Goal: Task Accomplishment & Management: Complete application form

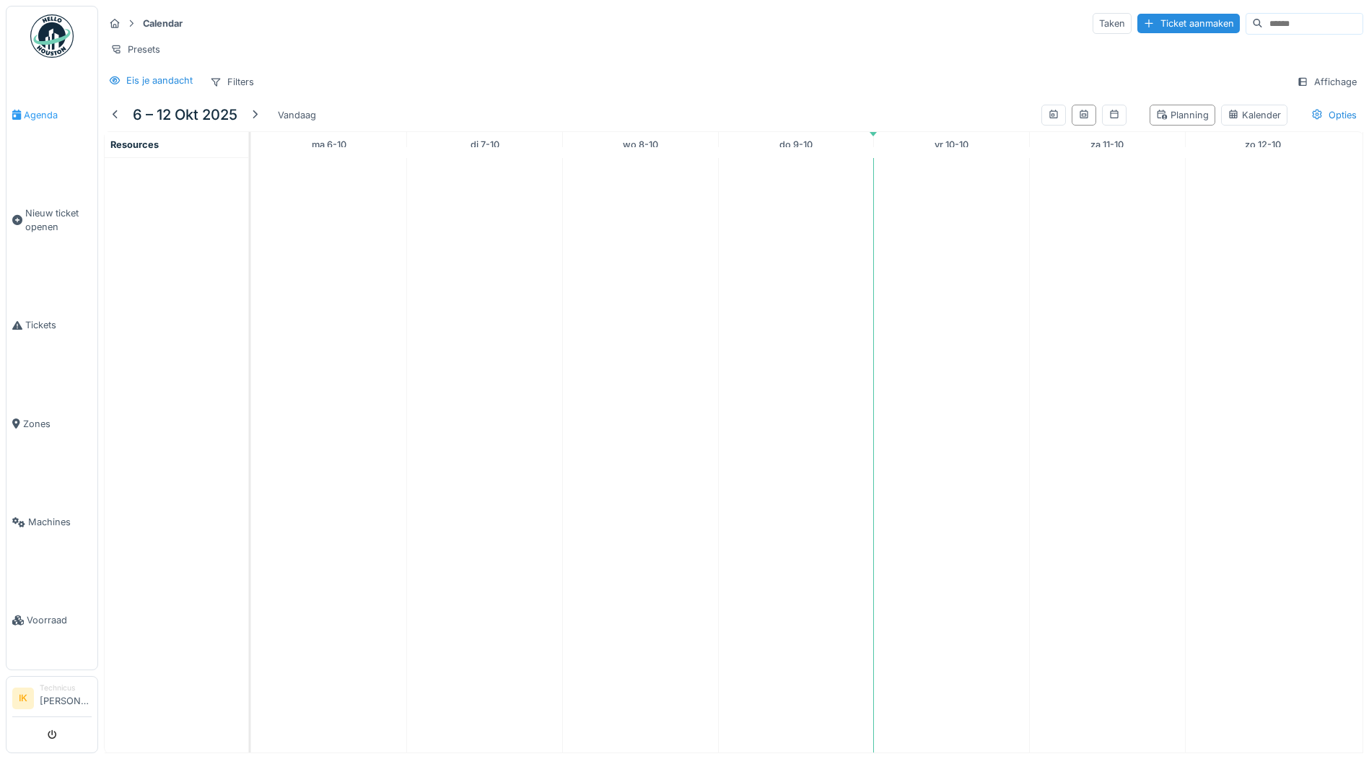
scroll to position [11, 0]
click at [37, 109] on span "Agenda" at bounding box center [58, 115] width 68 height 14
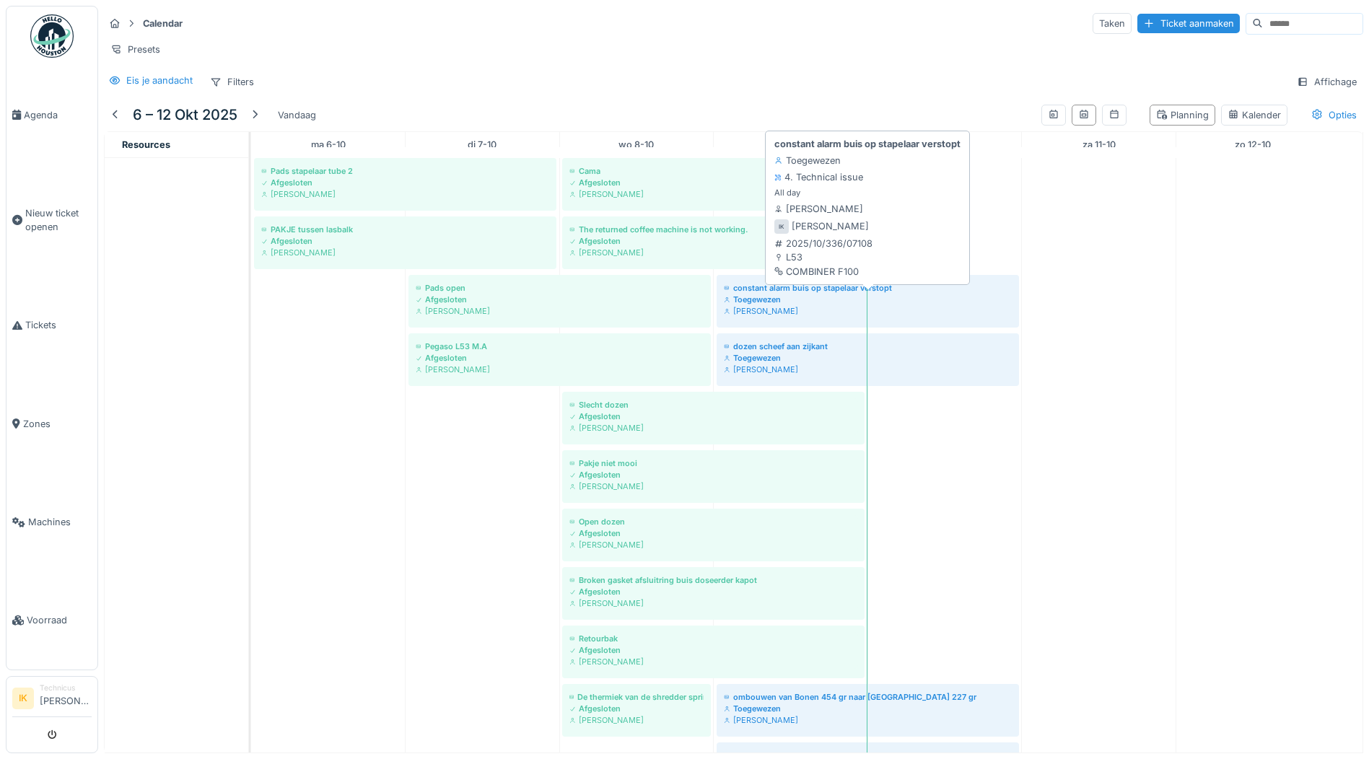
click at [756, 305] on div "Toegewezen" at bounding box center [868, 300] width 288 height 12
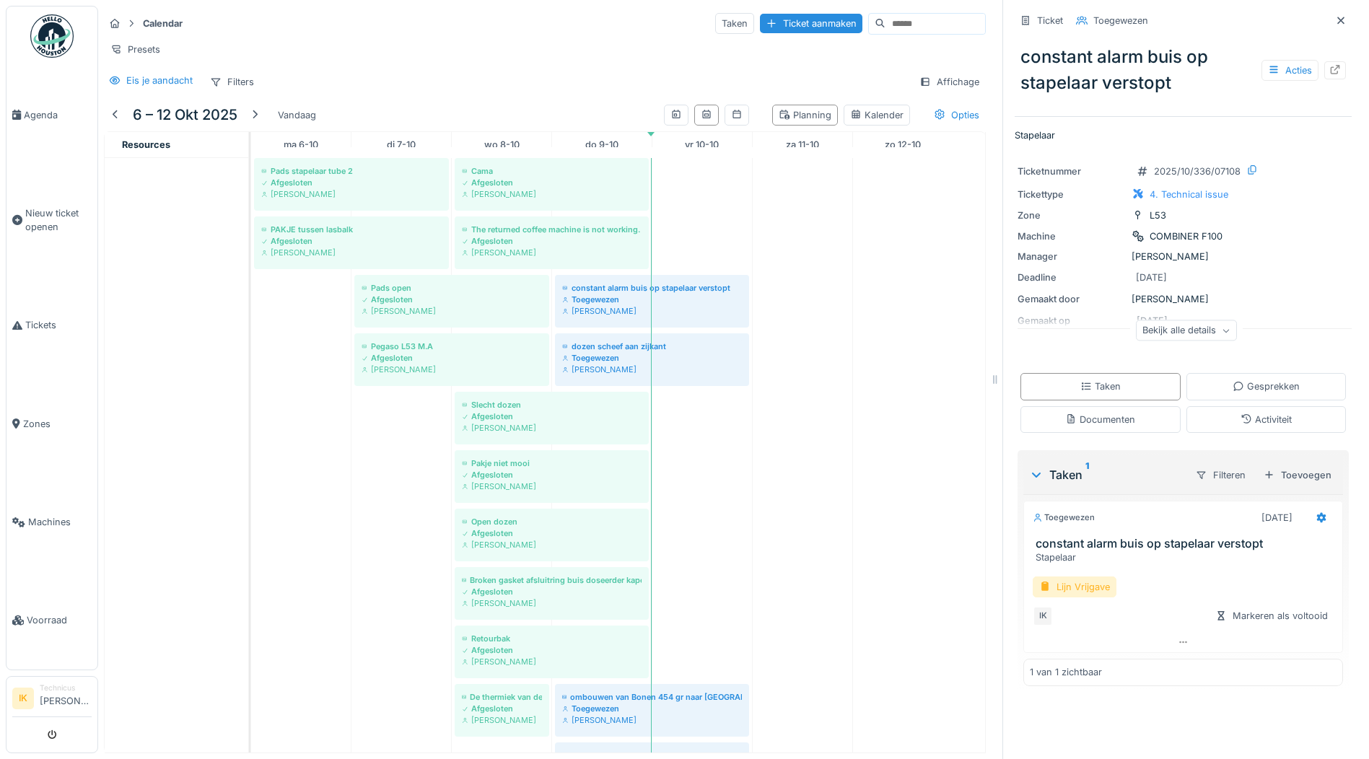
click at [1078, 577] on div "Lijn Vrijgave" at bounding box center [1074, 586] width 84 height 21
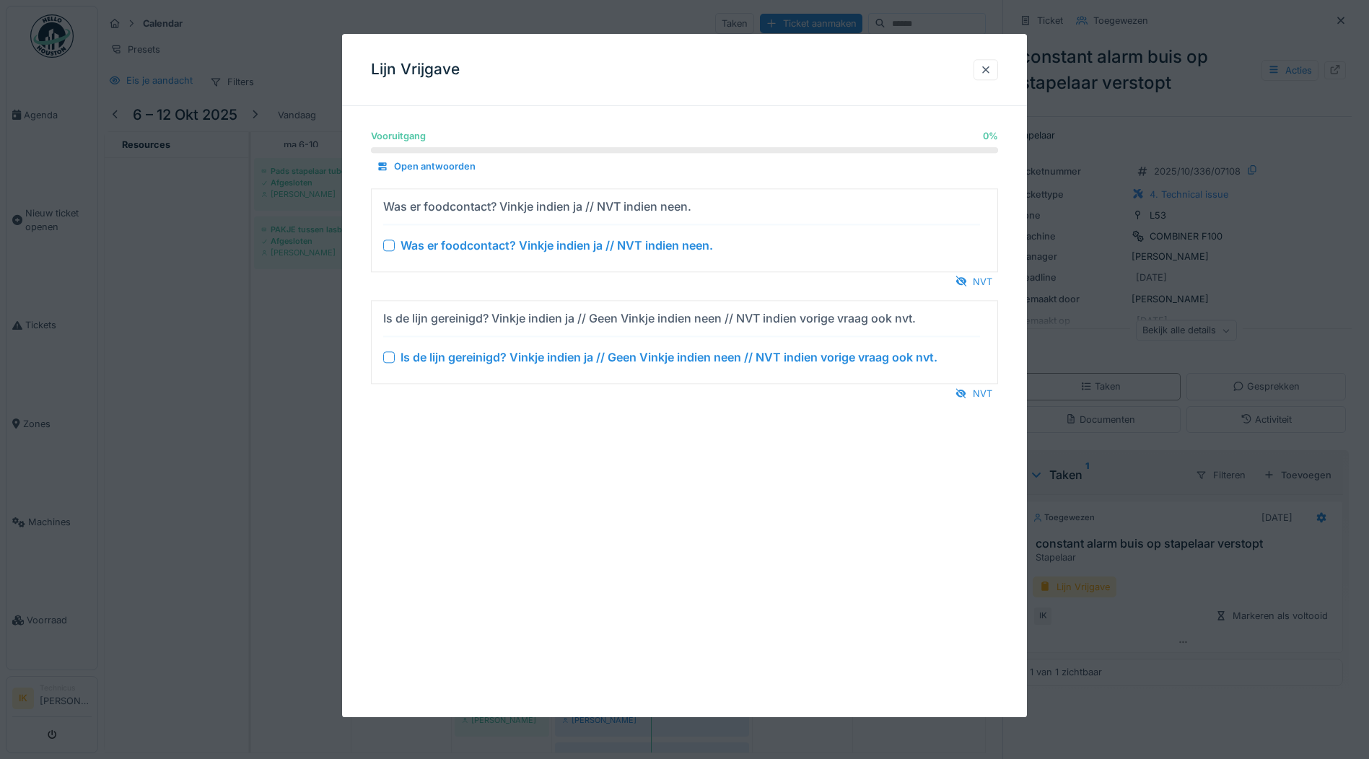
click at [392, 244] on div at bounding box center [389, 246] width 12 height 12
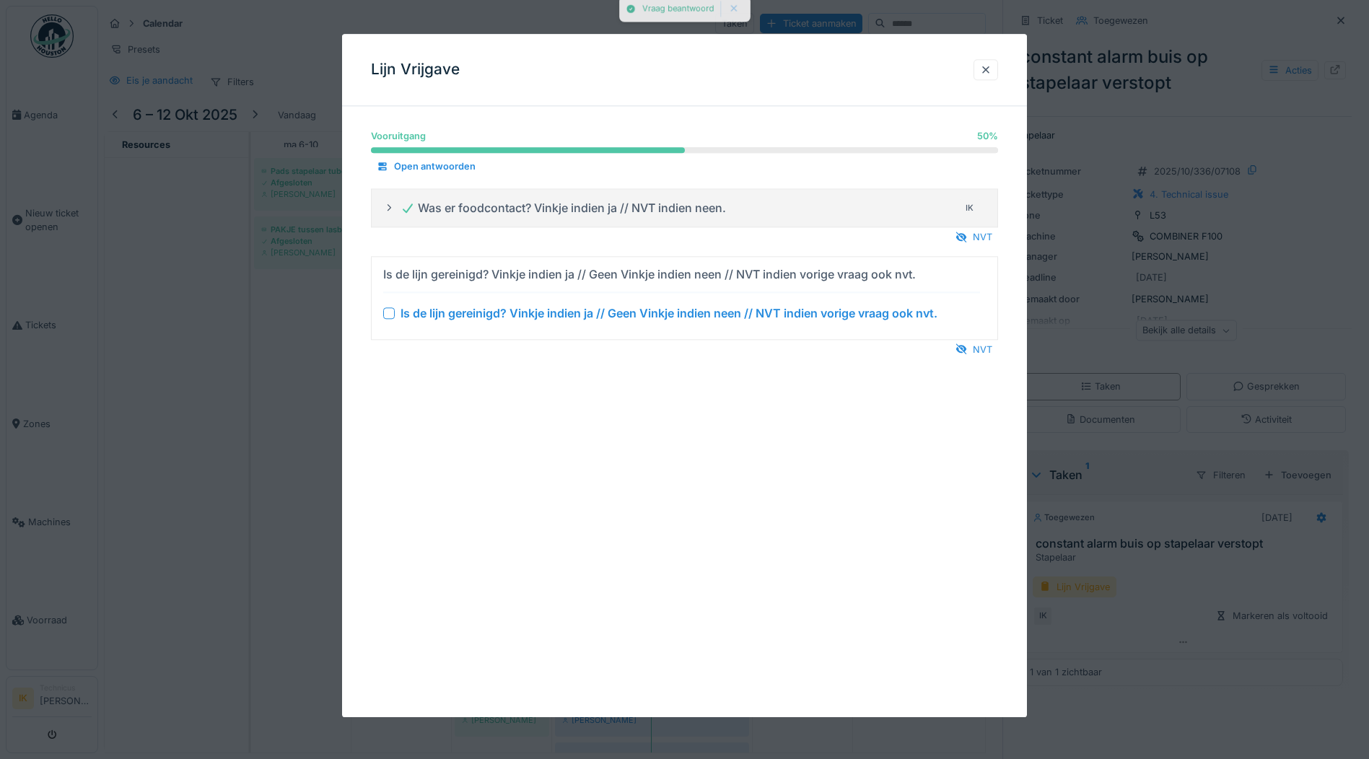
click at [387, 308] on div at bounding box center [389, 313] width 12 height 12
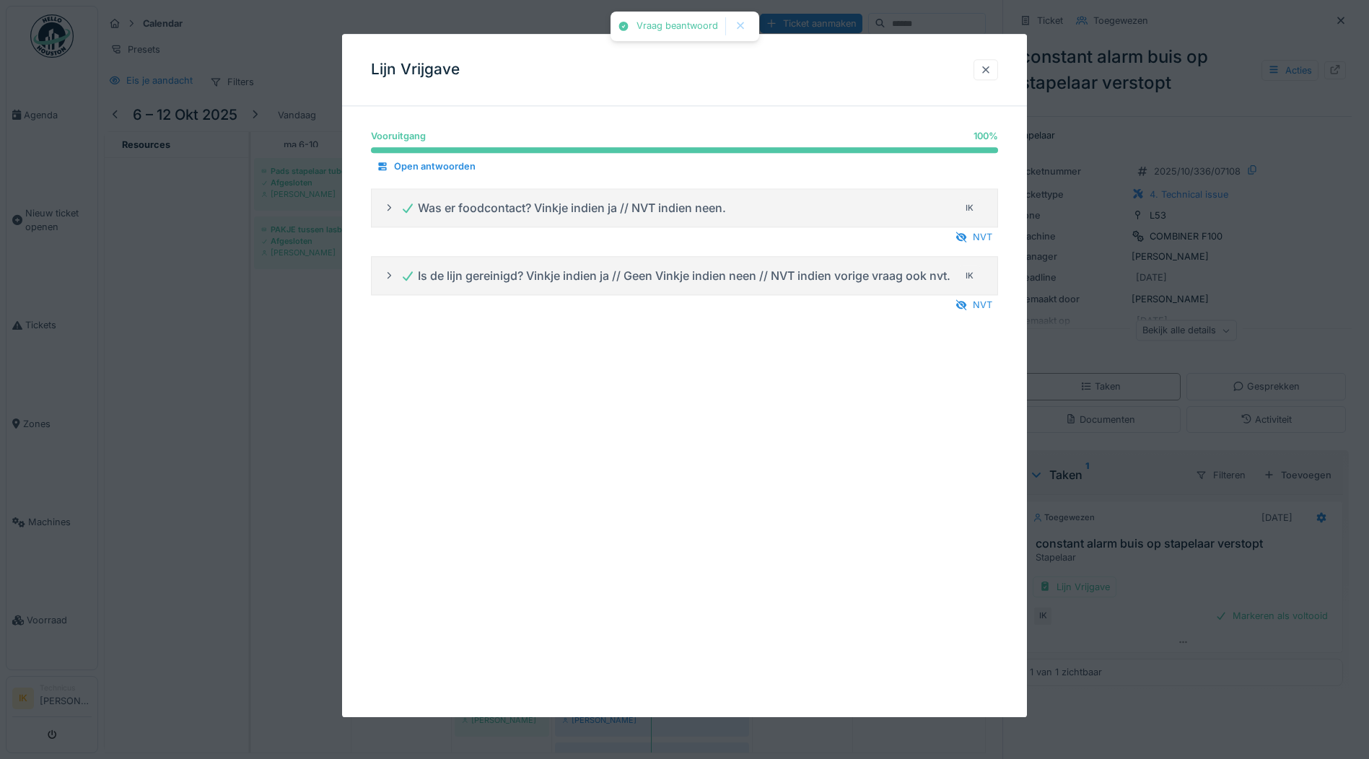
click at [991, 68] on div at bounding box center [986, 70] width 12 height 14
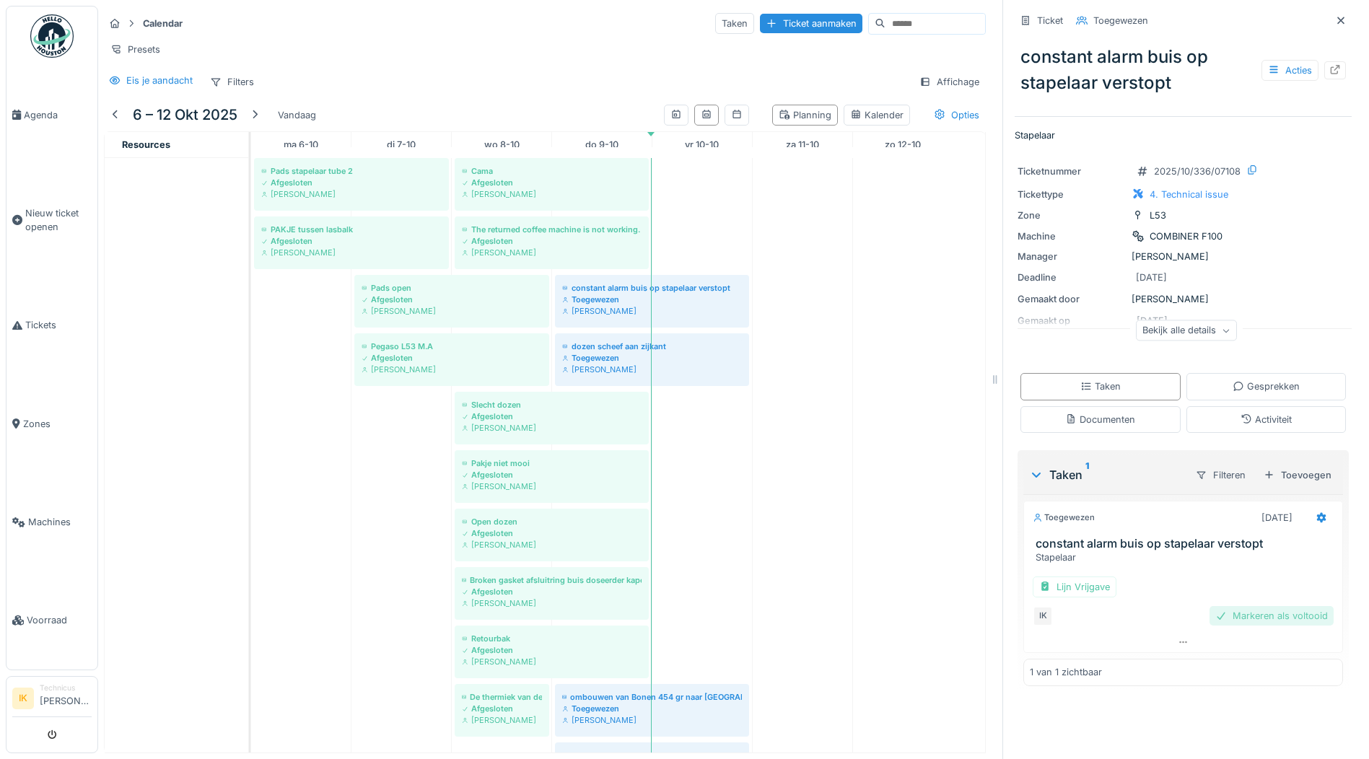
click at [1254, 607] on div "Markeren als voltooid" at bounding box center [1271, 615] width 124 height 19
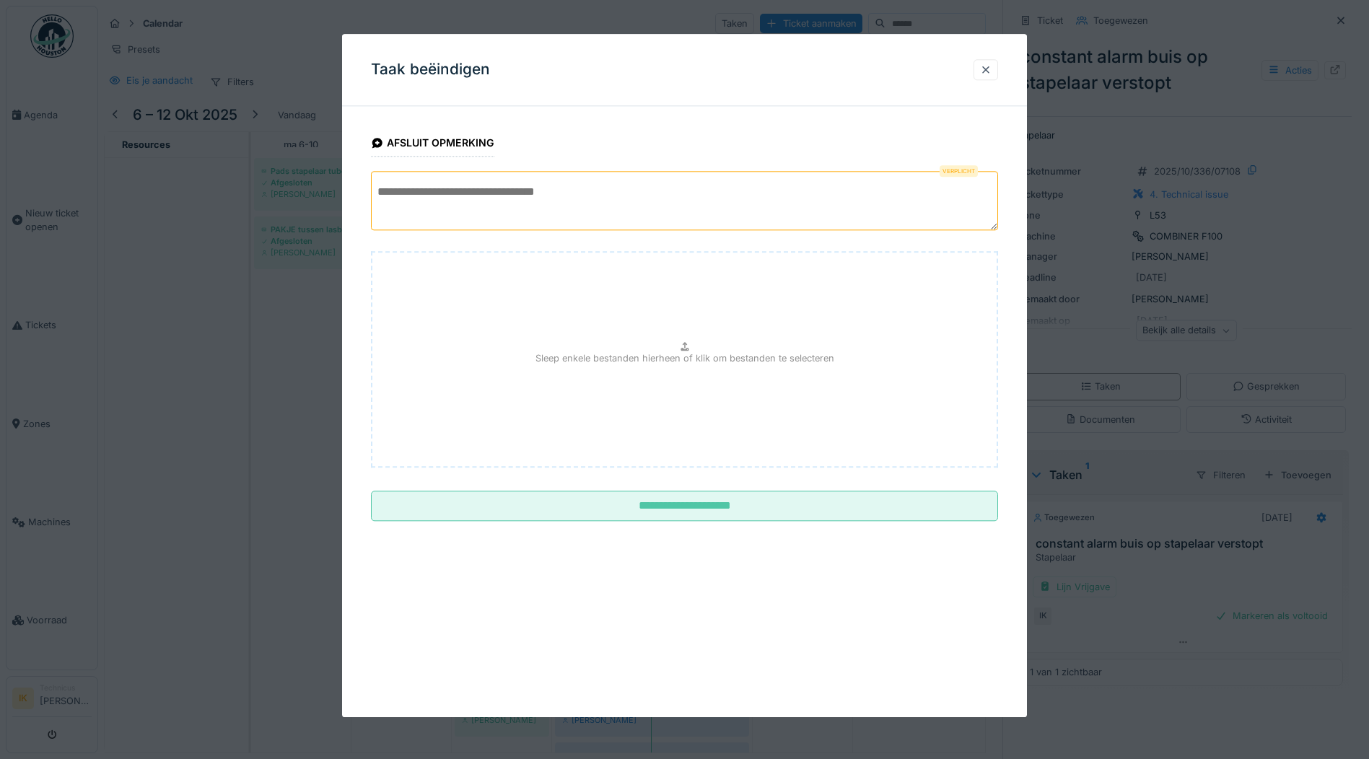
click at [434, 195] on textarea at bounding box center [684, 200] width 627 height 59
click at [831, 193] on textarea "**********" at bounding box center [684, 200] width 627 height 59
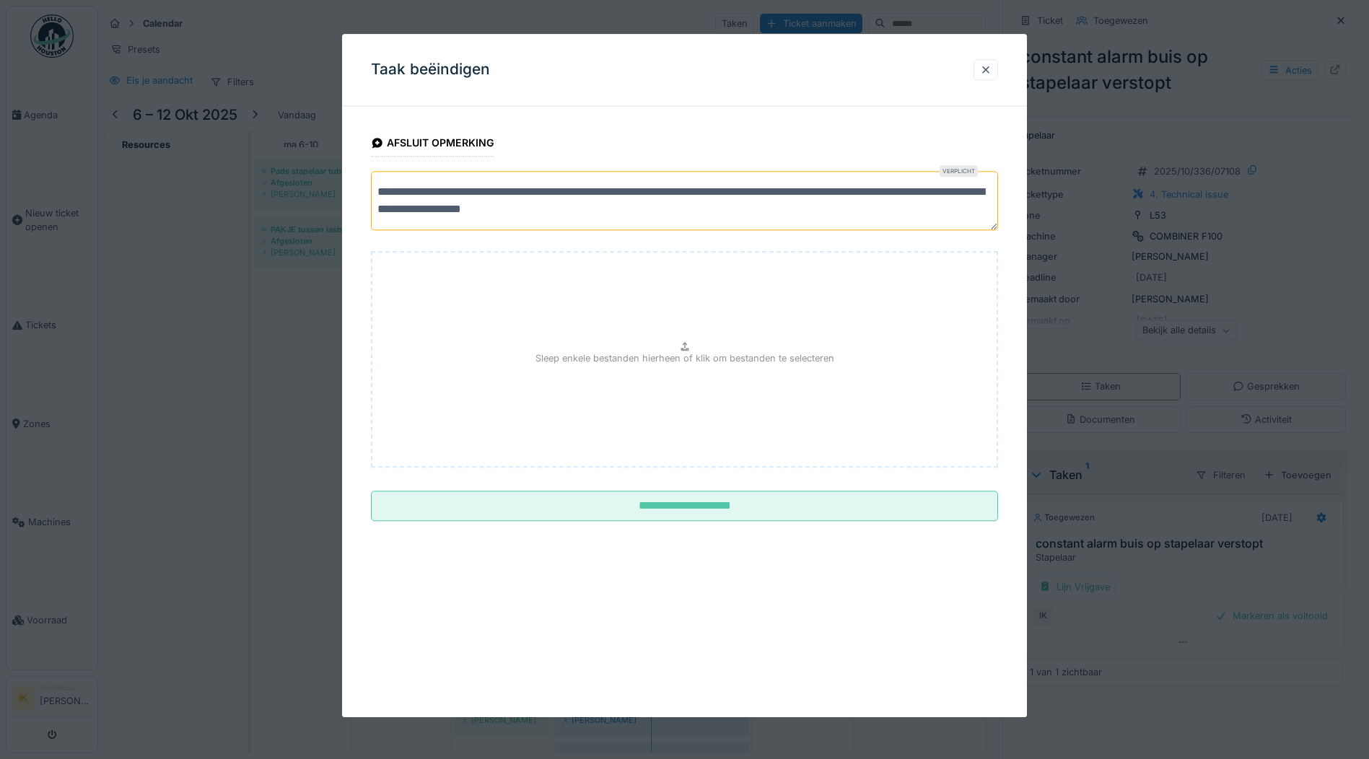
click at [706, 208] on textarea "**********" at bounding box center [684, 200] width 627 height 59
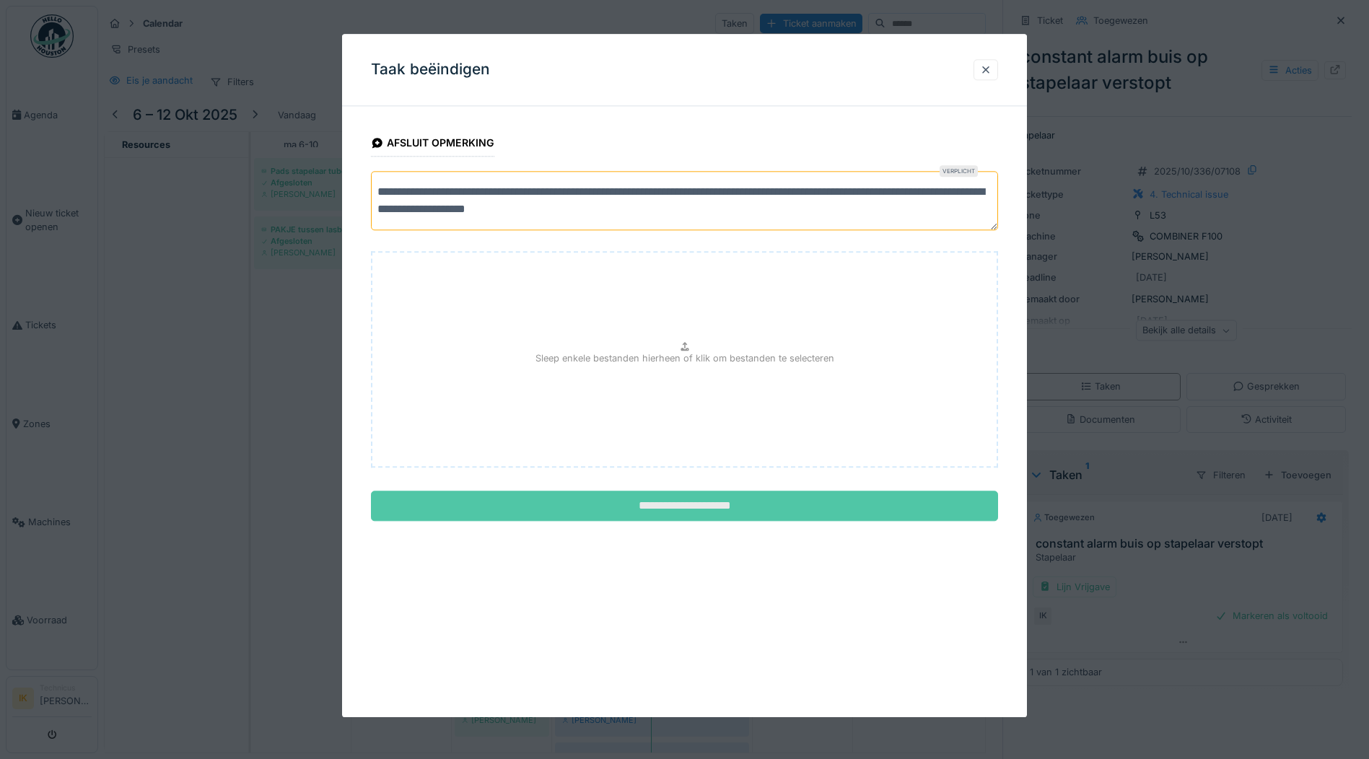
type textarea "**********"
click at [695, 503] on input "**********" at bounding box center [684, 506] width 627 height 30
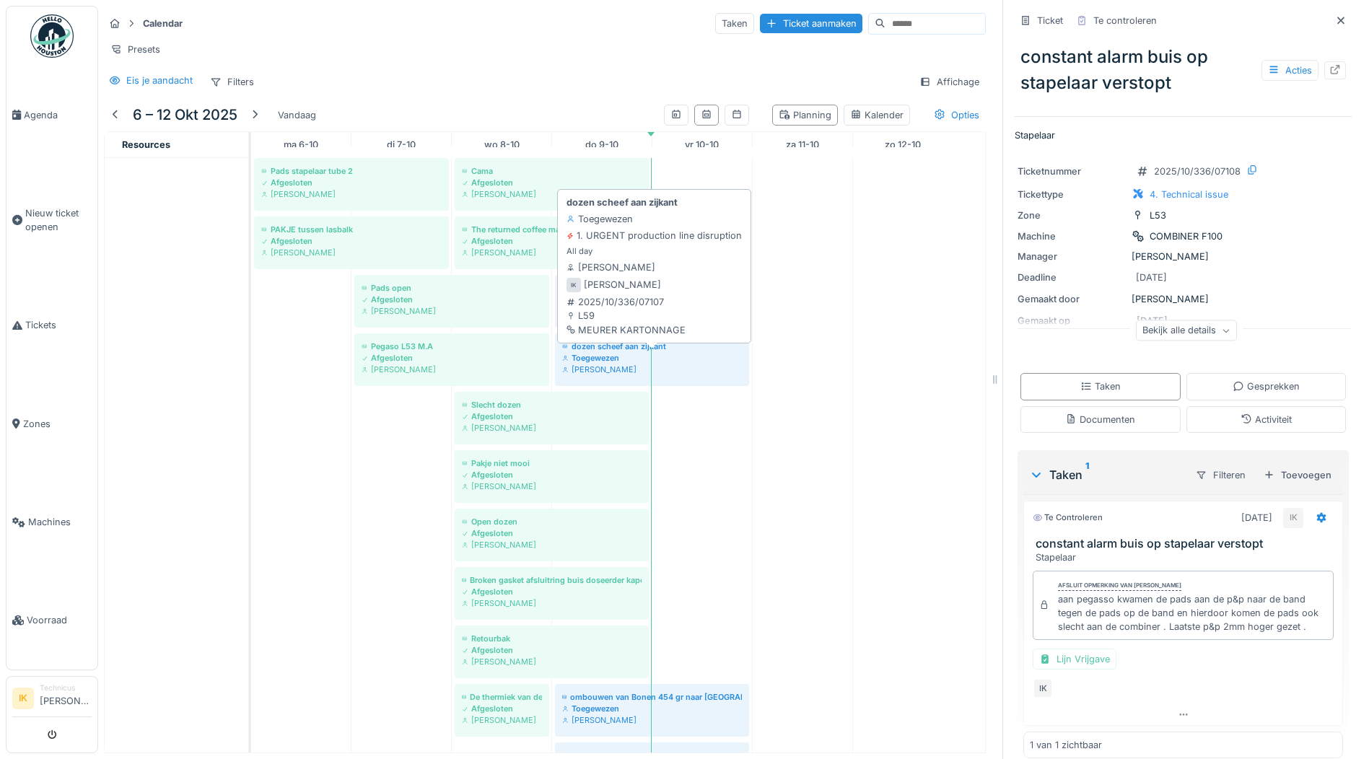
click at [605, 361] on div "Toegewezen" at bounding box center [652, 358] width 180 height 12
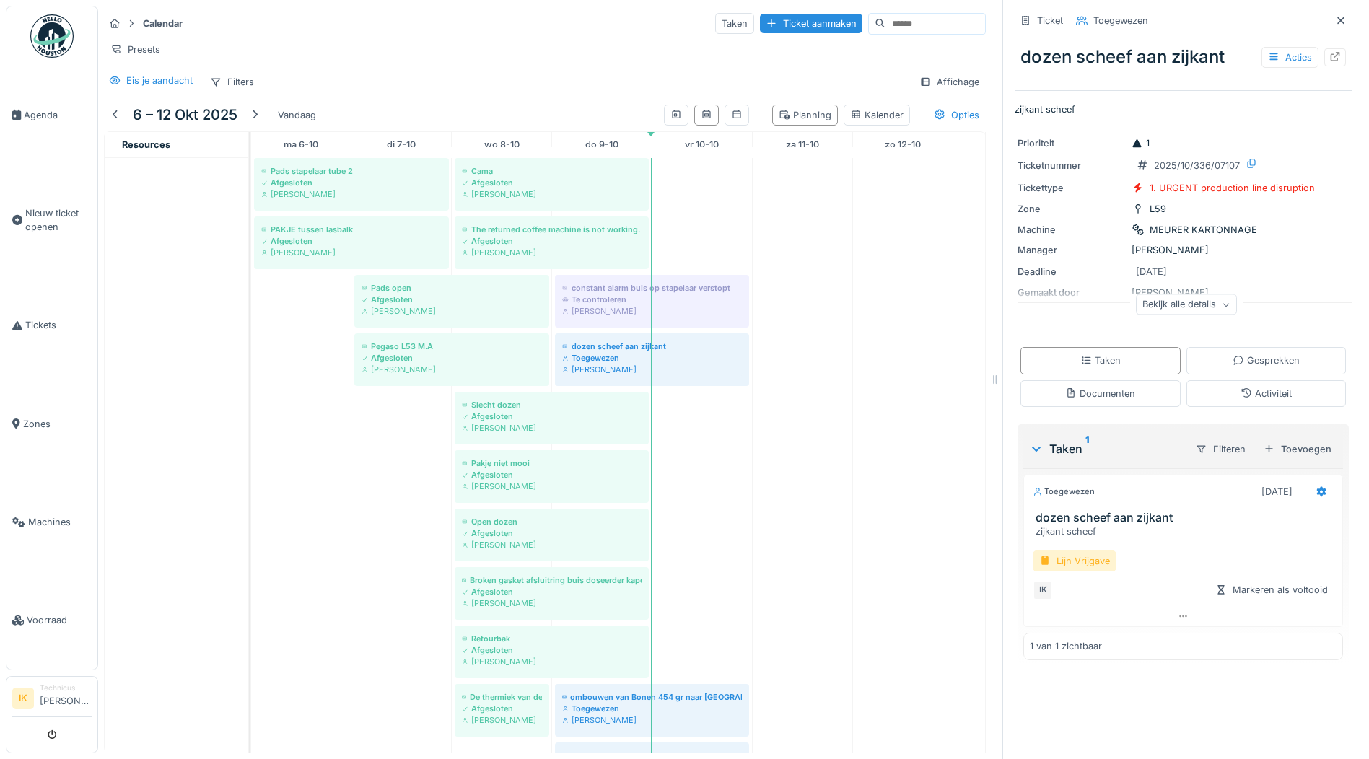
click at [1050, 550] on div "Lijn Vrijgave" at bounding box center [1074, 560] width 84 height 21
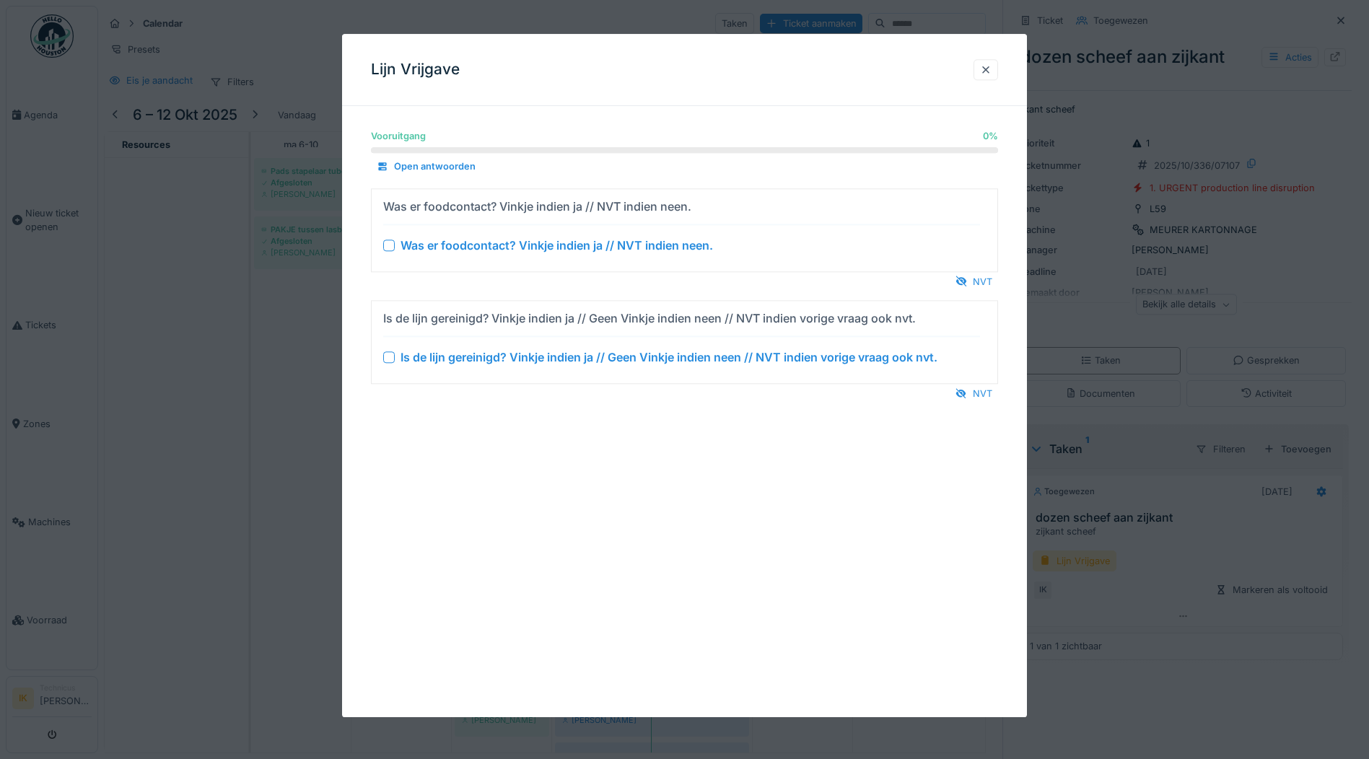
click at [390, 247] on div at bounding box center [389, 246] width 12 height 12
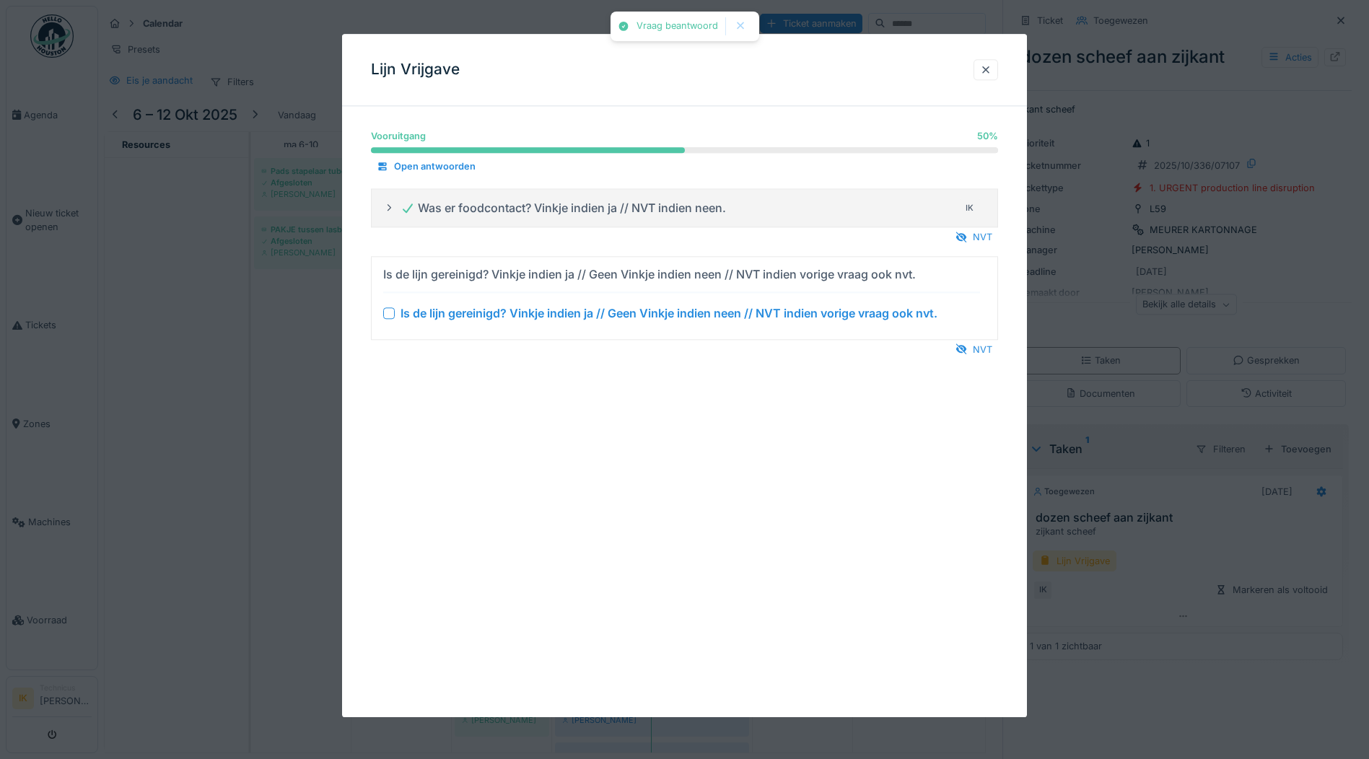
click at [392, 315] on div at bounding box center [389, 313] width 12 height 12
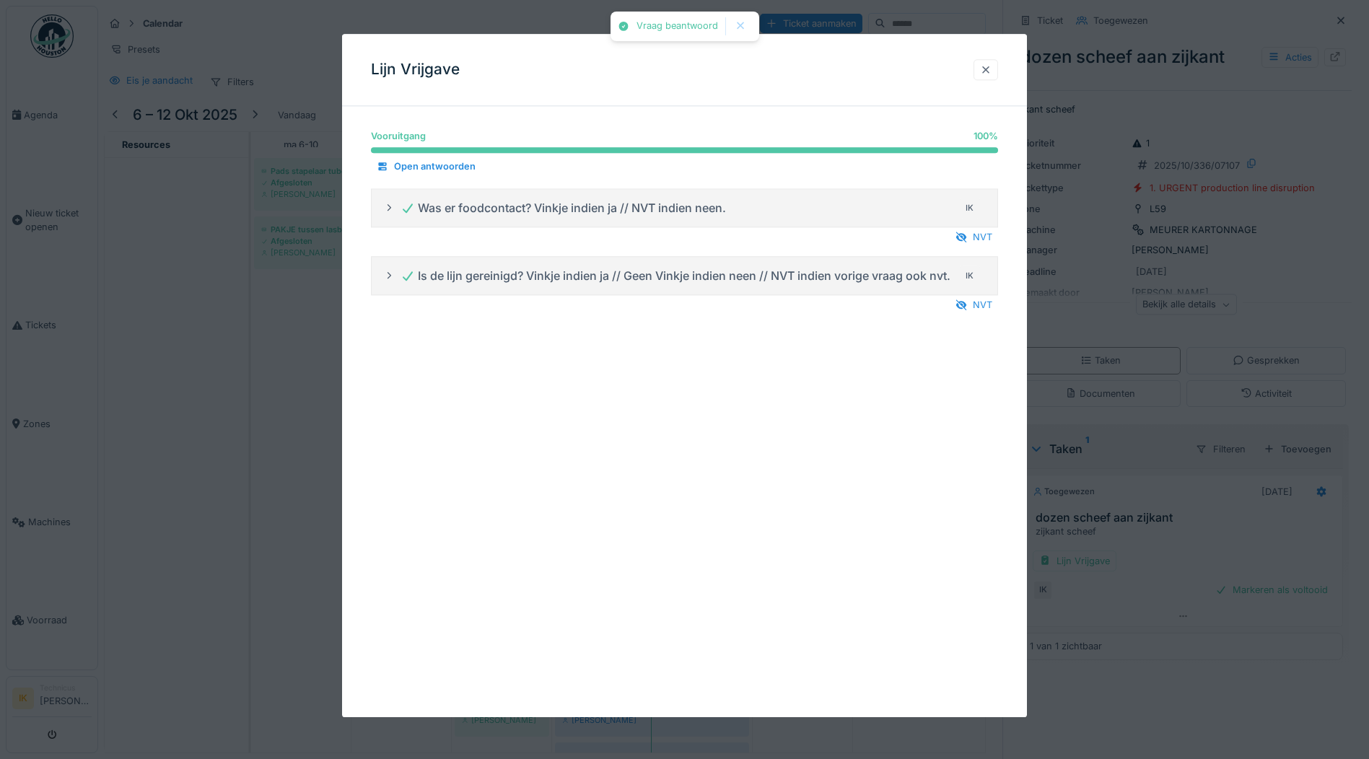
click at [991, 69] on div at bounding box center [986, 70] width 12 height 14
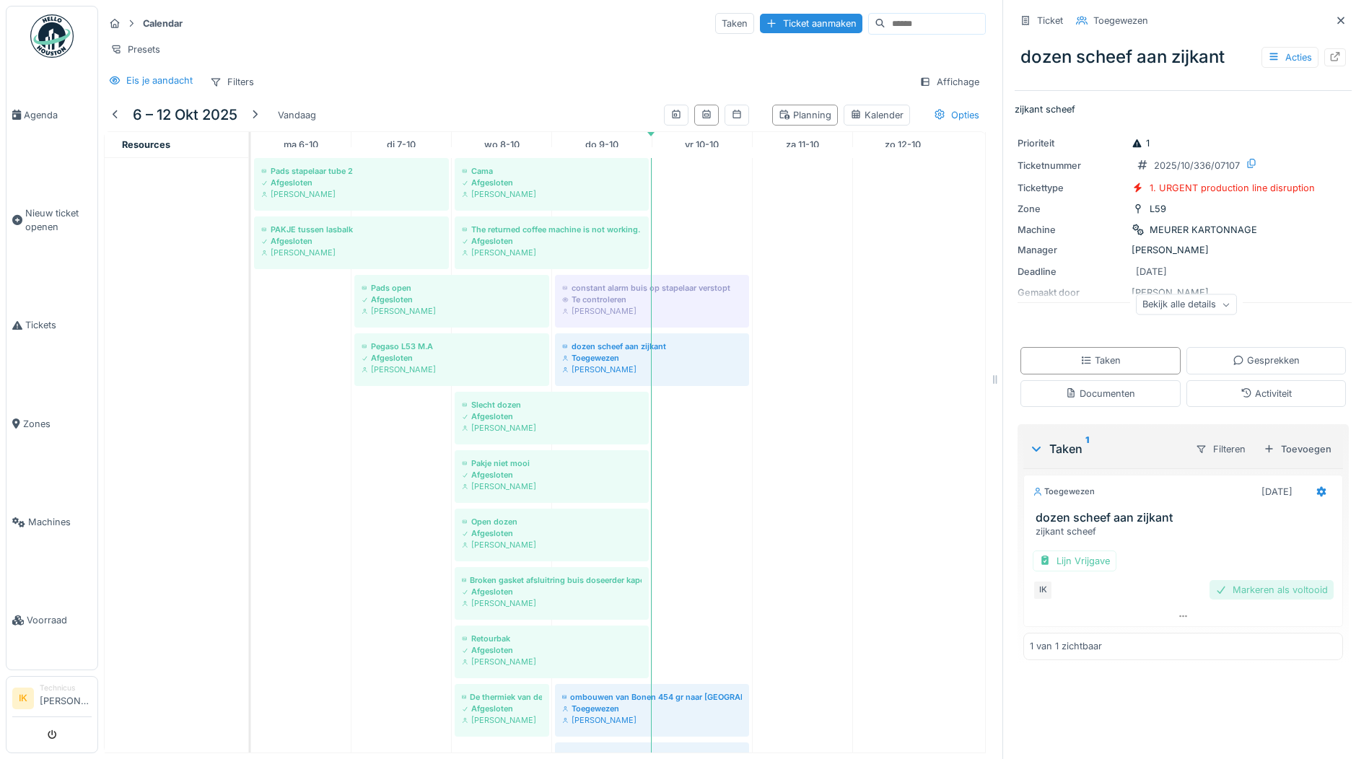
click at [1252, 580] on div "Markeren als voltooid" at bounding box center [1271, 589] width 124 height 19
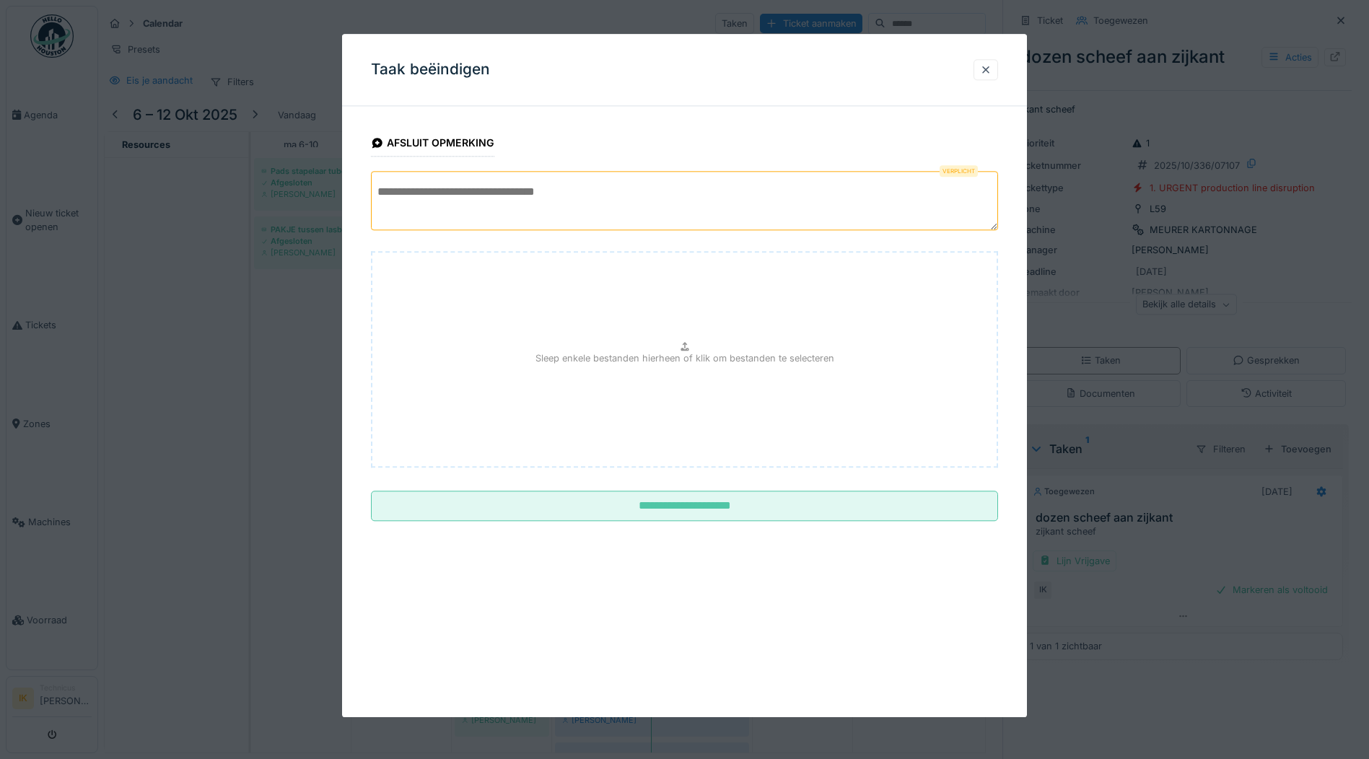
click at [478, 186] on textarea at bounding box center [684, 200] width 627 height 59
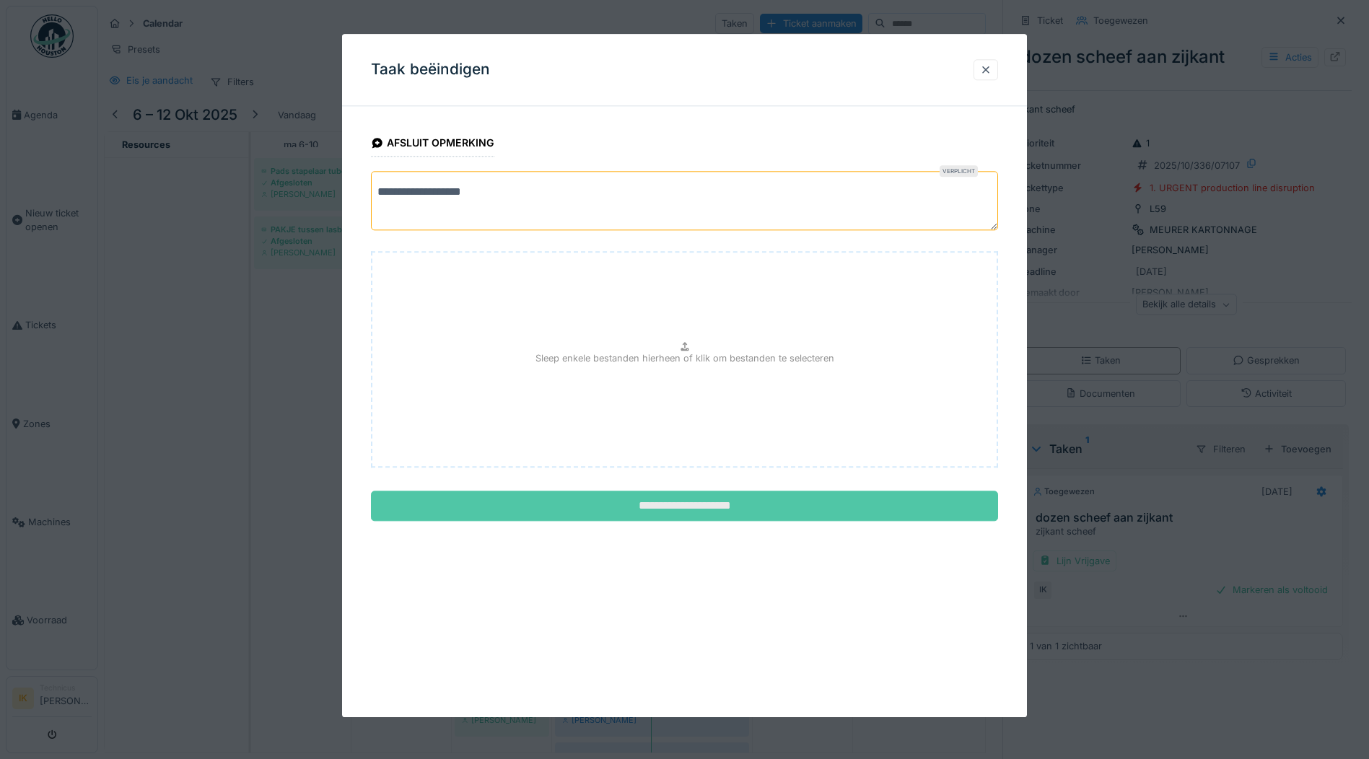
type textarea "**********"
click at [688, 511] on input "**********" at bounding box center [684, 506] width 627 height 30
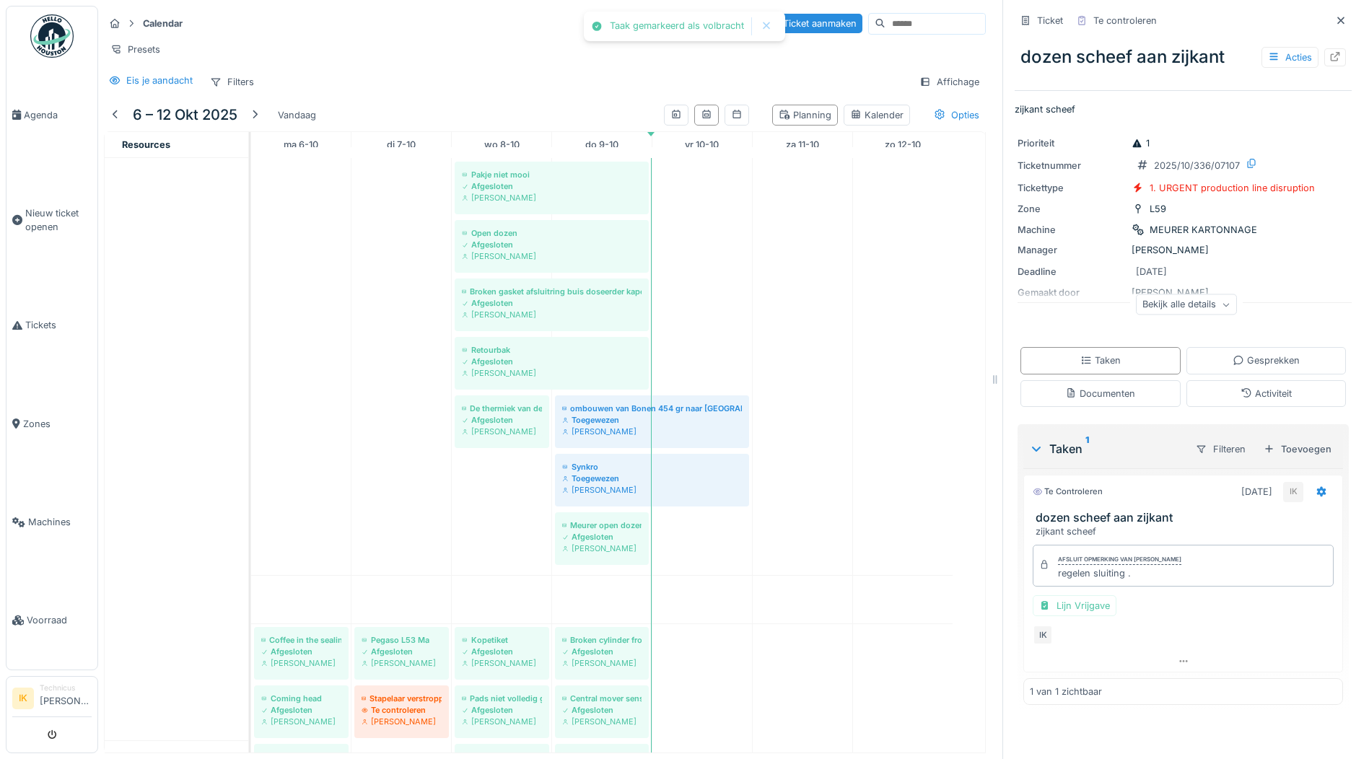
scroll to position [2513, 0]
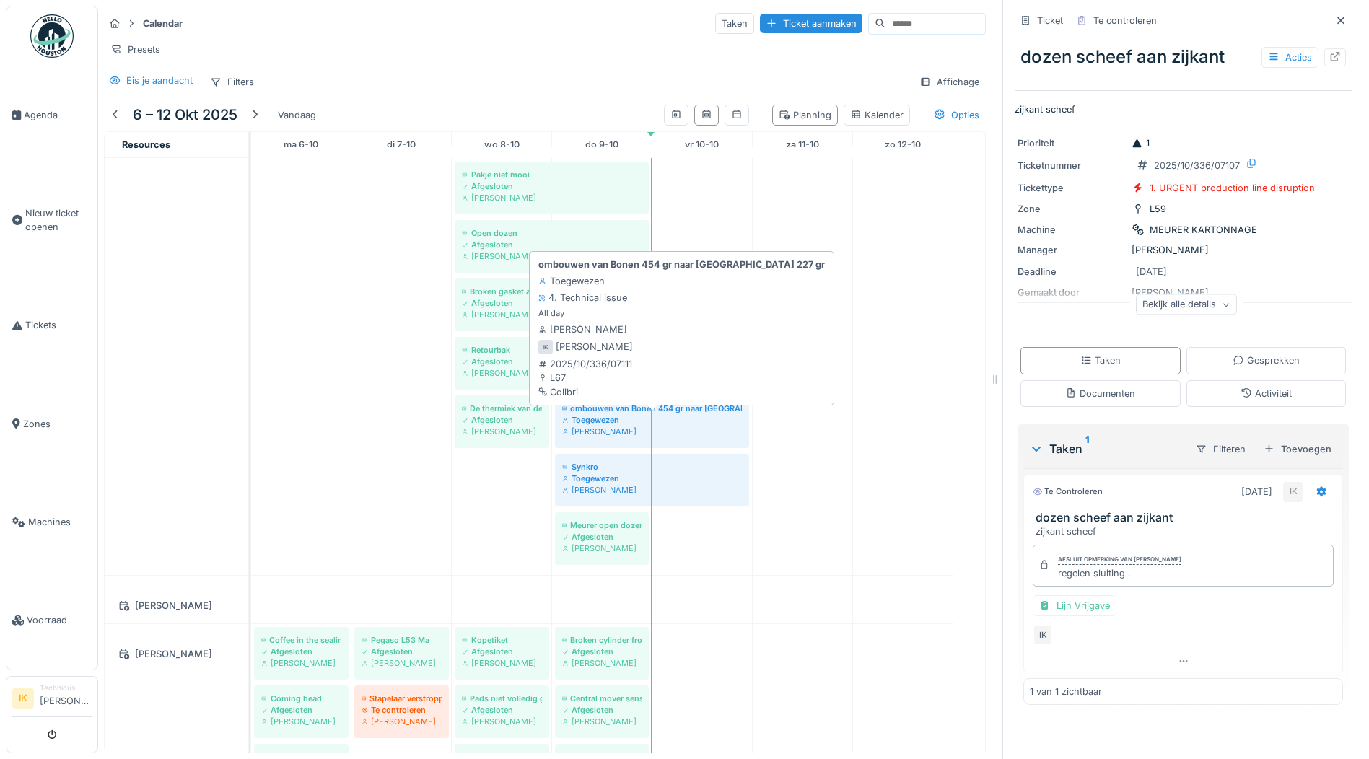
click at [589, 411] on div "ombouwen van Bonen 454 gr naar Gemalen 227 gr" at bounding box center [652, 409] width 180 height 12
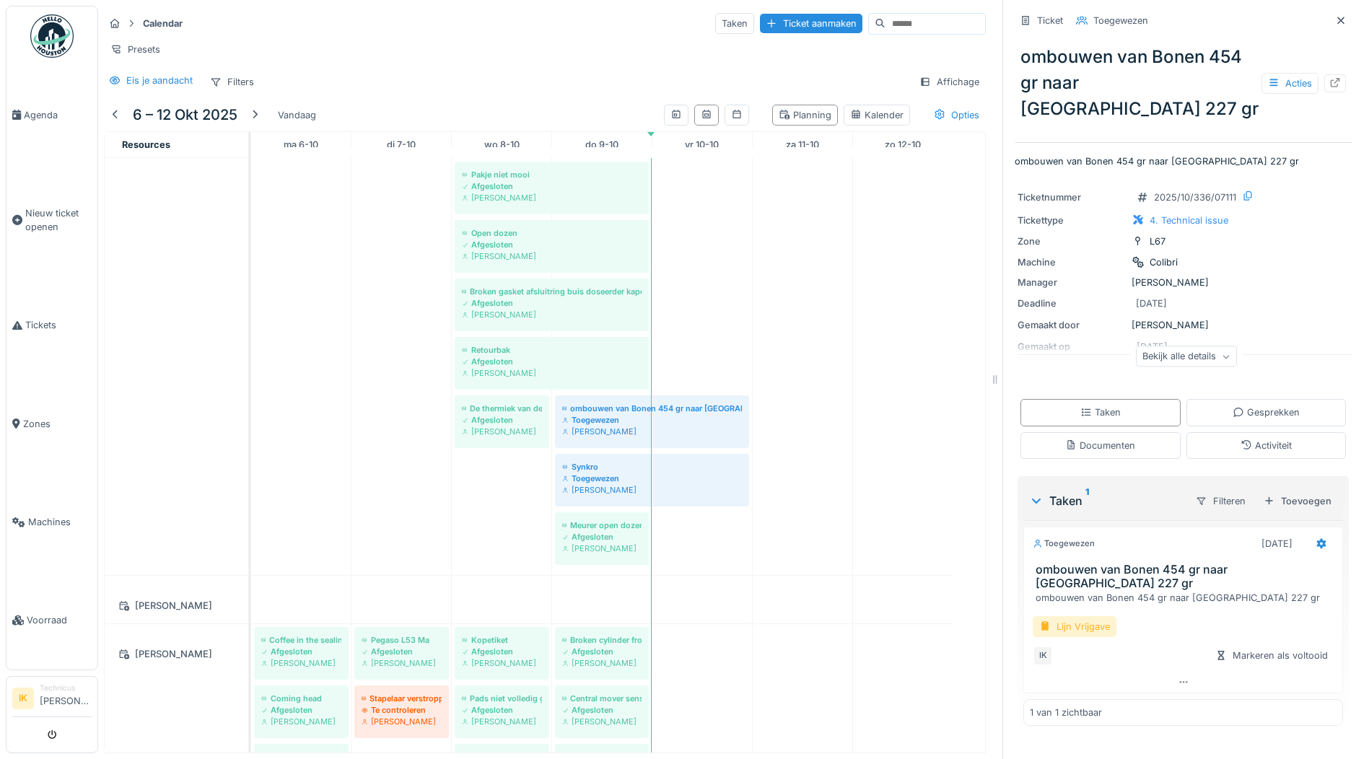
click at [1053, 616] on div "Lijn Vrijgave" at bounding box center [1074, 626] width 84 height 21
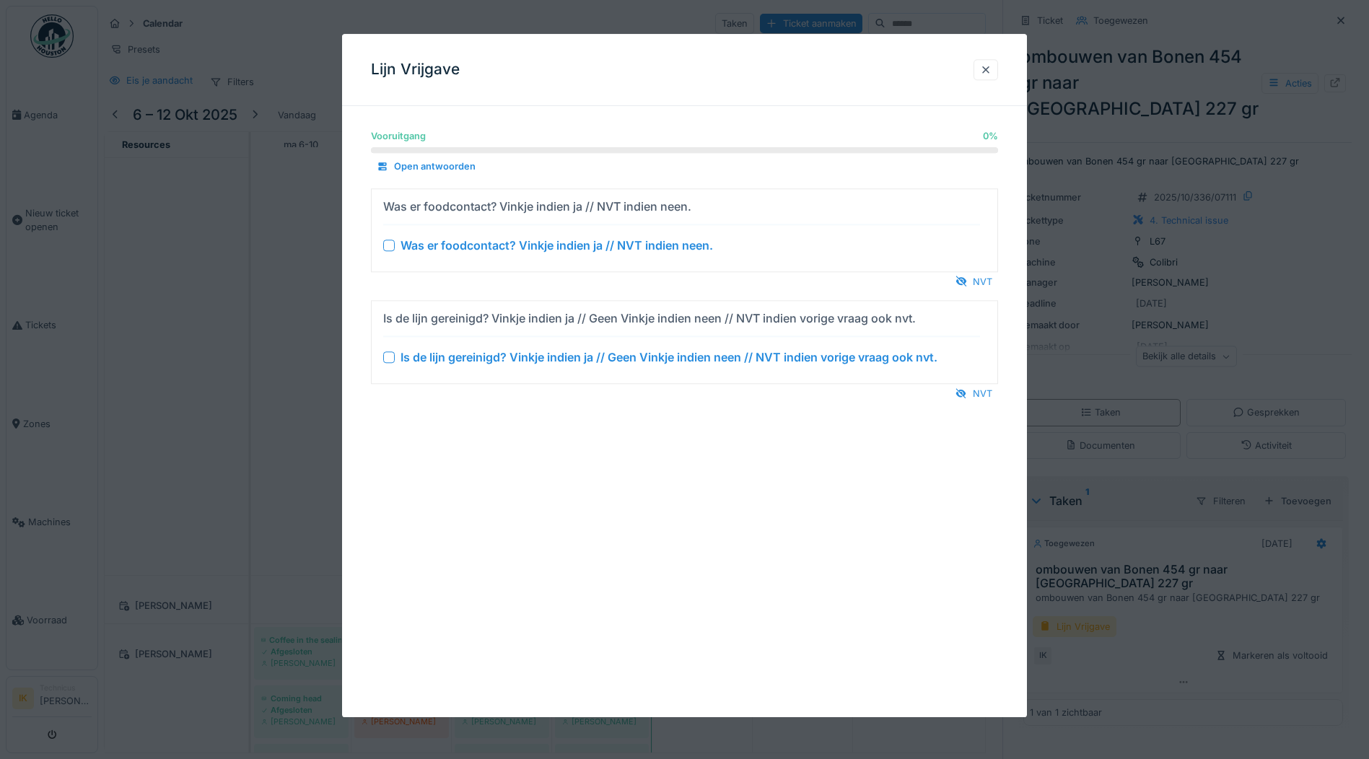
click at [387, 245] on div at bounding box center [389, 246] width 12 height 12
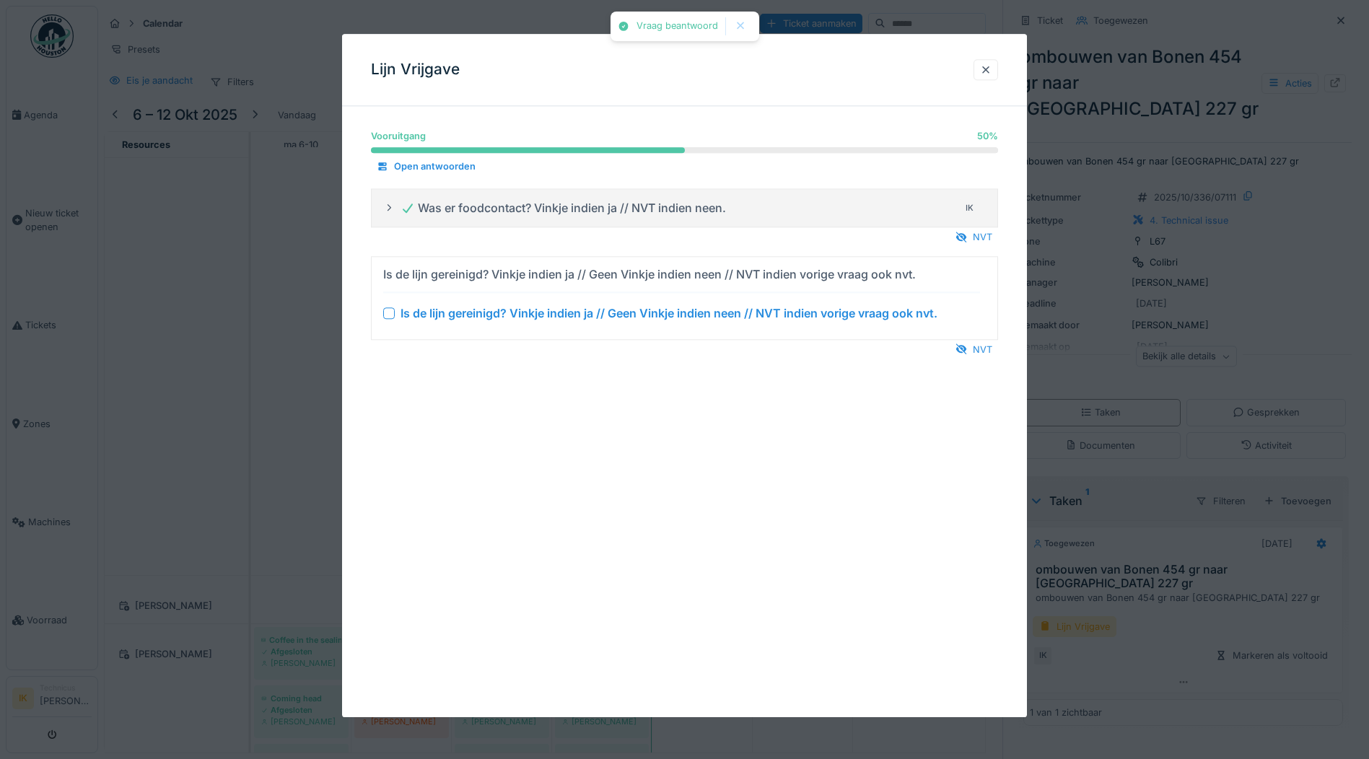
click at [395, 312] on div "Is de lijn gereinigd? Vinkje indien ja // Geen Vinkje indien neen // NVT indien…" at bounding box center [681, 312] width 597 height 17
click at [392, 314] on div at bounding box center [389, 313] width 12 height 12
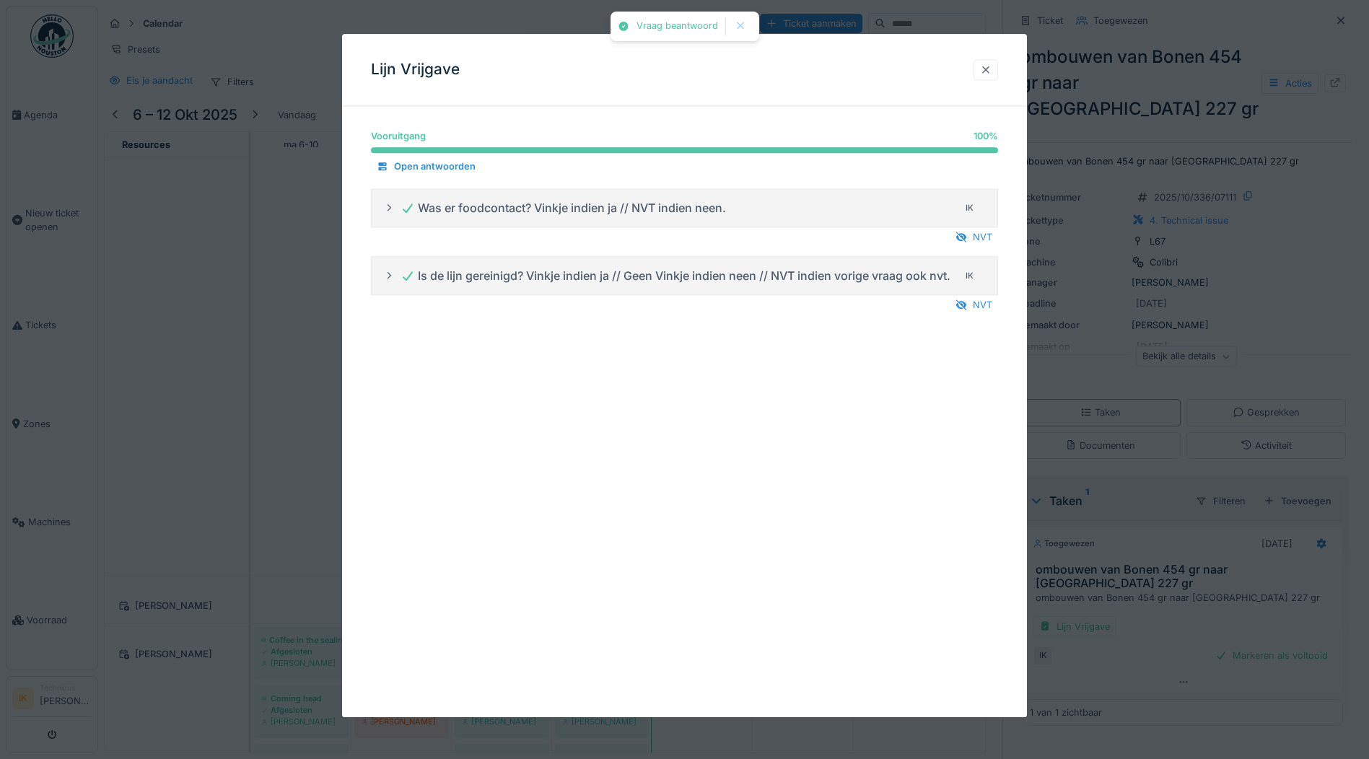
click at [988, 69] on div at bounding box center [986, 70] width 12 height 14
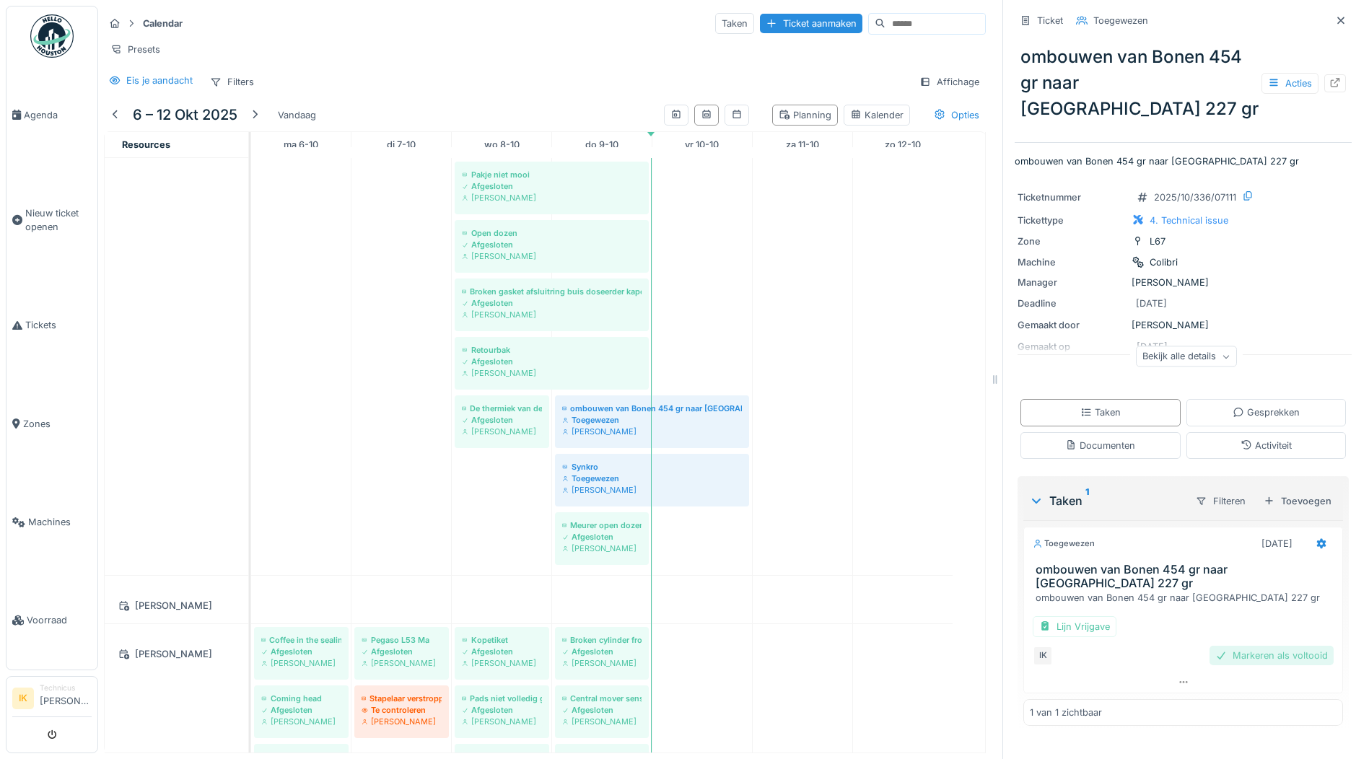
click at [1240, 646] on div "Markeren als voltooid" at bounding box center [1271, 655] width 124 height 19
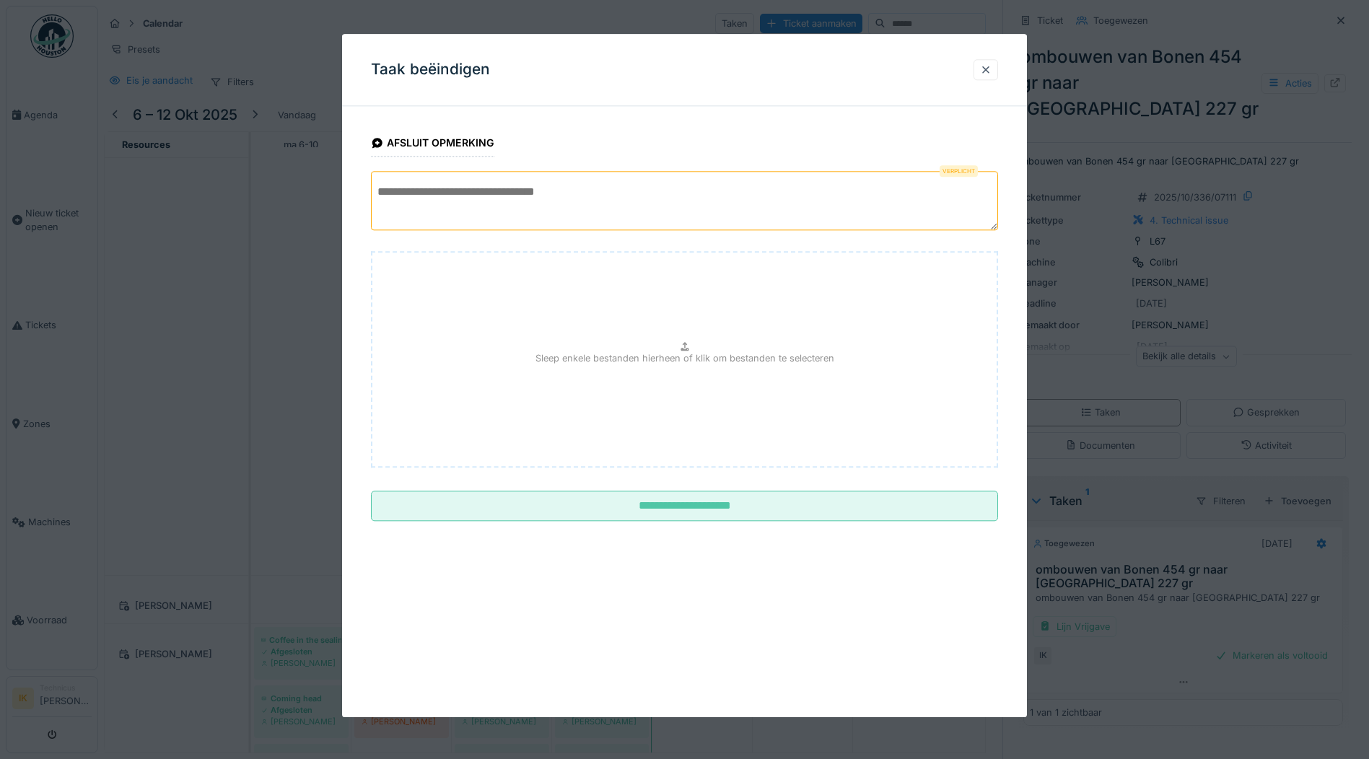
click at [478, 193] on textarea at bounding box center [684, 200] width 627 height 59
type textarea "**********"
click at [991, 69] on div at bounding box center [986, 70] width 12 height 14
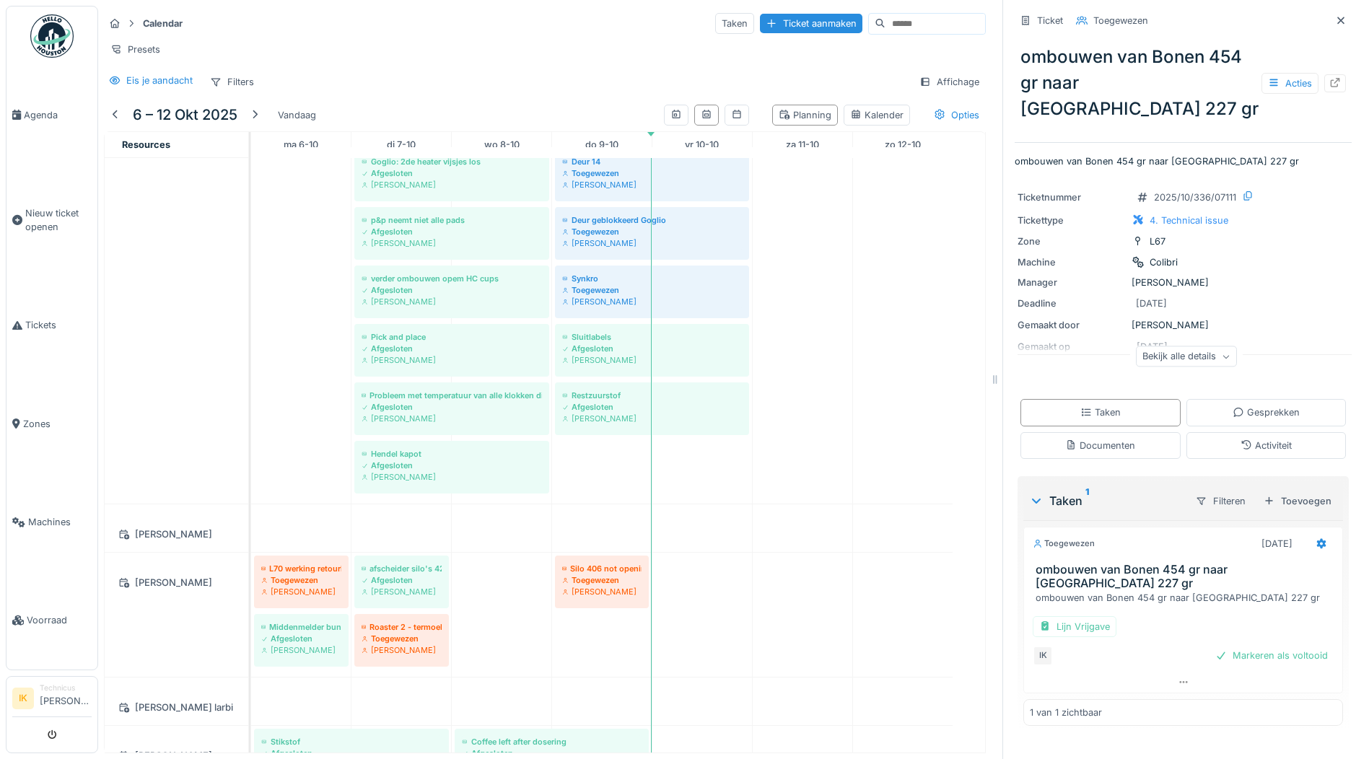
scroll to position [1575, 0]
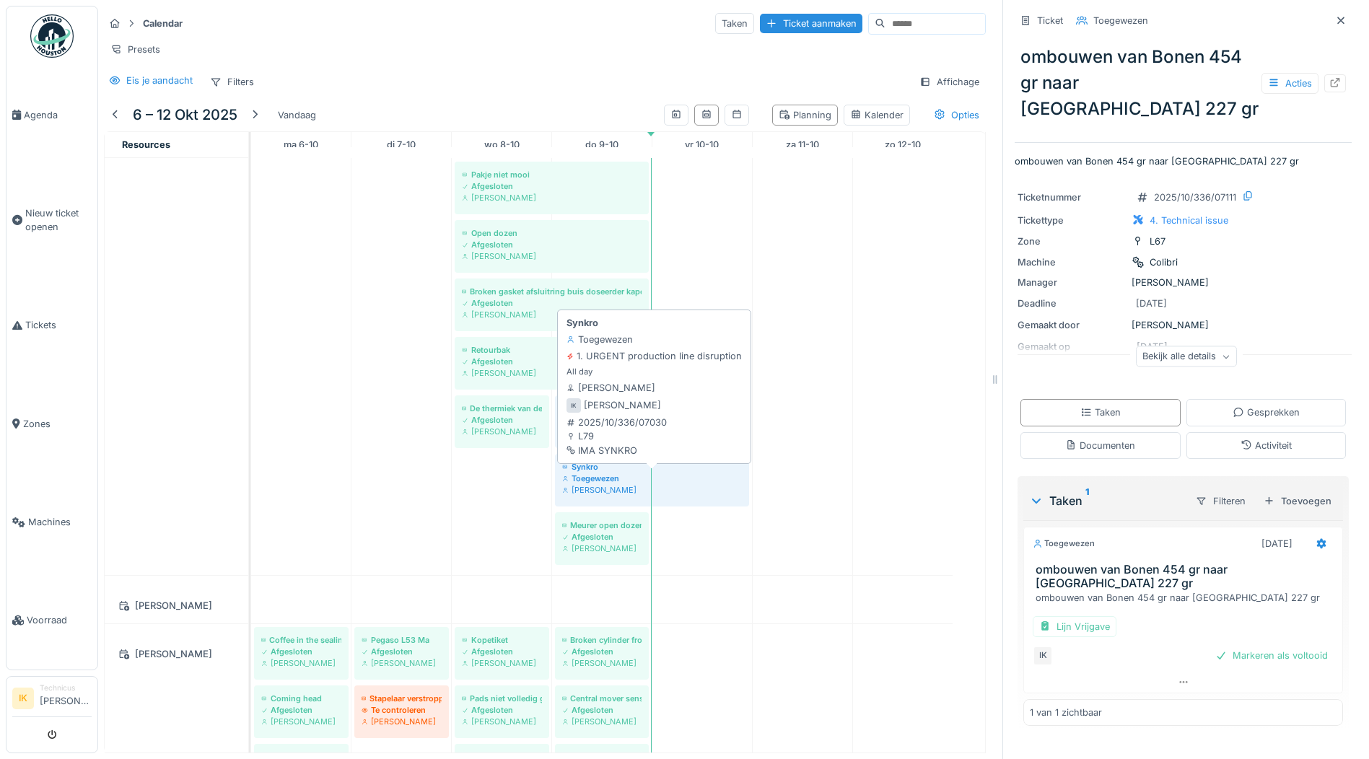
click at [594, 472] on div "Synkro" at bounding box center [652, 467] width 180 height 12
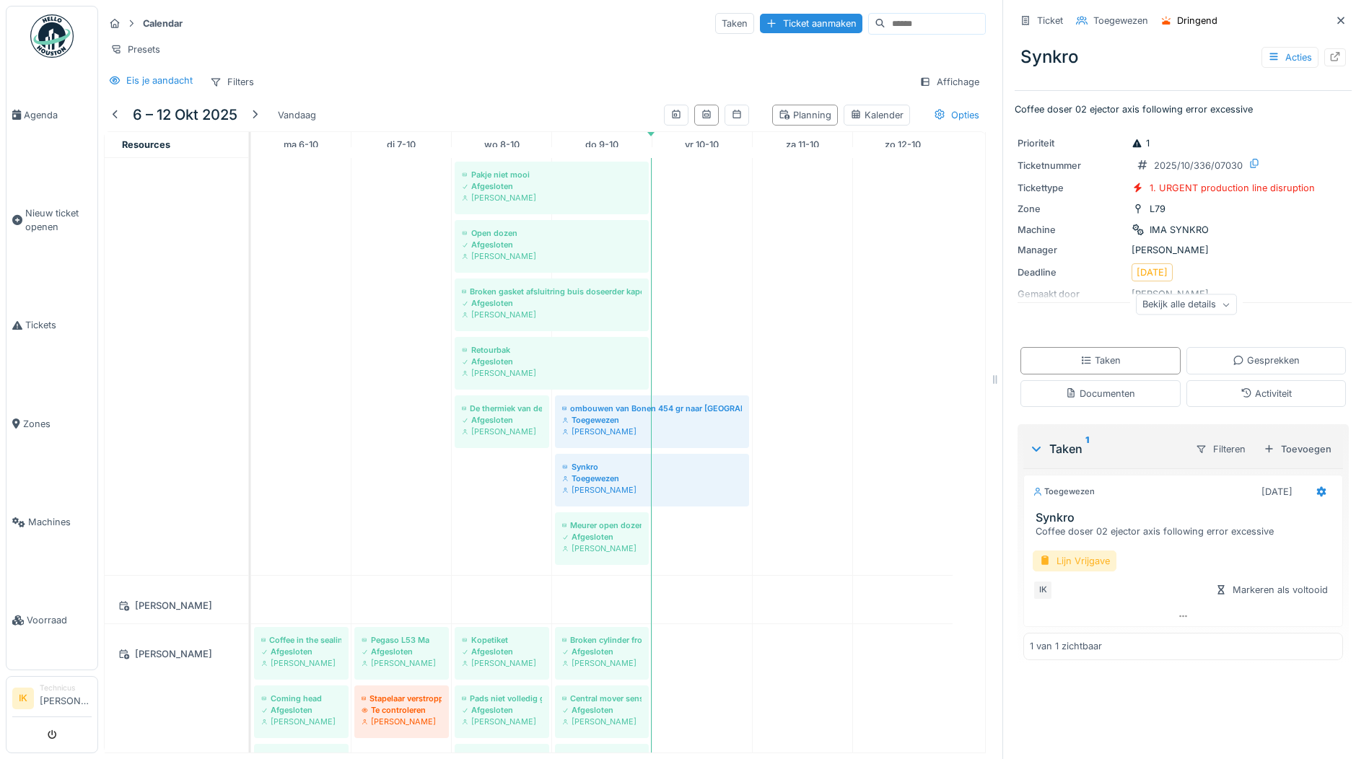
click at [1039, 554] on div at bounding box center [1045, 561] width 12 height 14
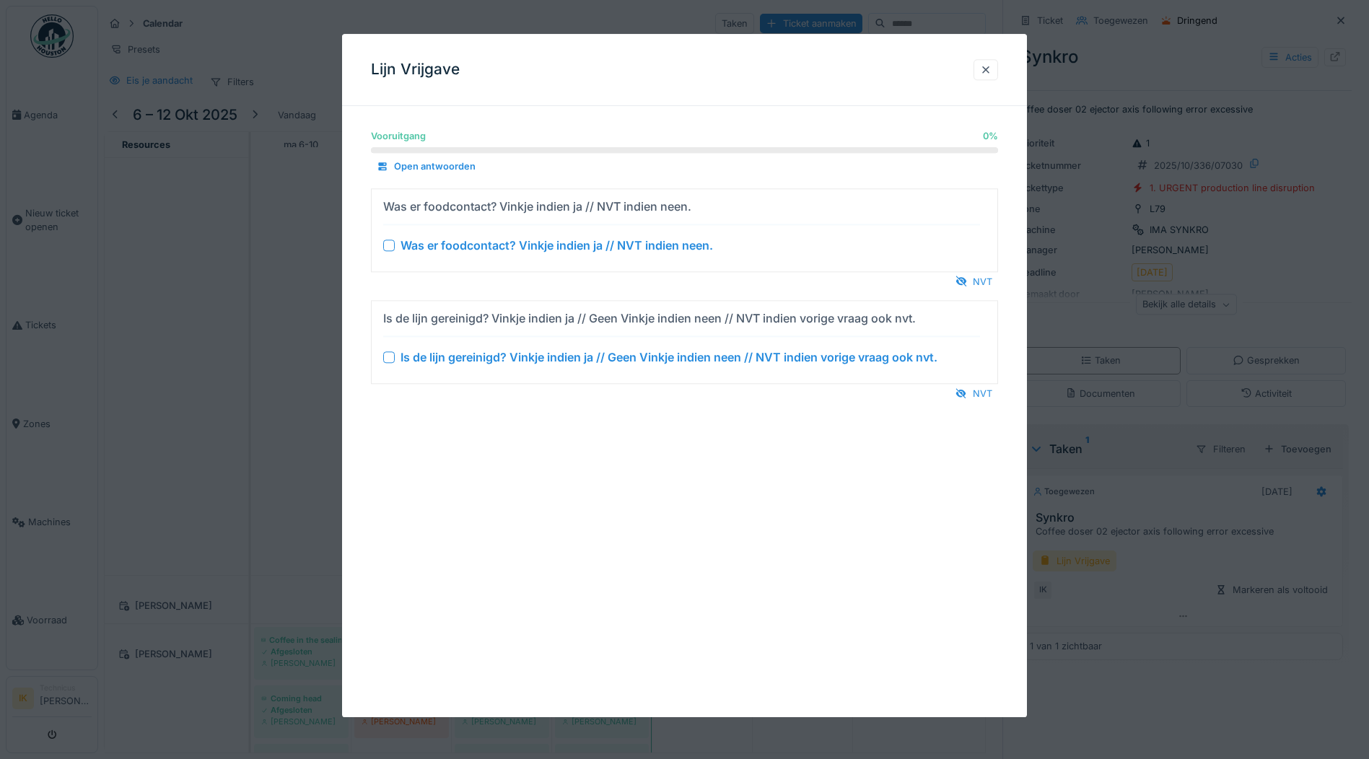
click at [386, 245] on div at bounding box center [389, 246] width 12 height 12
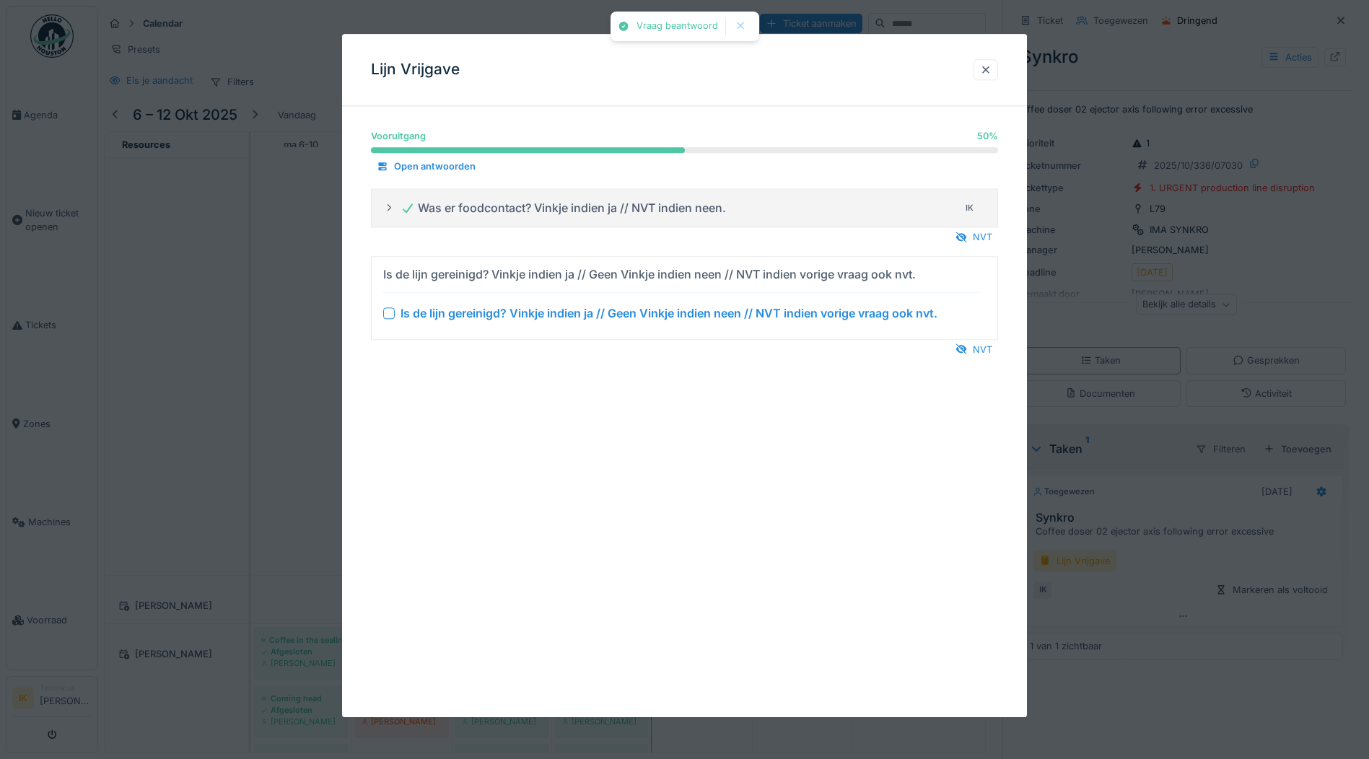
click at [393, 311] on div at bounding box center [389, 313] width 12 height 12
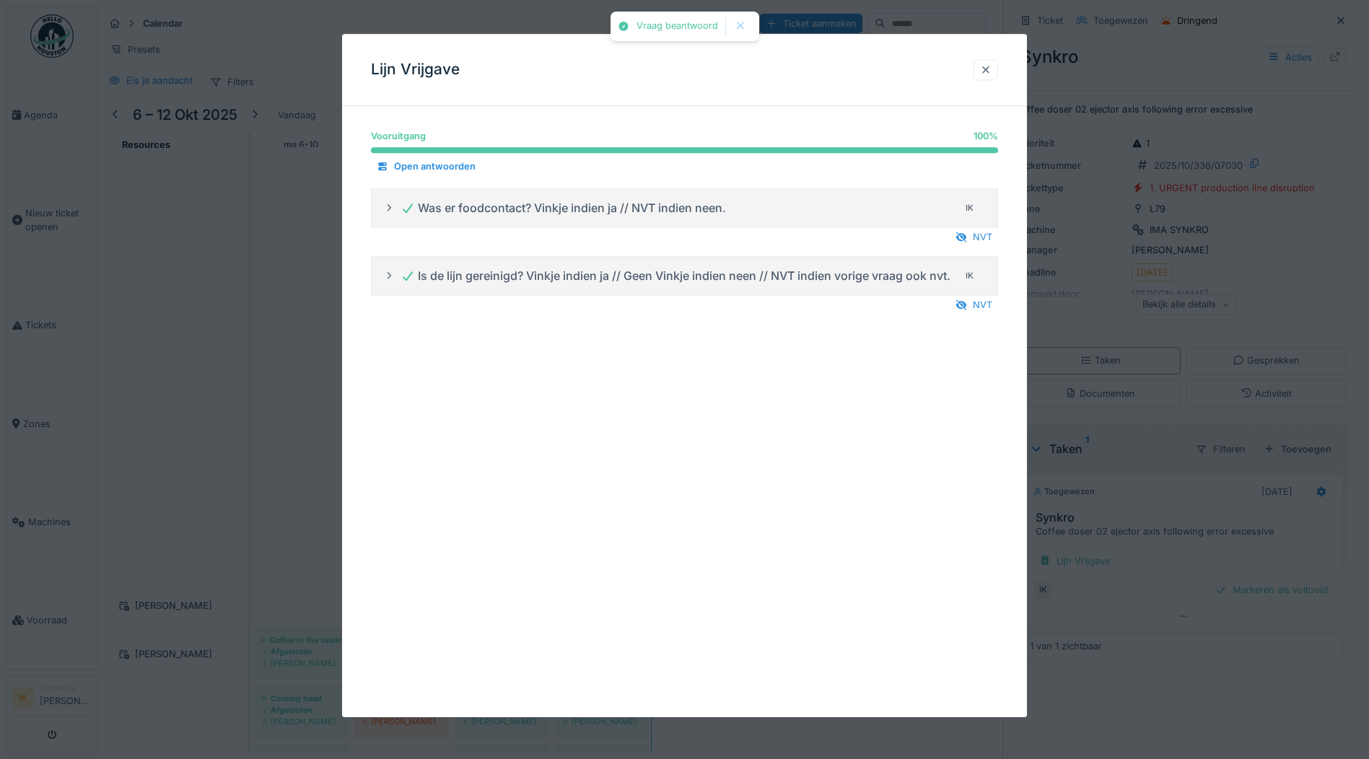
click at [991, 66] on div at bounding box center [986, 70] width 12 height 14
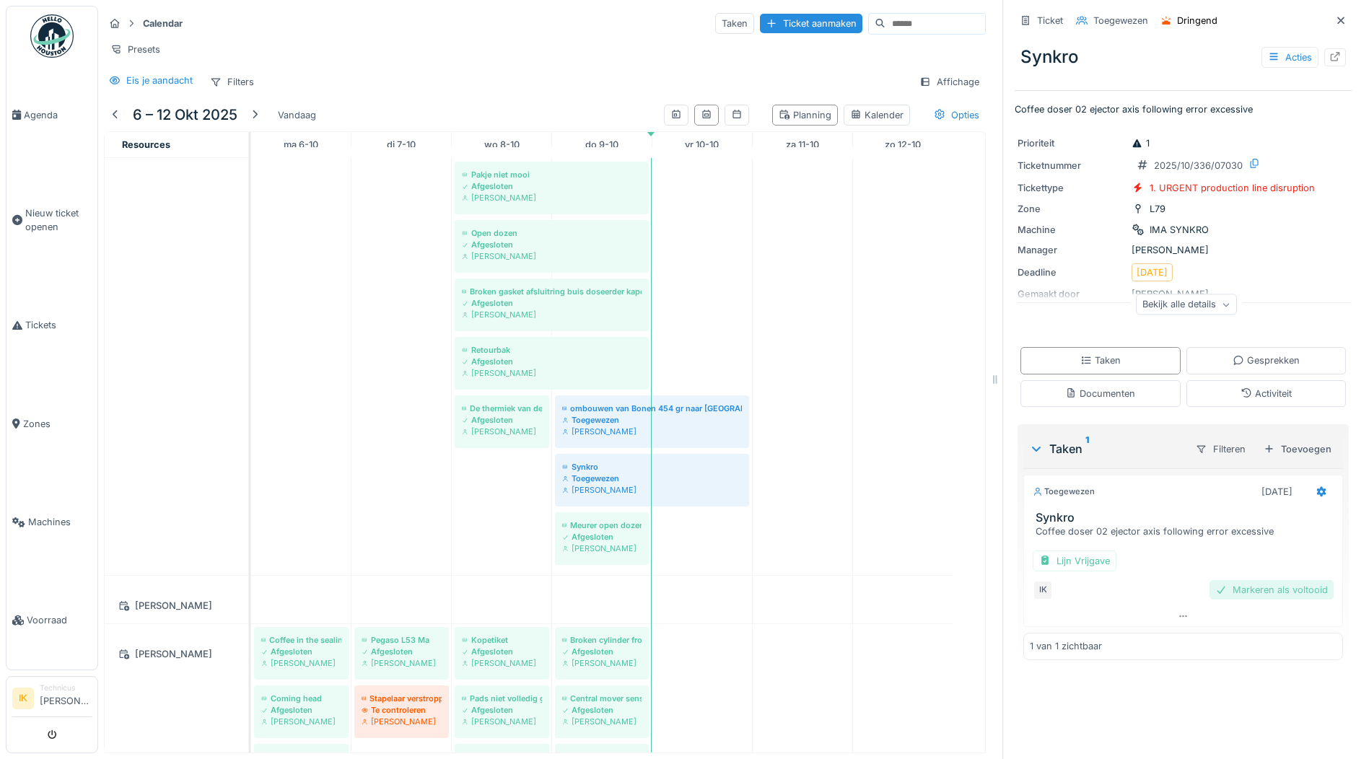
click at [1253, 580] on div "Markeren als voltooid" at bounding box center [1271, 589] width 124 height 19
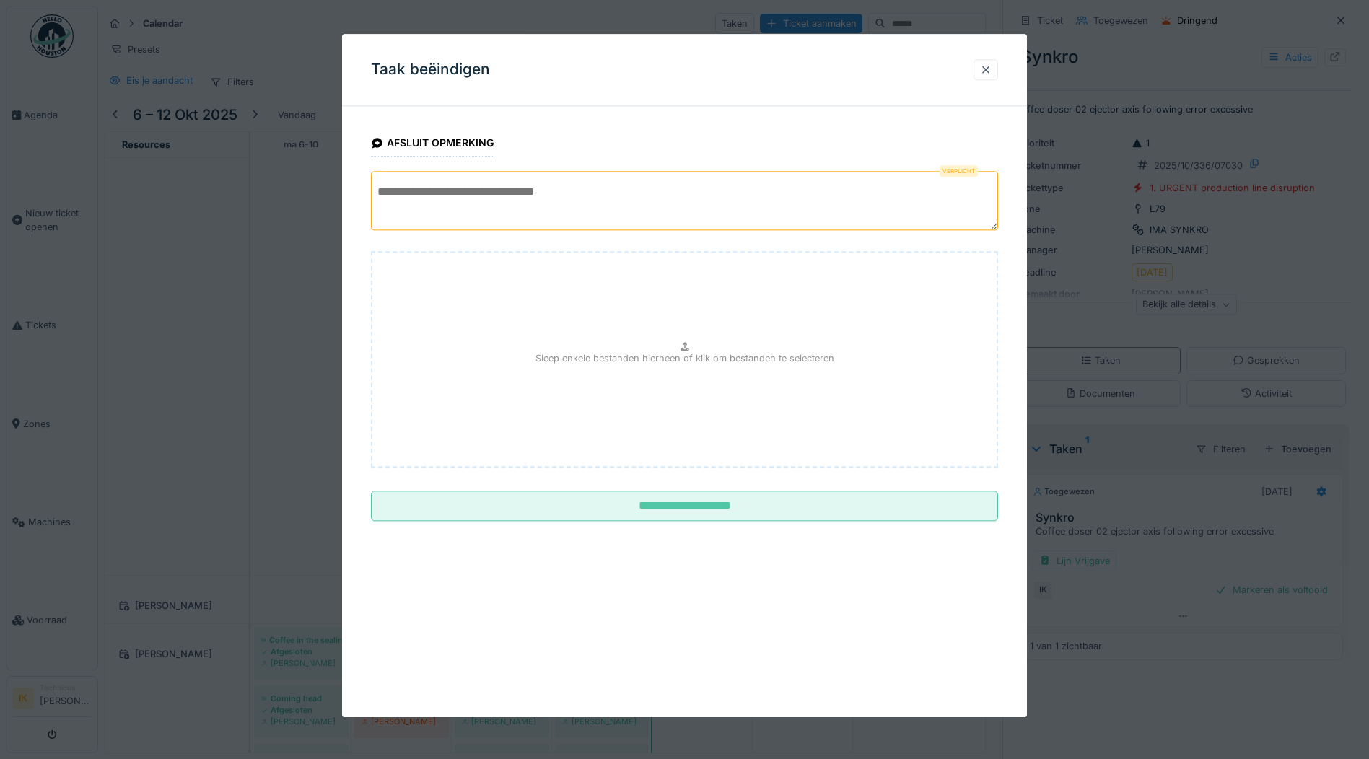
click at [459, 193] on textarea at bounding box center [684, 200] width 627 height 59
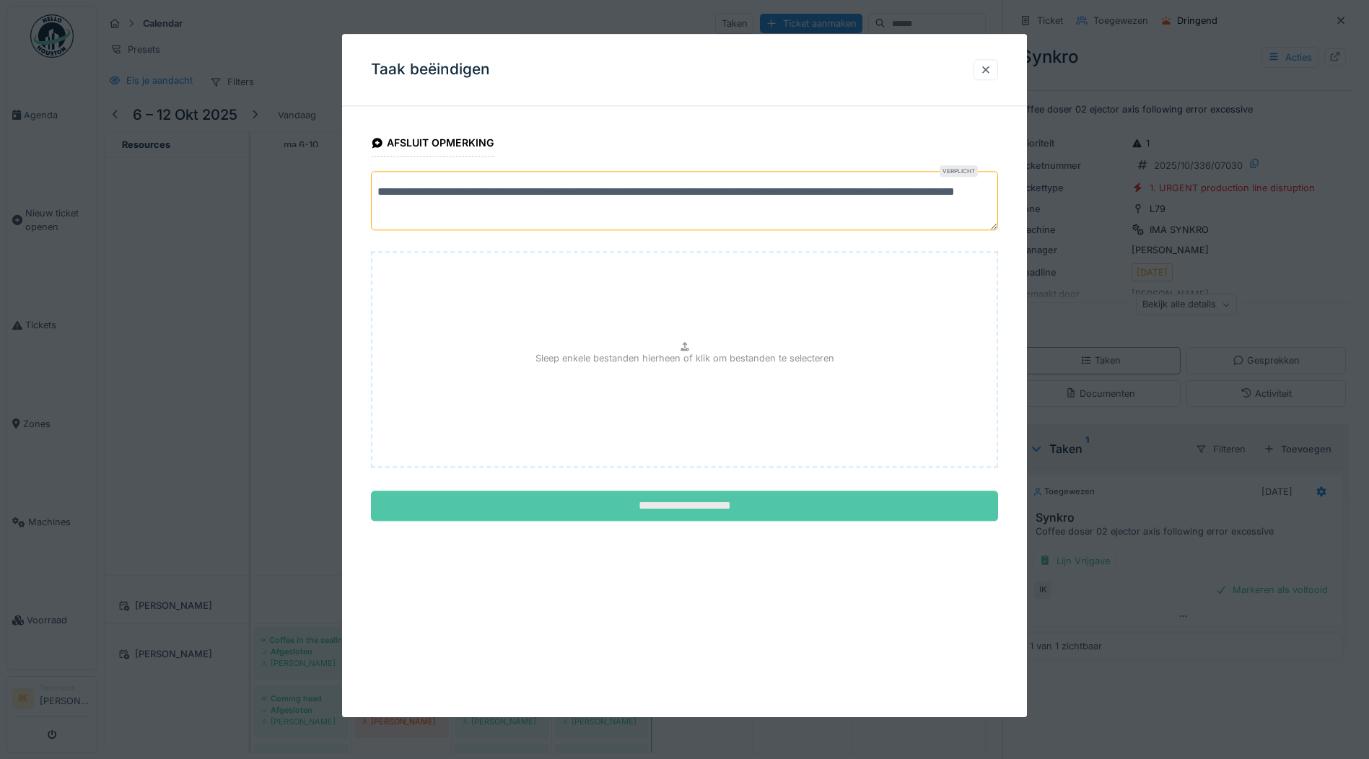
type textarea "**********"
click at [668, 507] on input "**********" at bounding box center [684, 506] width 627 height 30
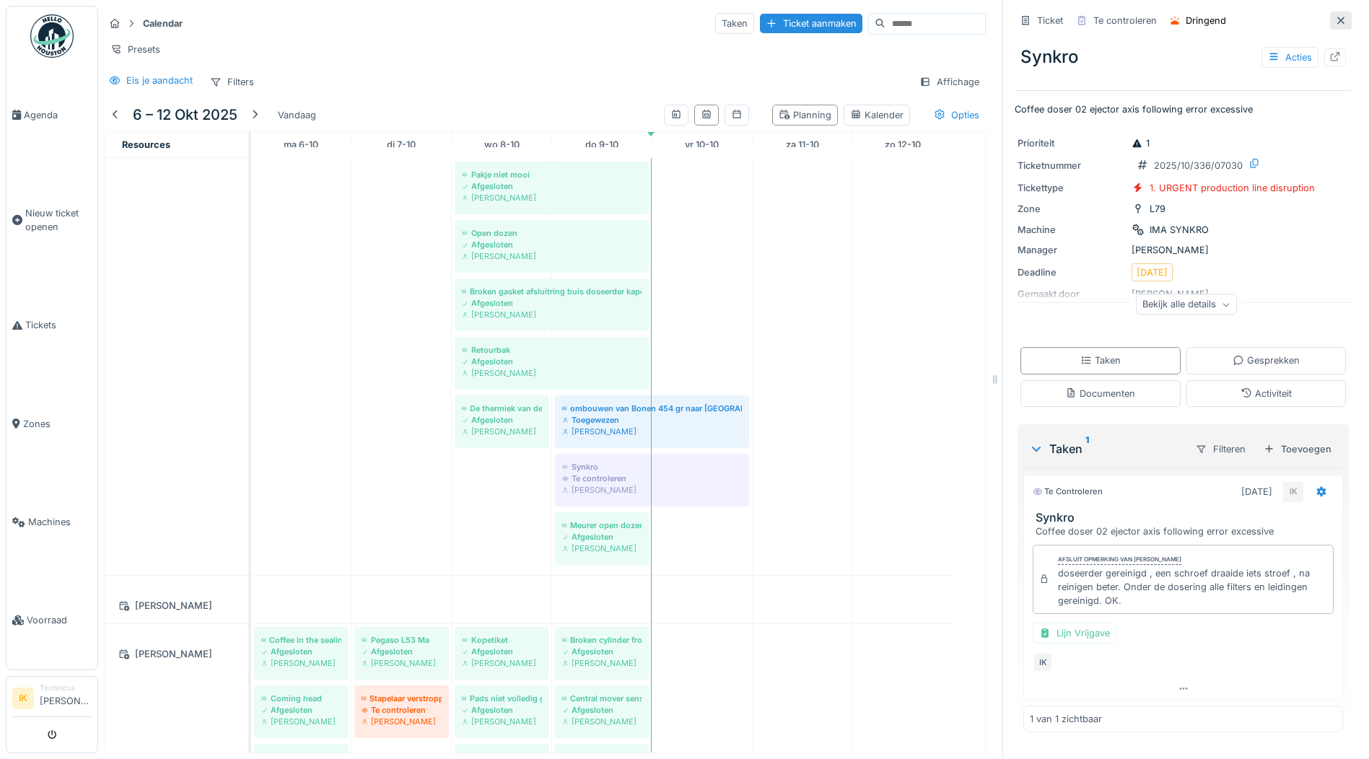
click at [1335, 16] on icon at bounding box center [1341, 20] width 12 height 9
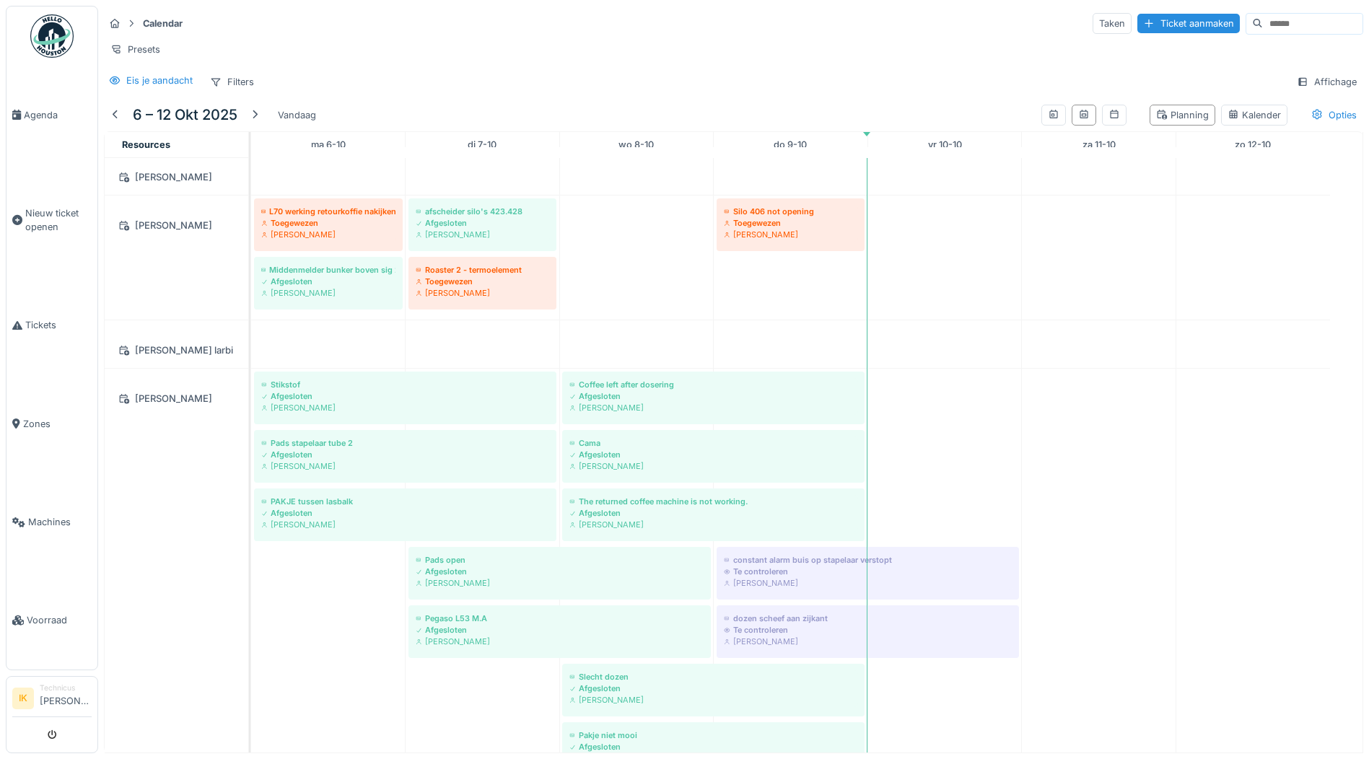
scroll to position [1936, 0]
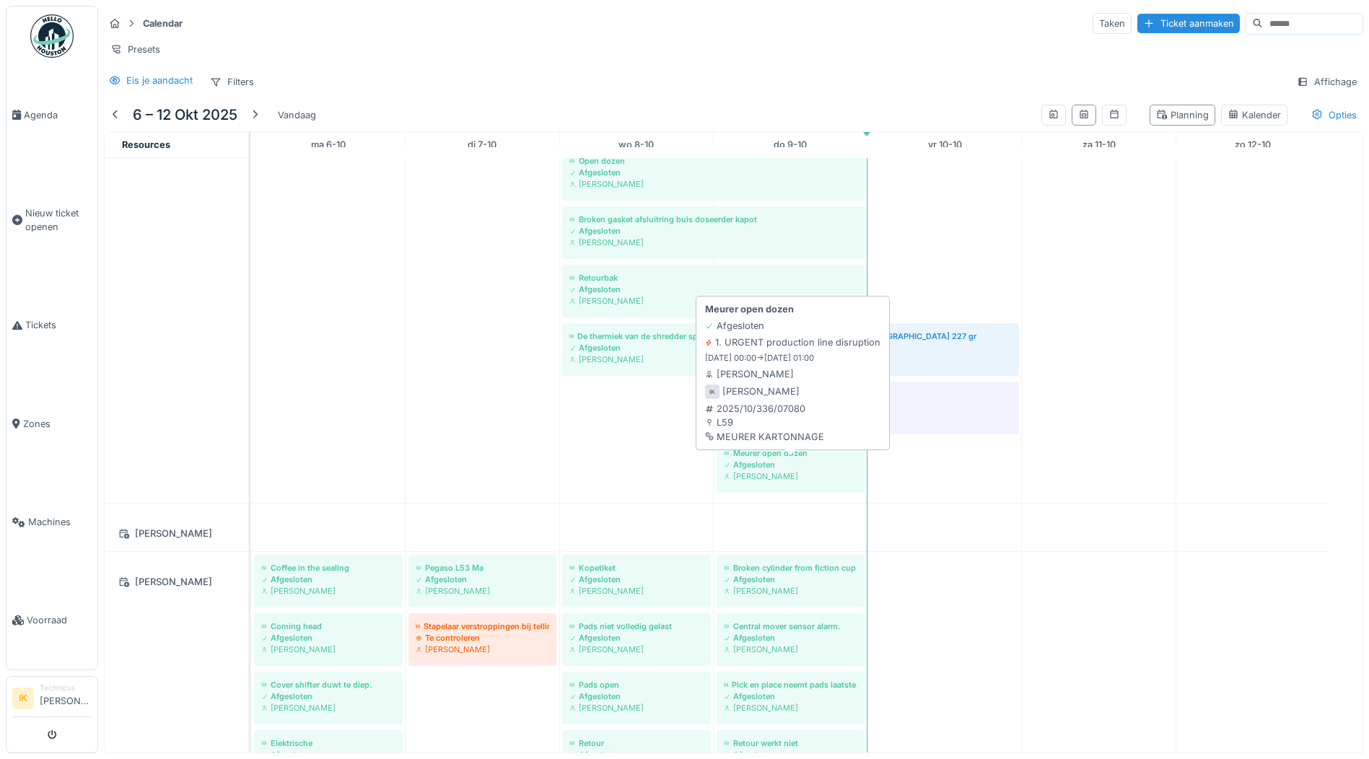
click at [778, 474] on div "[PERSON_NAME]" at bounding box center [790, 476] width 133 height 12
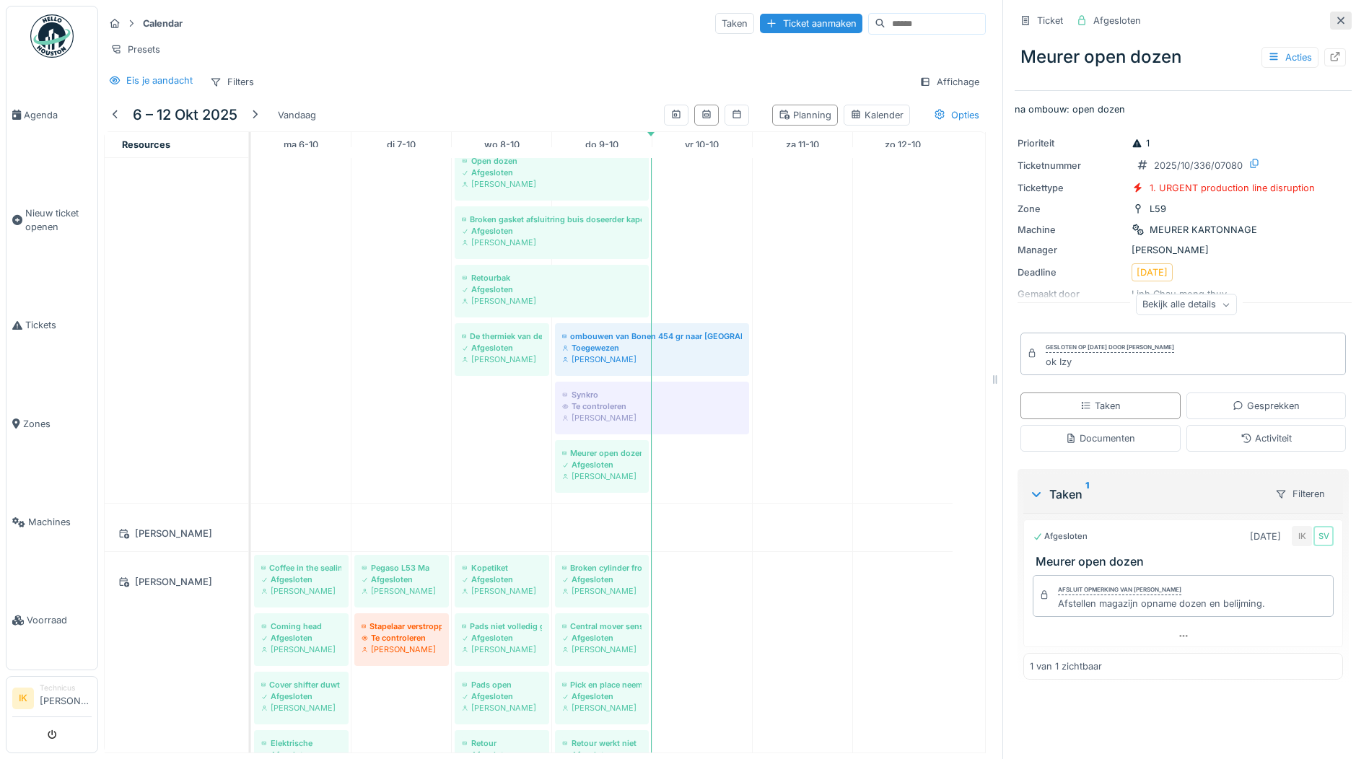
click at [1335, 16] on icon at bounding box center [1341, 20] width 12 height 9
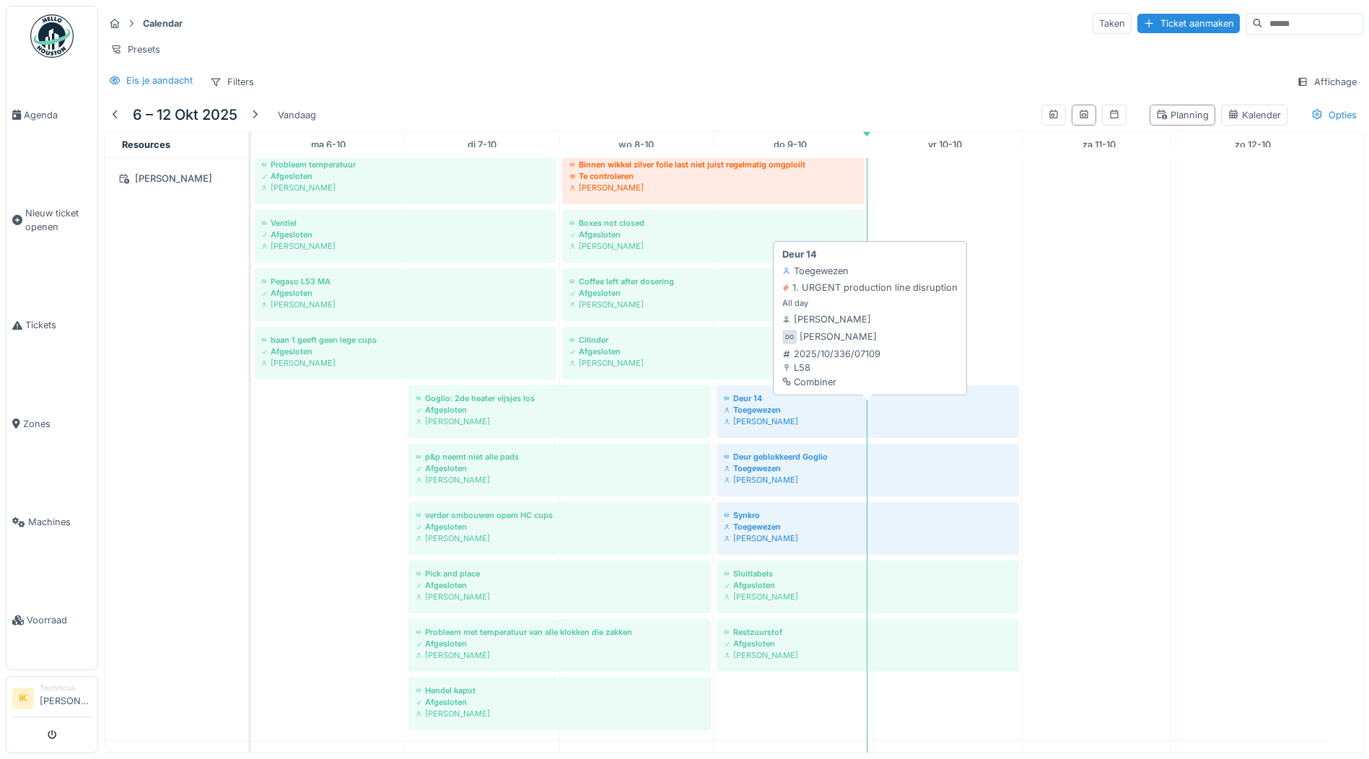
click at [733, 403] on div "Deur 14" at bounding box center [868, 398] width 288 height 12
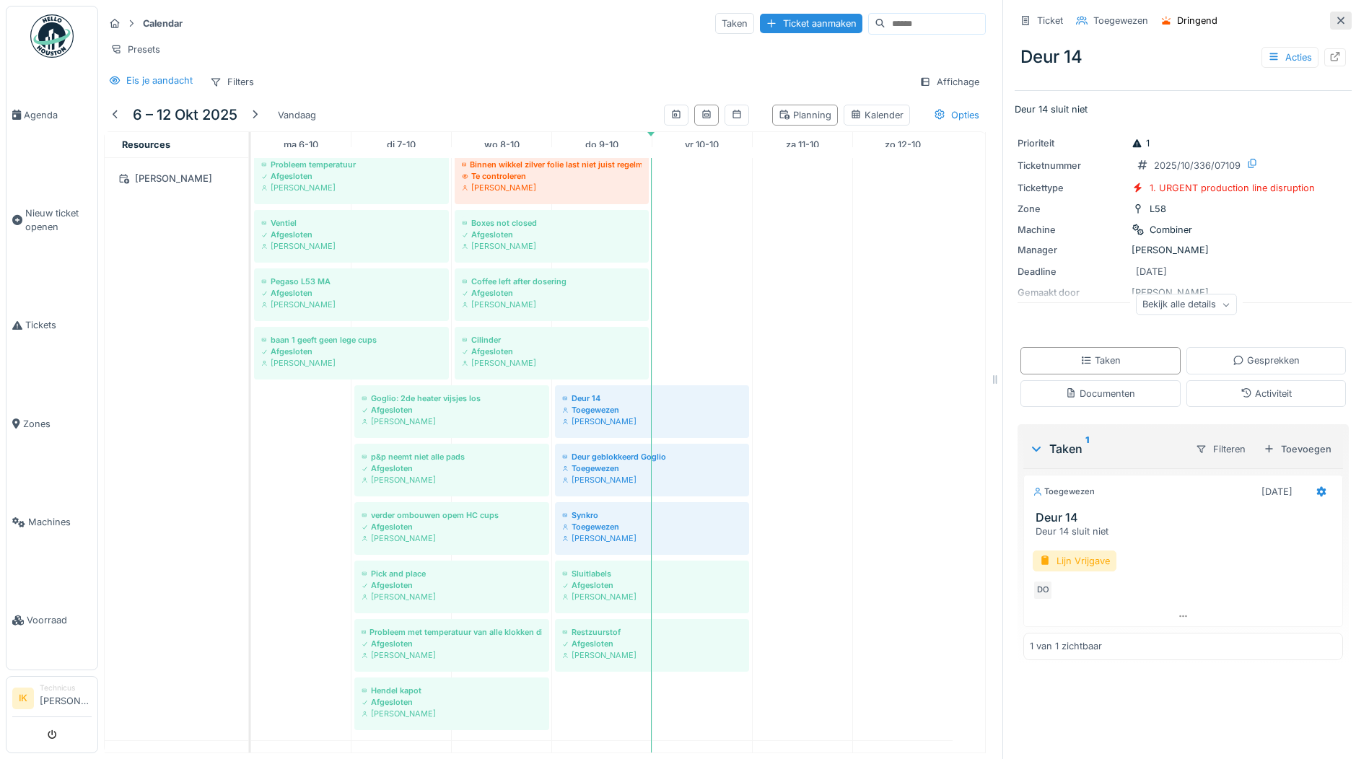
click at [1335, 16] on icon at bounding box center [1341, 20] width 12 height 9
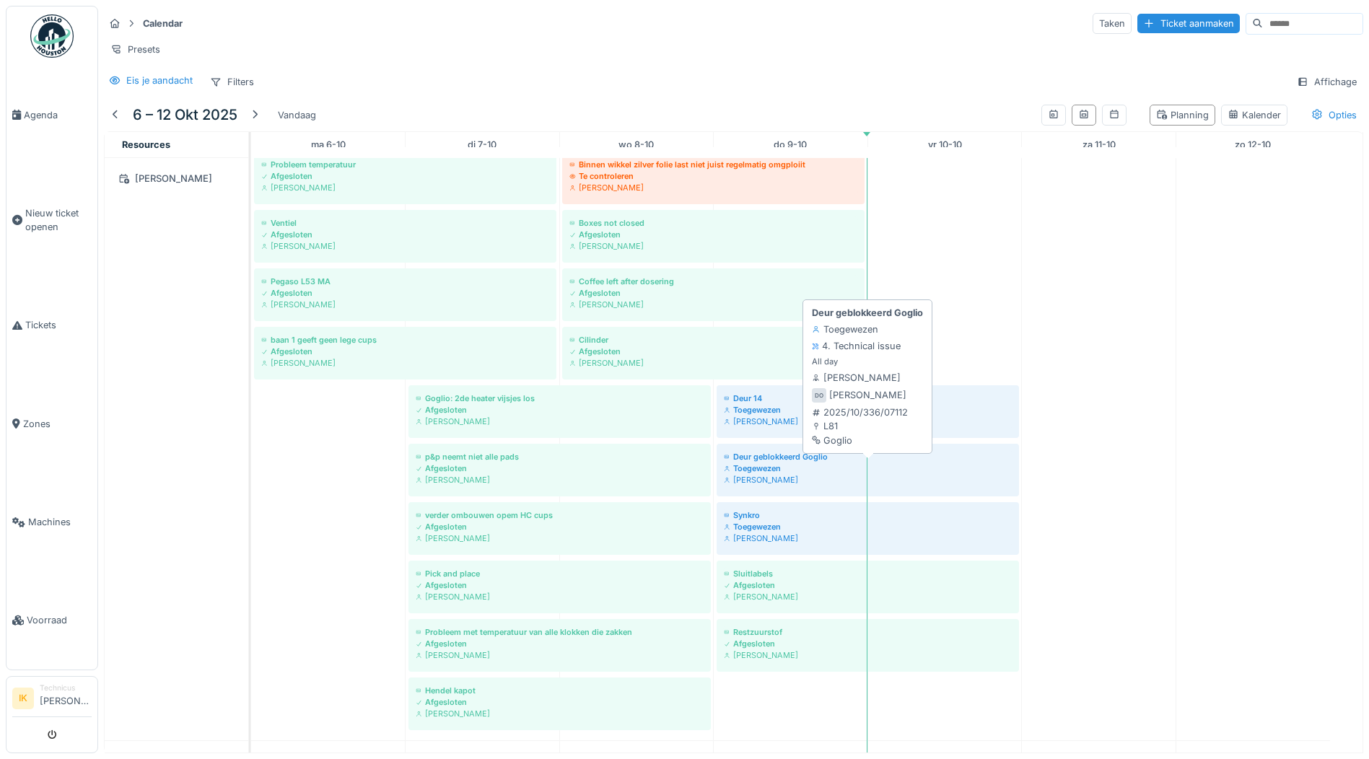
click at [757, 474] on div "Damian Olejnik" at bounding box center [868, 480] width 288 height 12
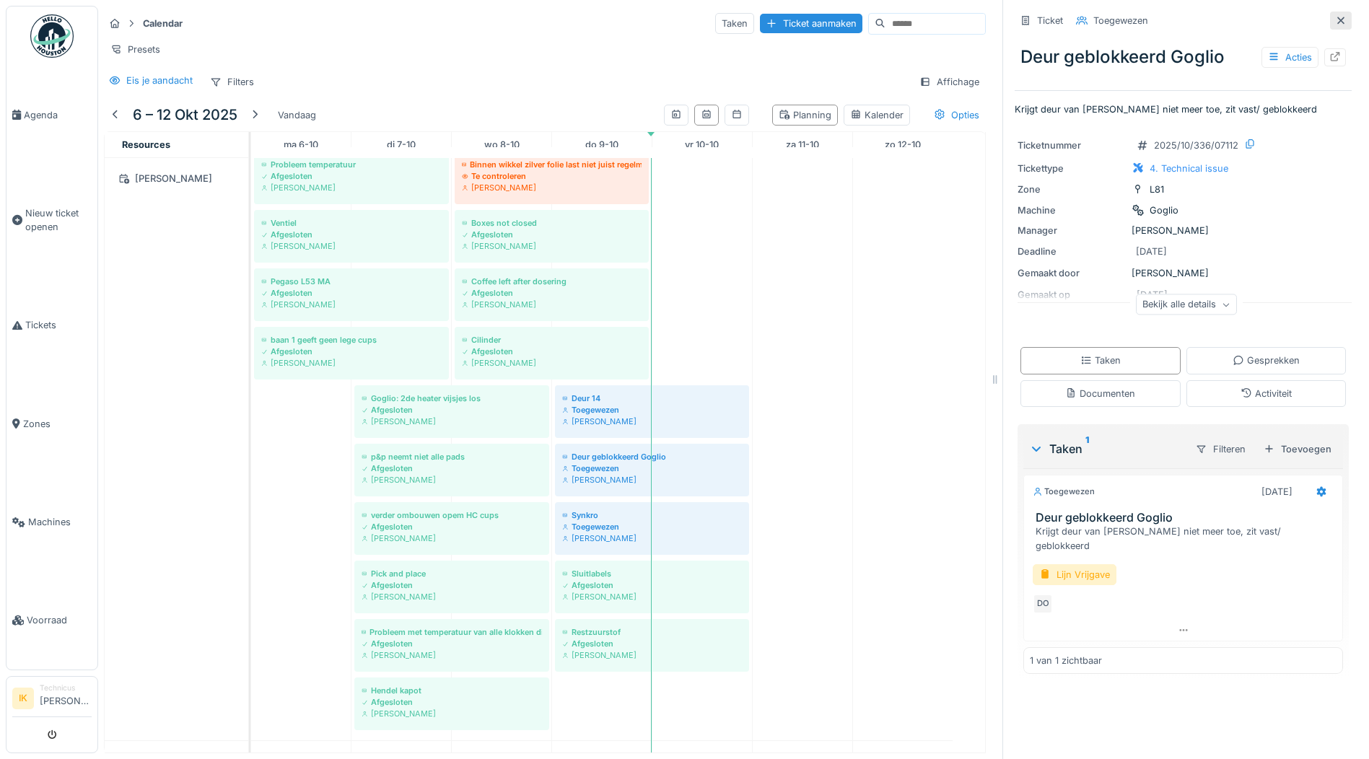
click at [1335, 16] on icon at bounding box center [1341, 20] width 12 height 9
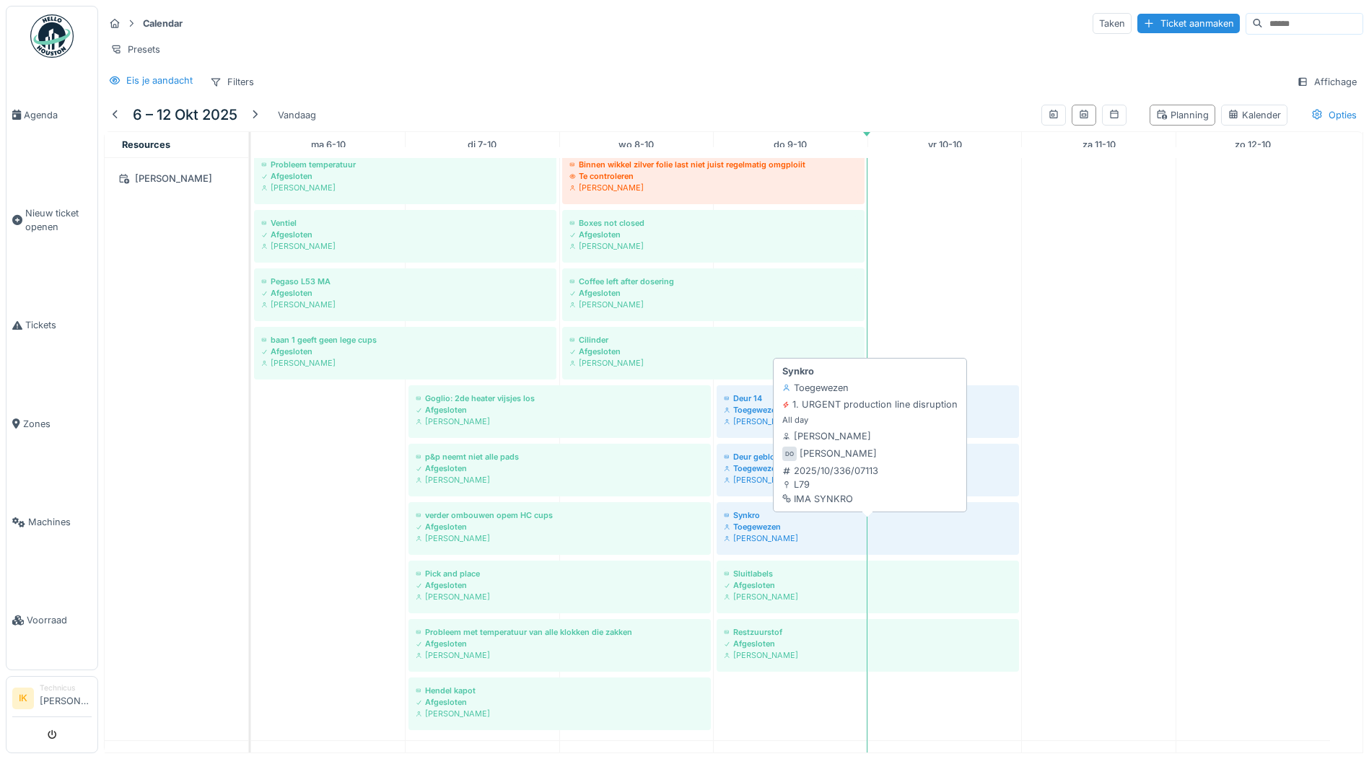
click at [765, 521] on div "Toegewezen" at bounding box center [868, 527] width 288 height 12
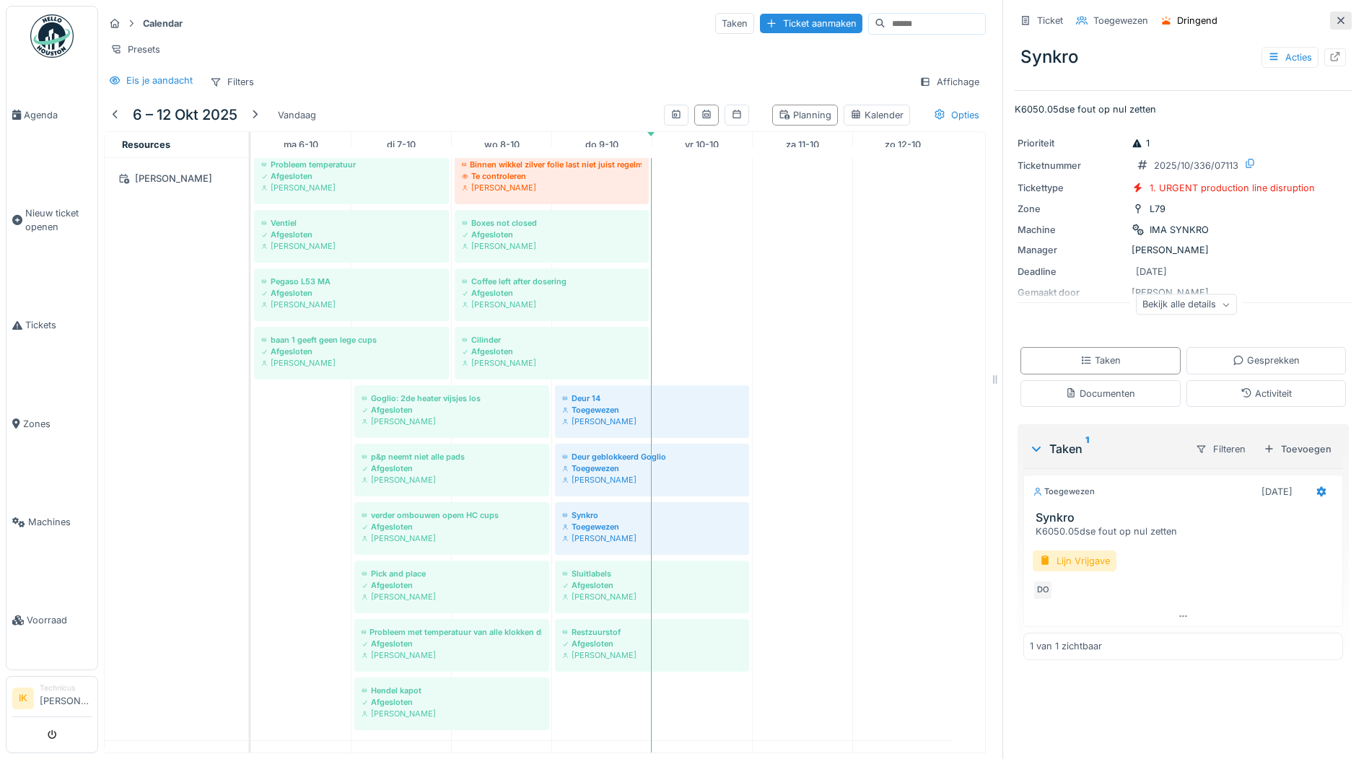
click at [1335, 16] on icon at bounding box center [1341, 20] width 12 height 9
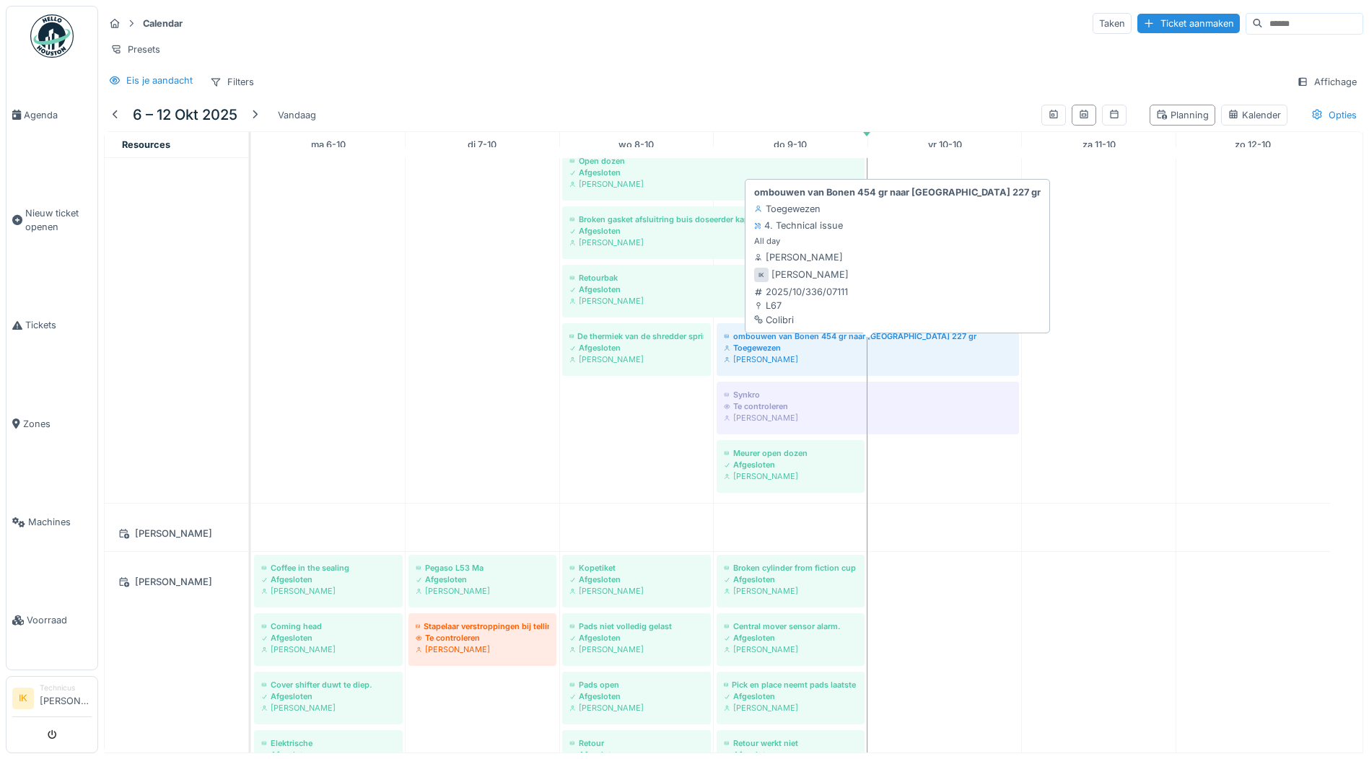
click at [795, 351] on div "Toegewezen" at bounding box center [868, 348] width 288 height 12
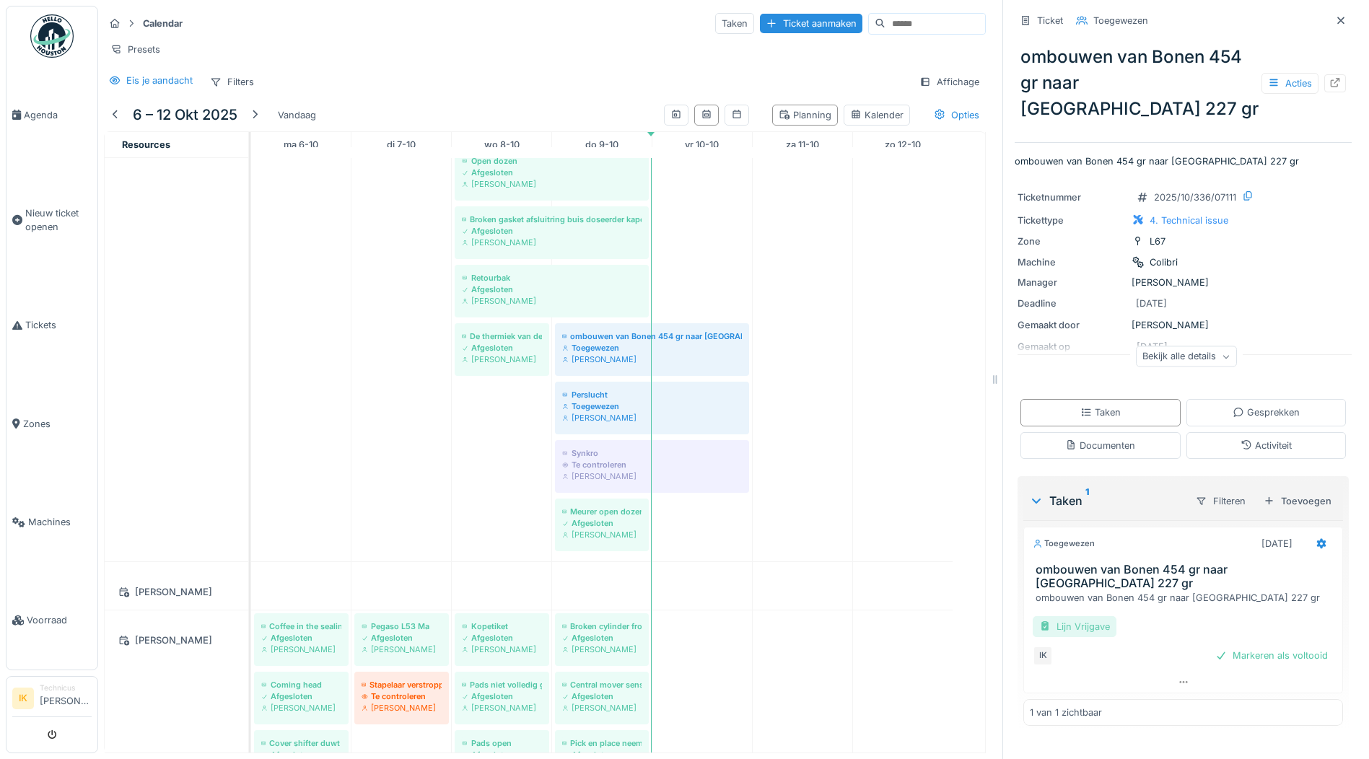
click at [1071, 616] on div "Lijn Vrijgave" at bounding box center [1074, 626] width 84 height 21
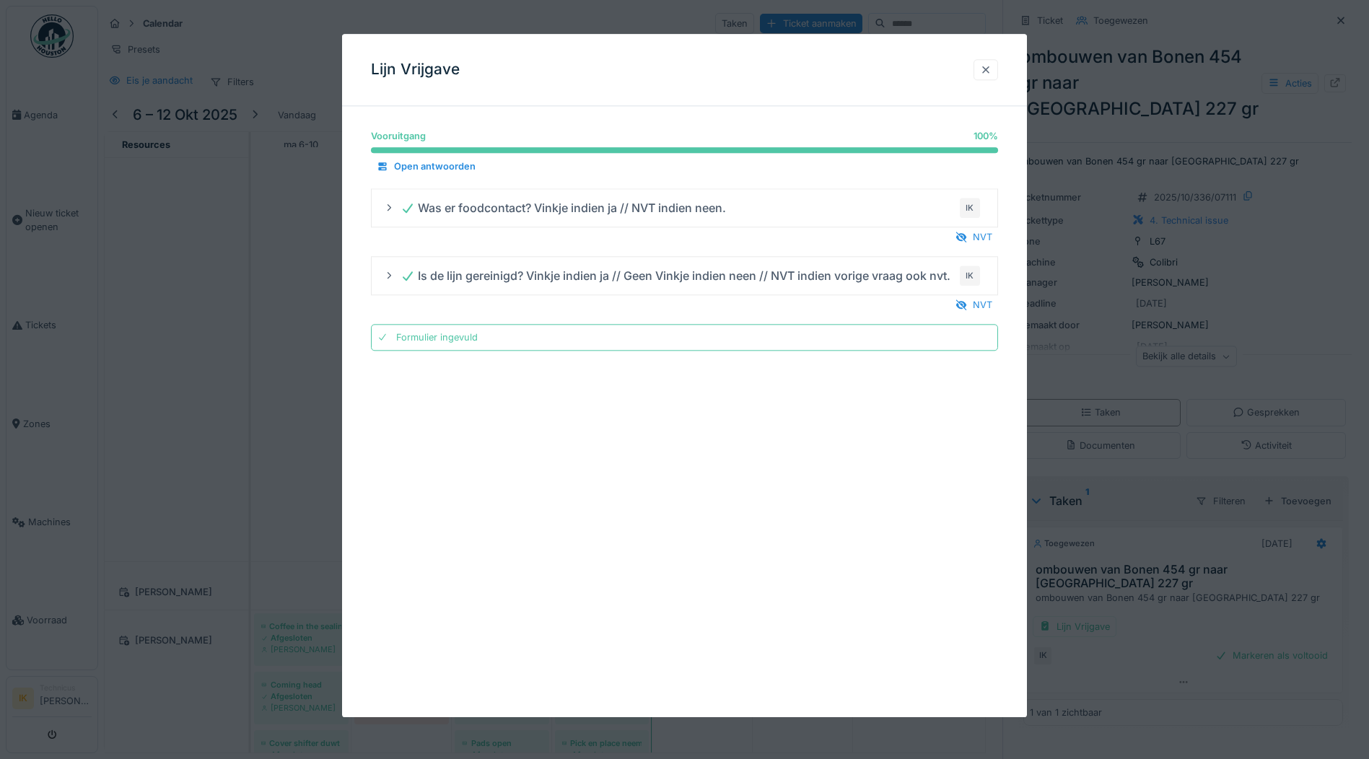
click at [991, 71] on div at bounding box center [986, 70] width 12 height 14
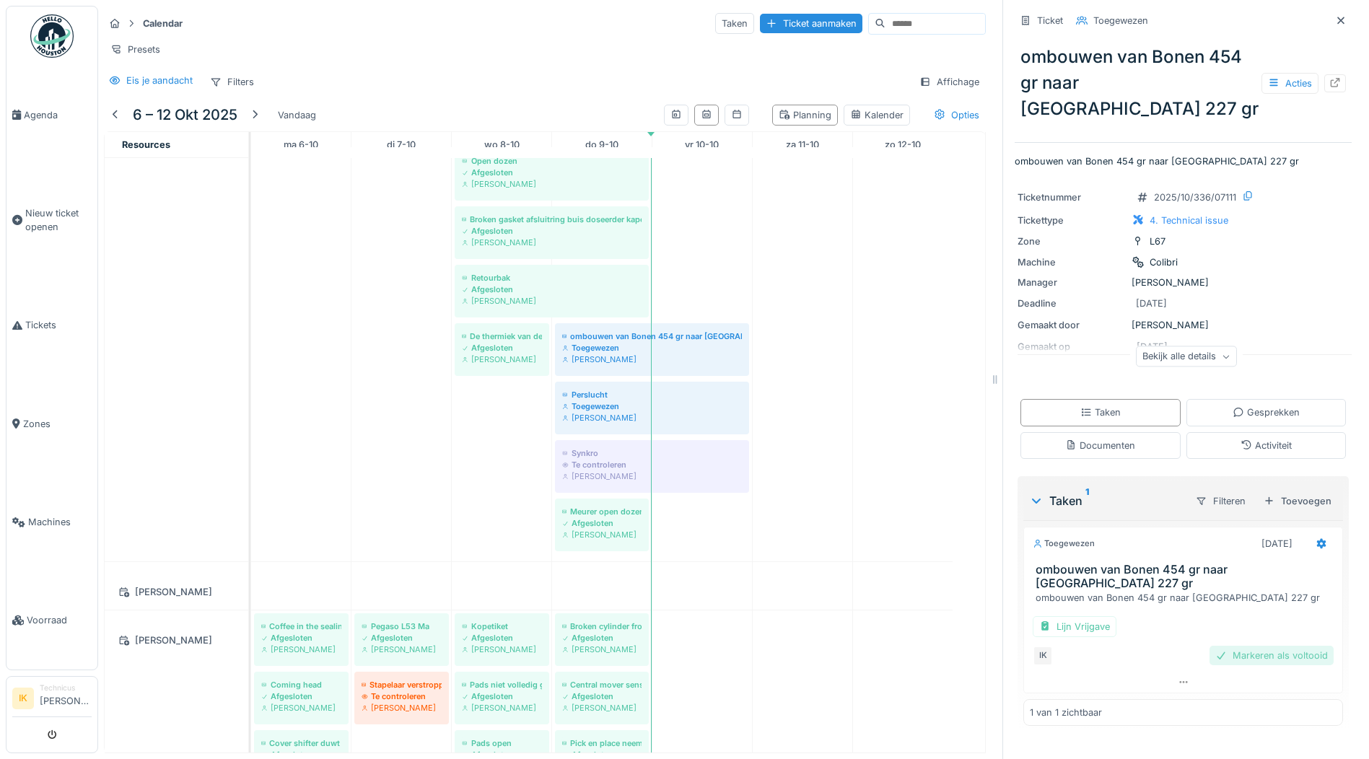
click at [1266, 646] on div "Markeren als voltooid" at bounding box center [1271, 655] width 124 height 19
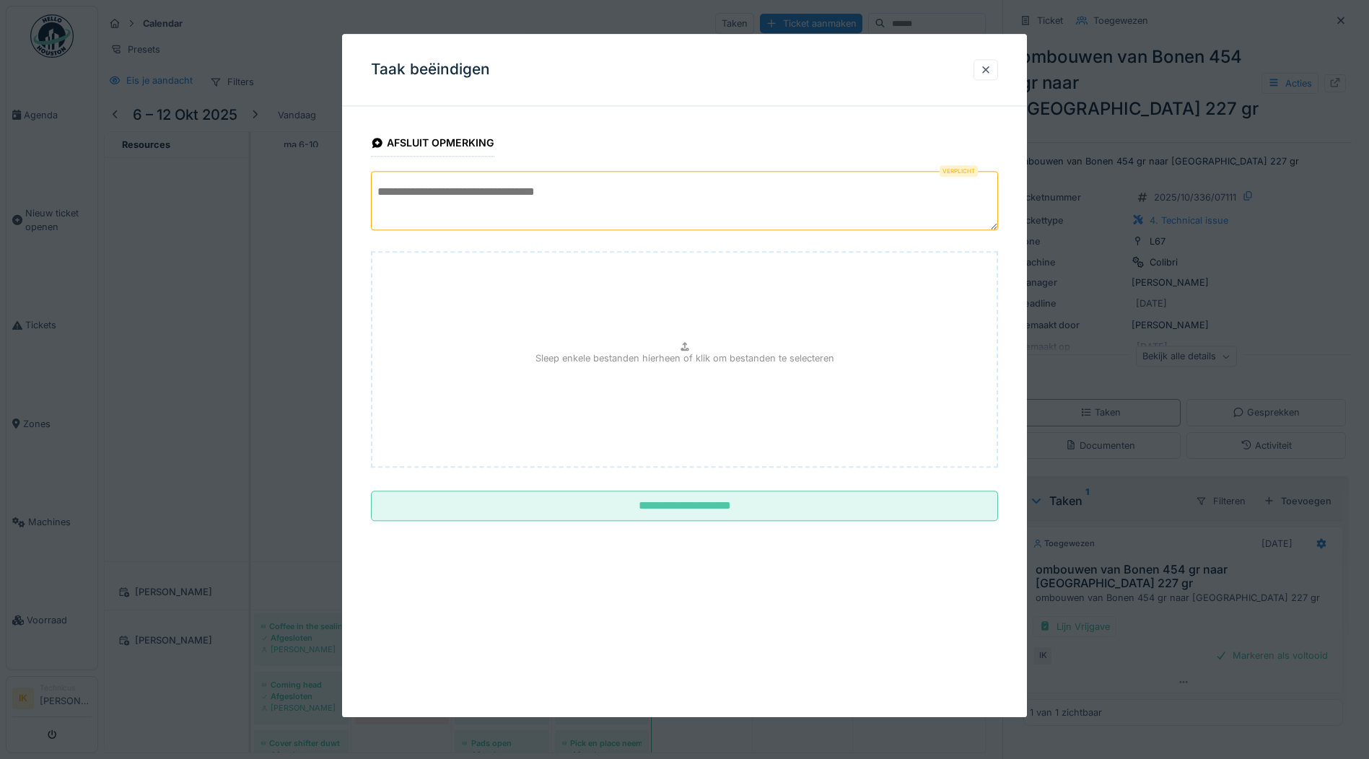
click at [470, 197] on textarea at bounding box center [684, 200] width 627 height 59
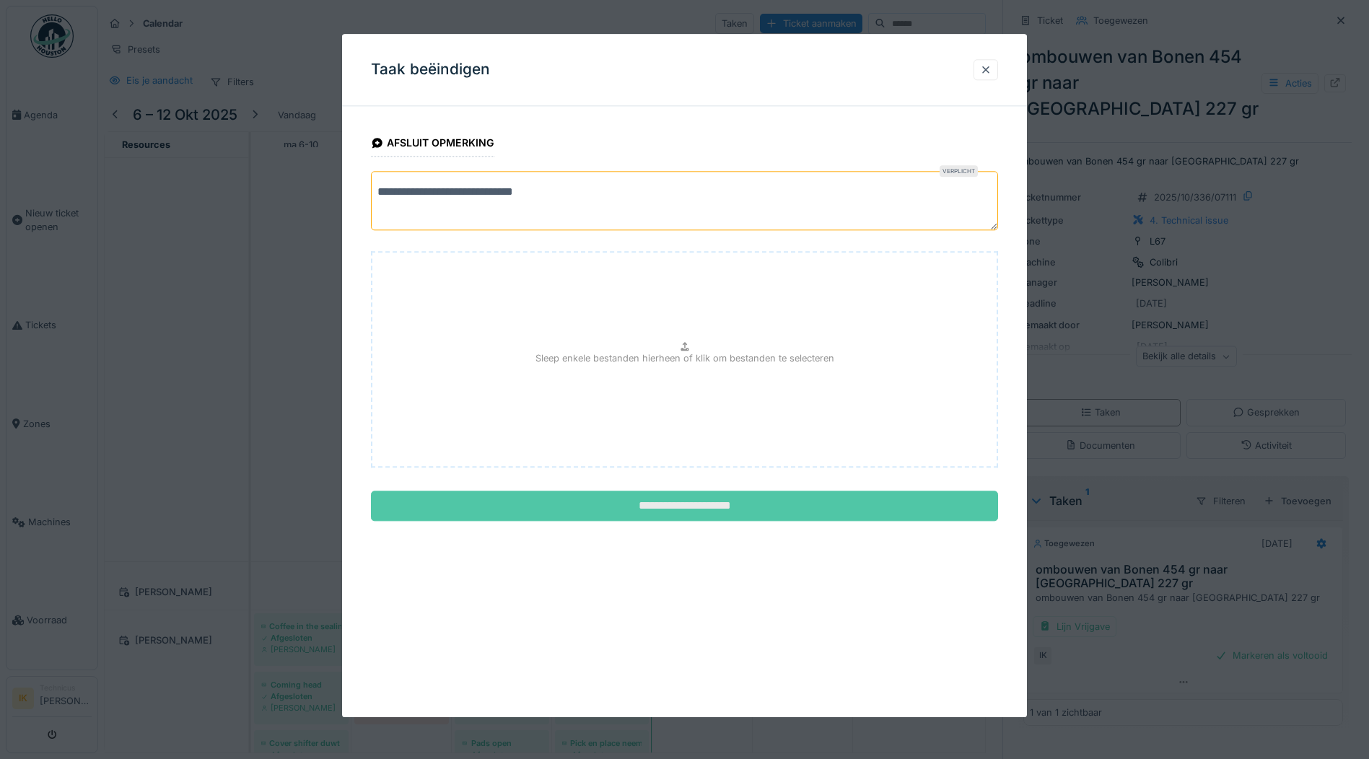
type textarea "**********"
click at [653, 506] on input "**********" at bounding box center [684, 506] width 627 height 30
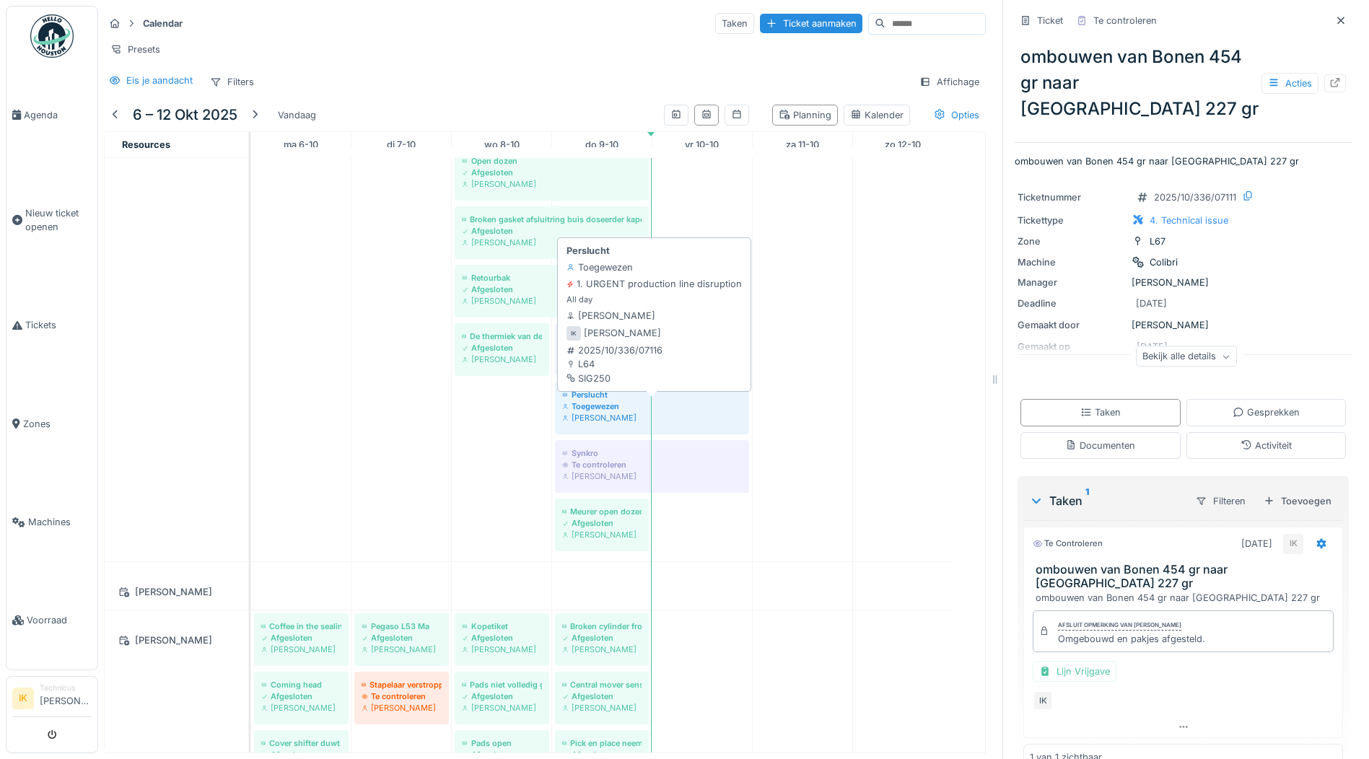
click at [606, 398] on div "Perslucht" at bounding box center [652, 395] width 180 height 12
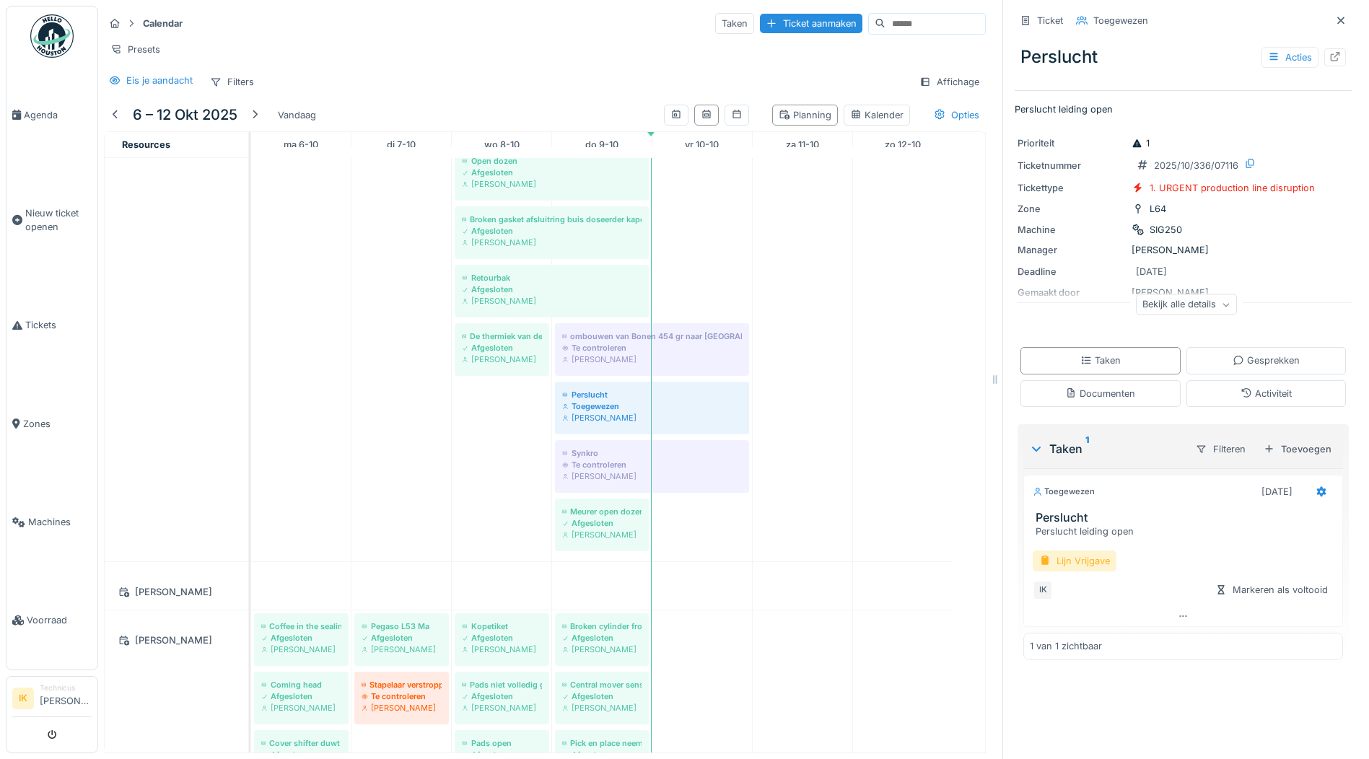
click at [1071, 550] on div "Lijn Vrijgave" at bounding box center [1074, 560] width 84 height 21
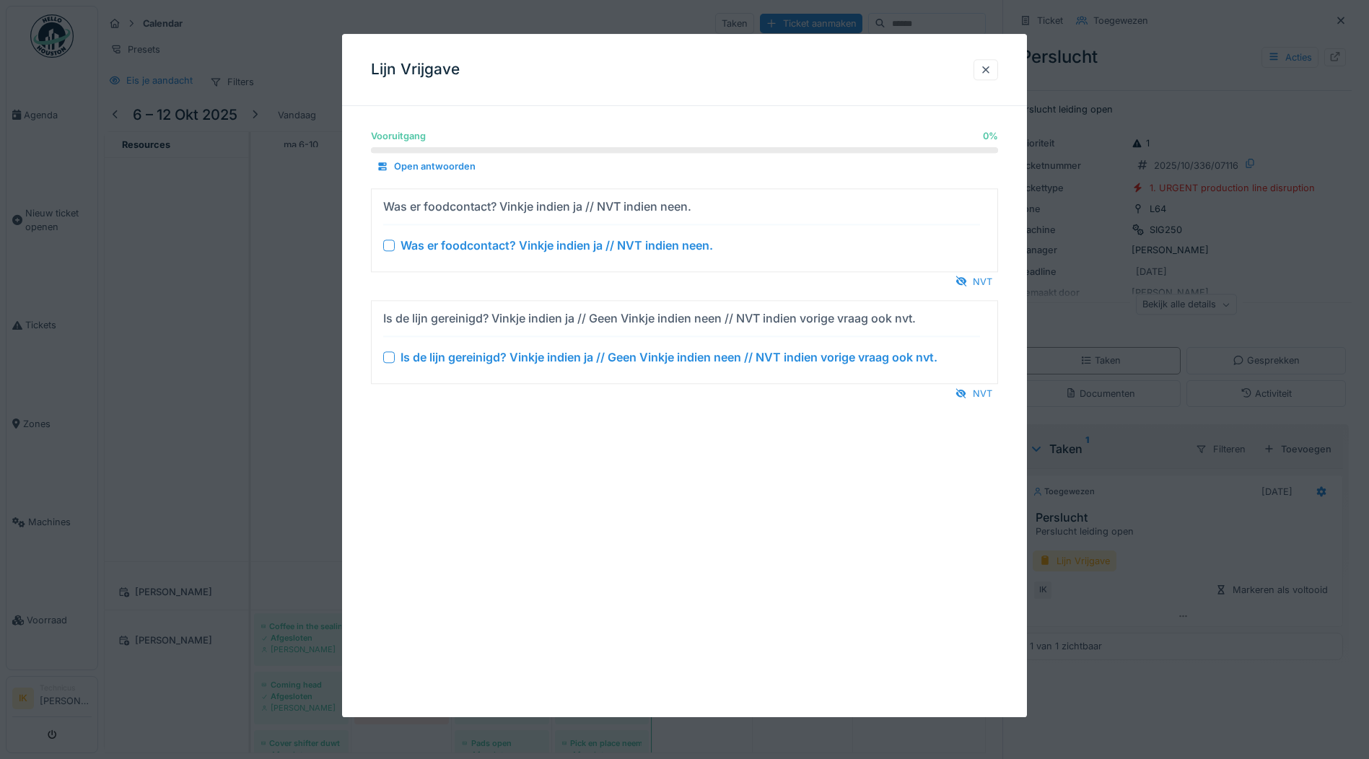
click at [387, 245] on div at bounding box center [389, 246] width 12 height 12
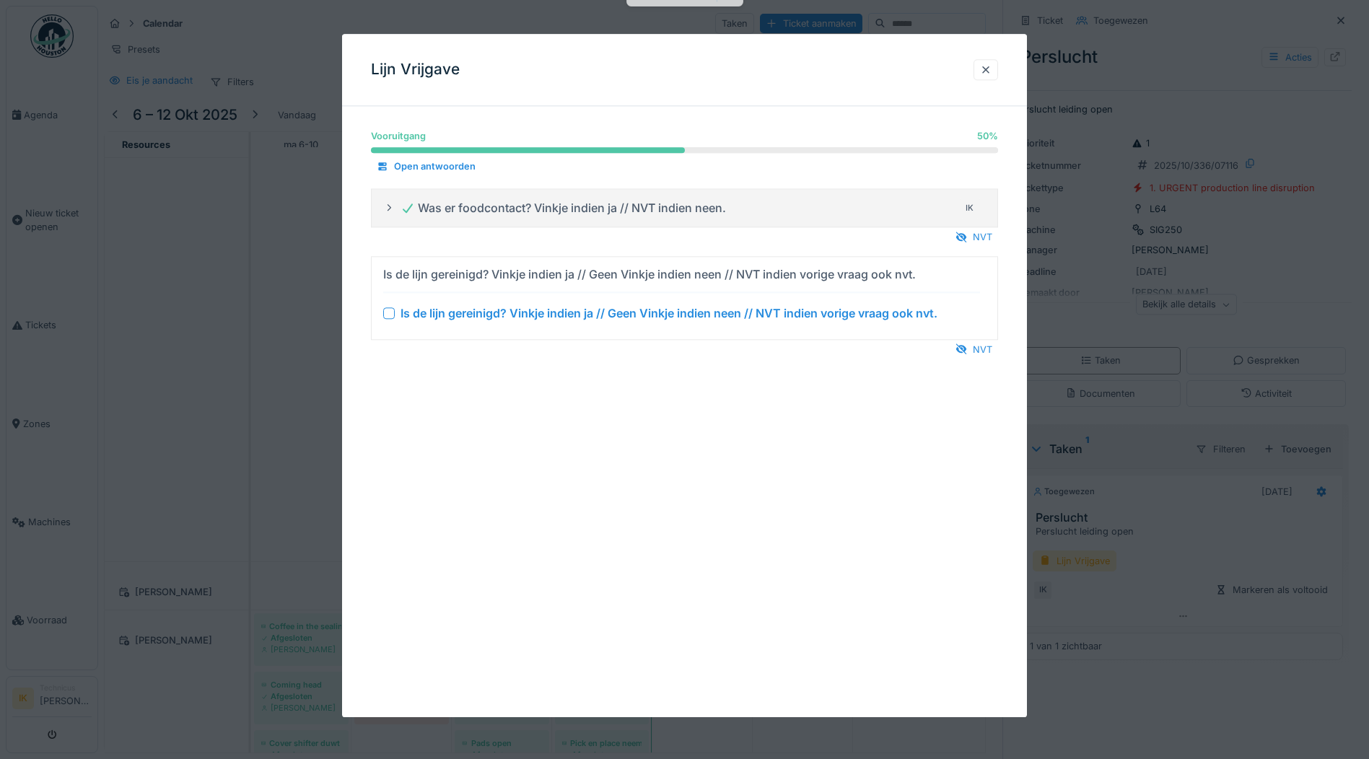
click at [387, 312] on div at bounding box center [389, 313] width 12 height 12
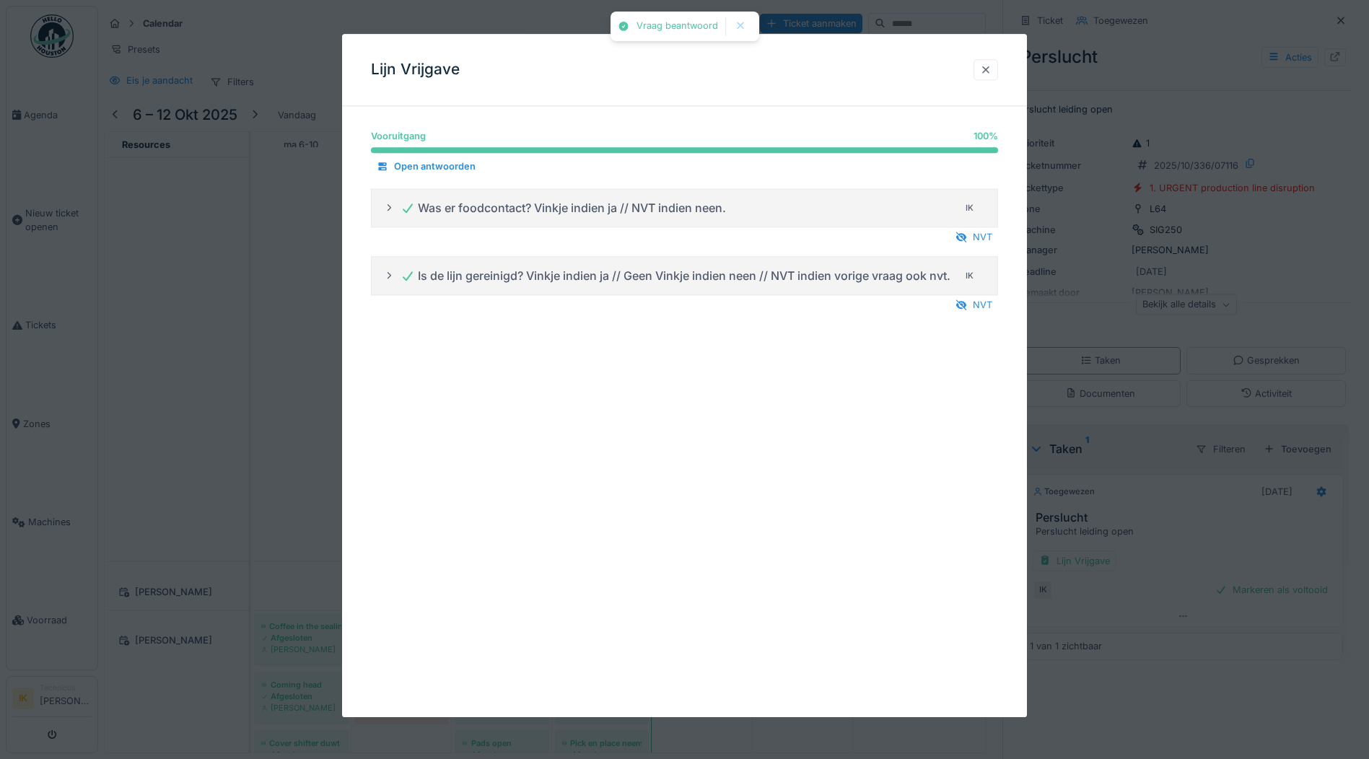
click at [988, 71] on div at bounding box center [986, 70] width 12 height 14
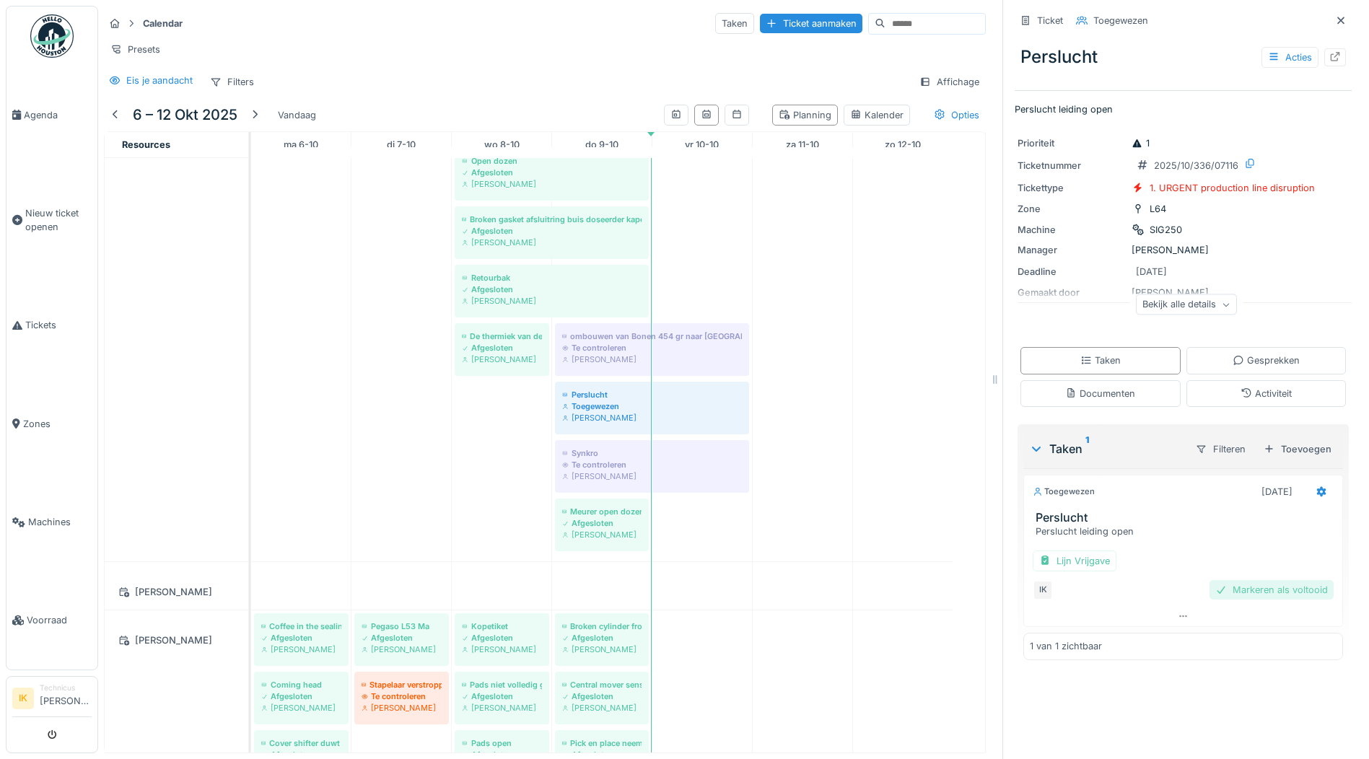
click at [1213, 581] on div "Markeren als voltooid" at bounding box center [1271, 589] width 124 height 19
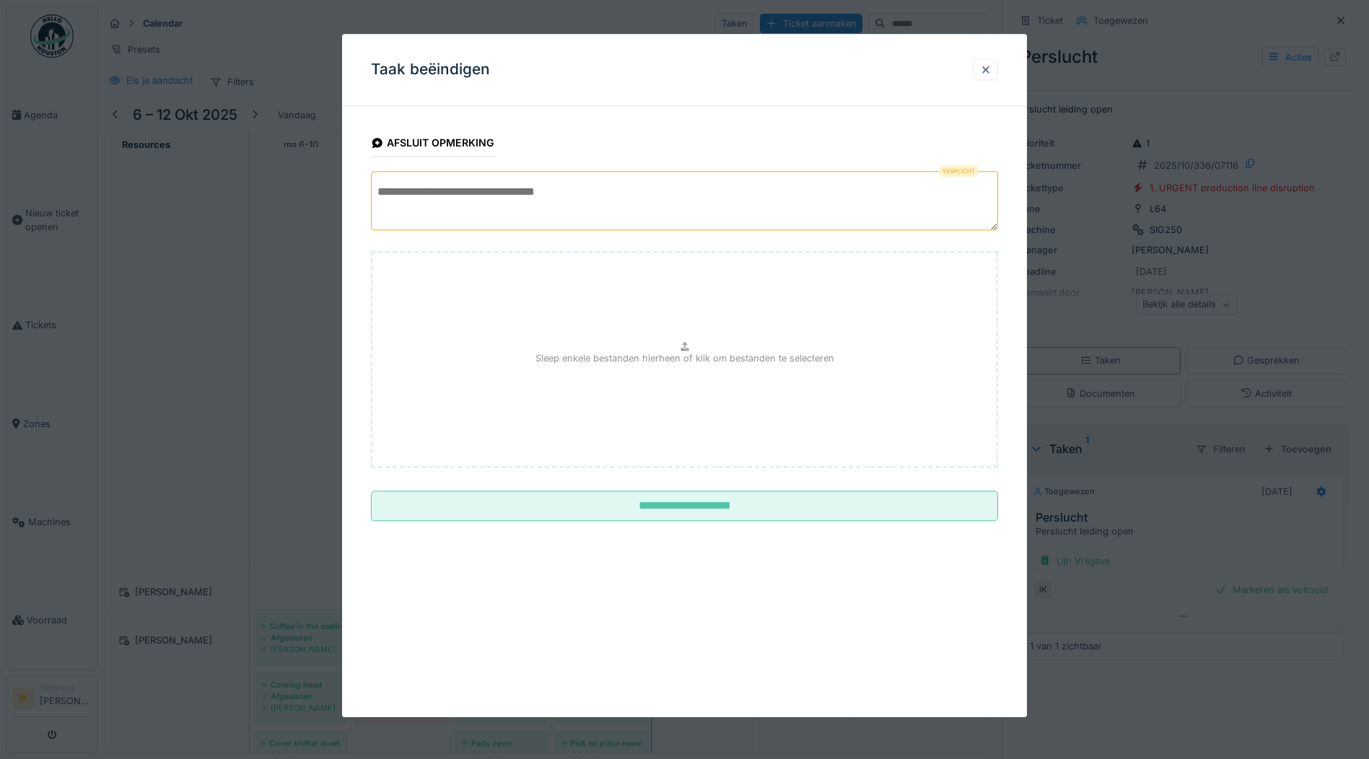
click at [412, 197] on textarea at bounding box center [684, 200] width 627 height 59
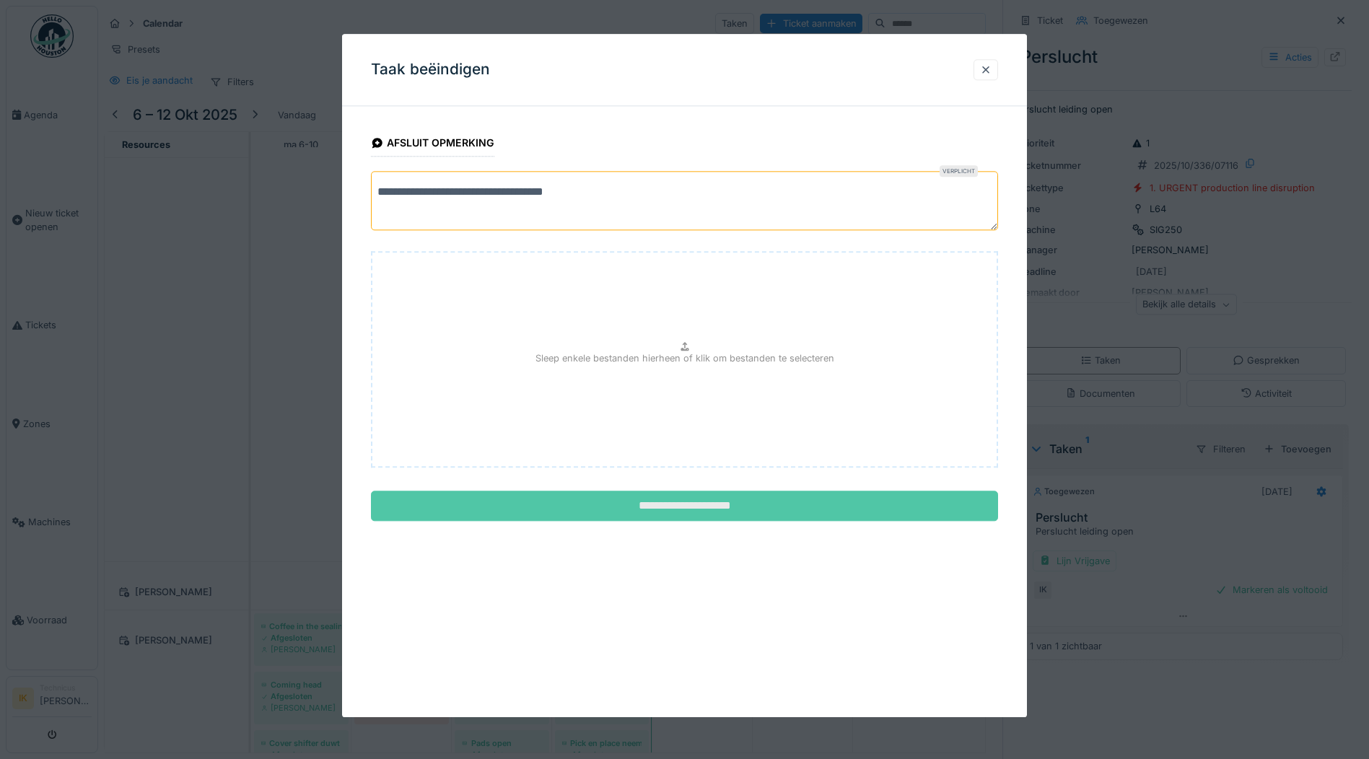
type textarea "**********"
click at [636, 504] on input "**********" at bounding box center [684, 506] width 627 height 30
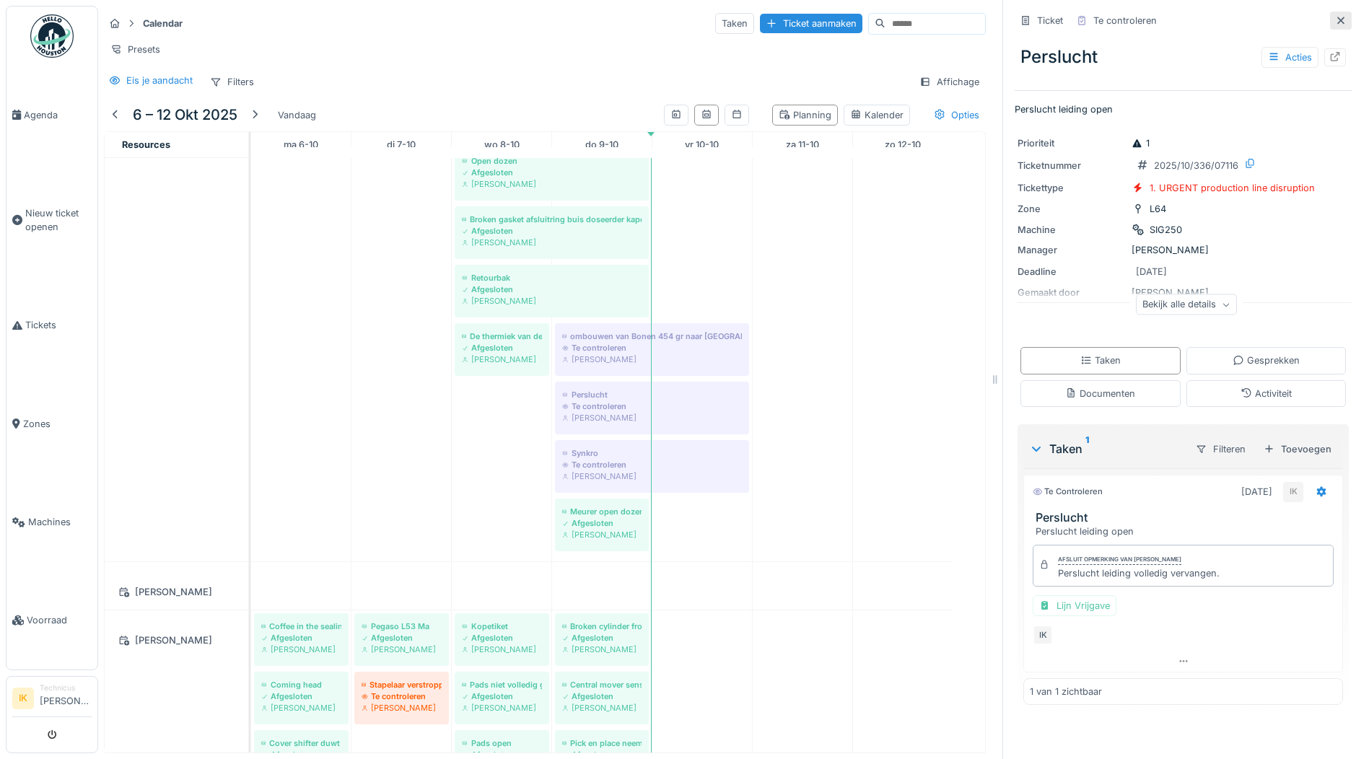
click at [1335, 16] on icon at bounding box center [1341, 20] width 12 height 9
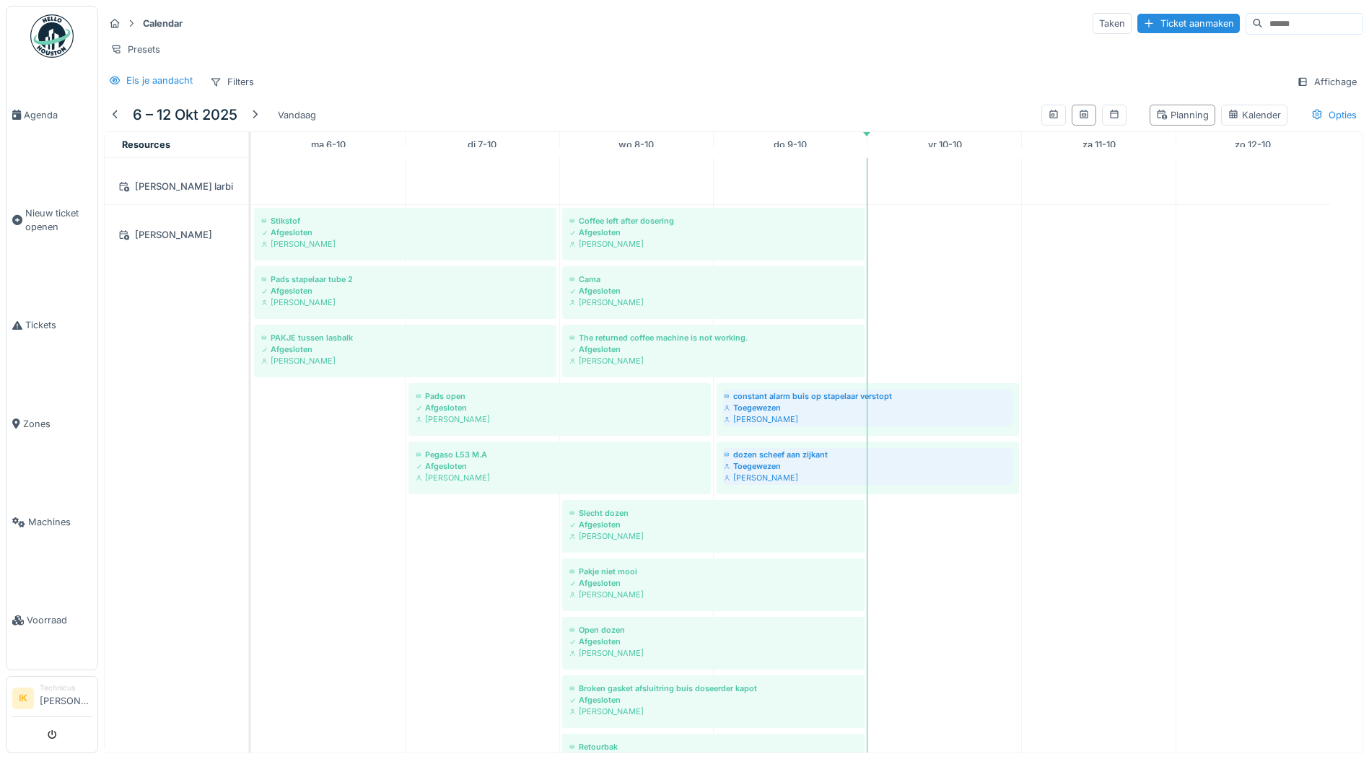
scroll to position [2188, 0]
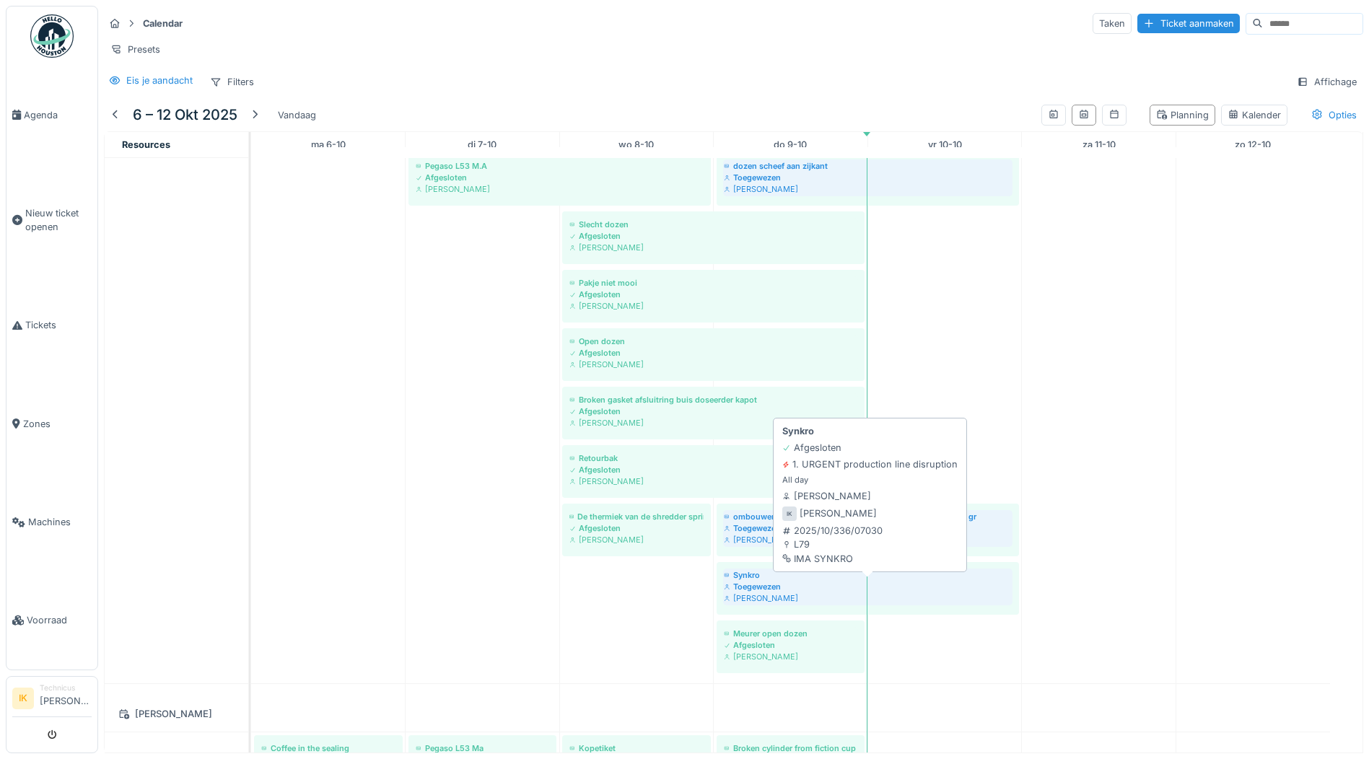
click at [793, 589] on div "Toegewezen" at bounding box center [868, 587] width 288 height 12
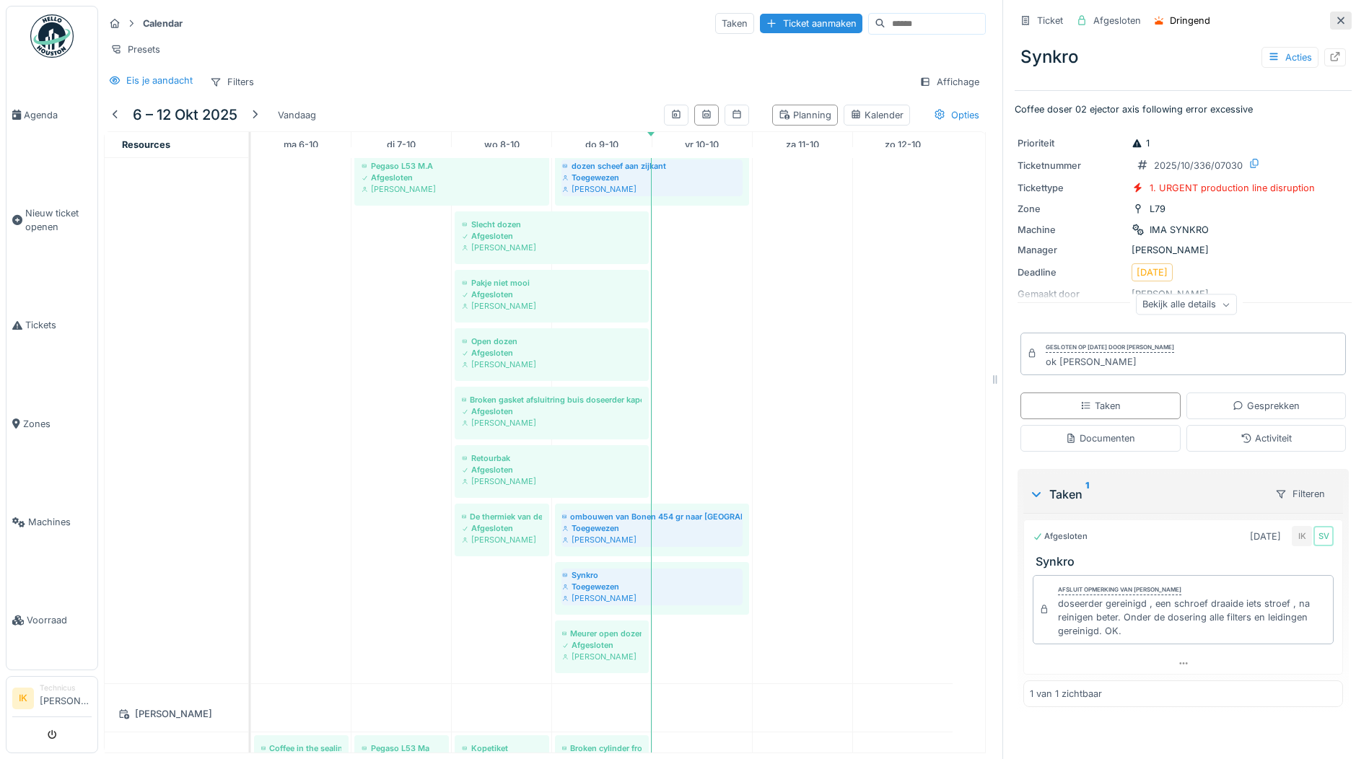
click at [1337, 17] on icon at bounding box center [1340, 20] width 7 height 7
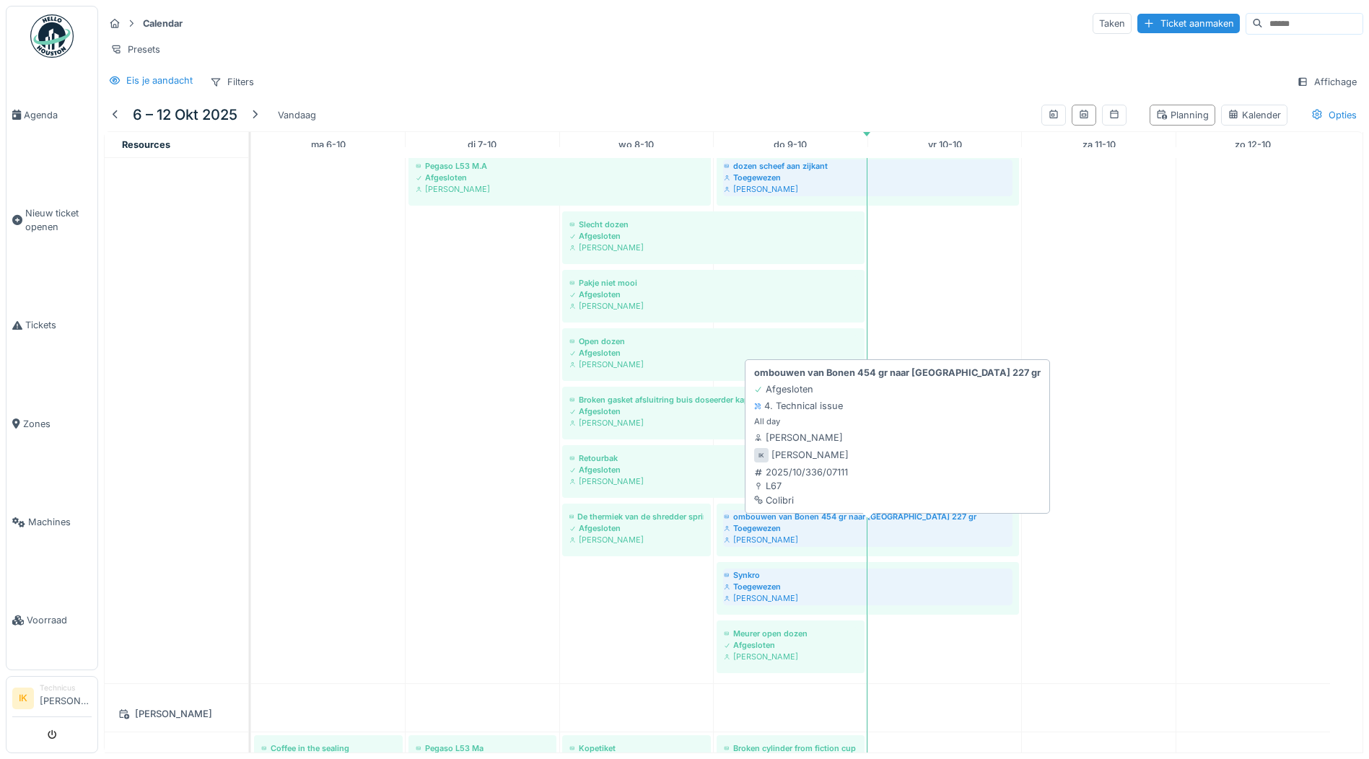
click at [750, 530] on div "Toegewezen" at bounding box center [868, 528] width 288 height 12
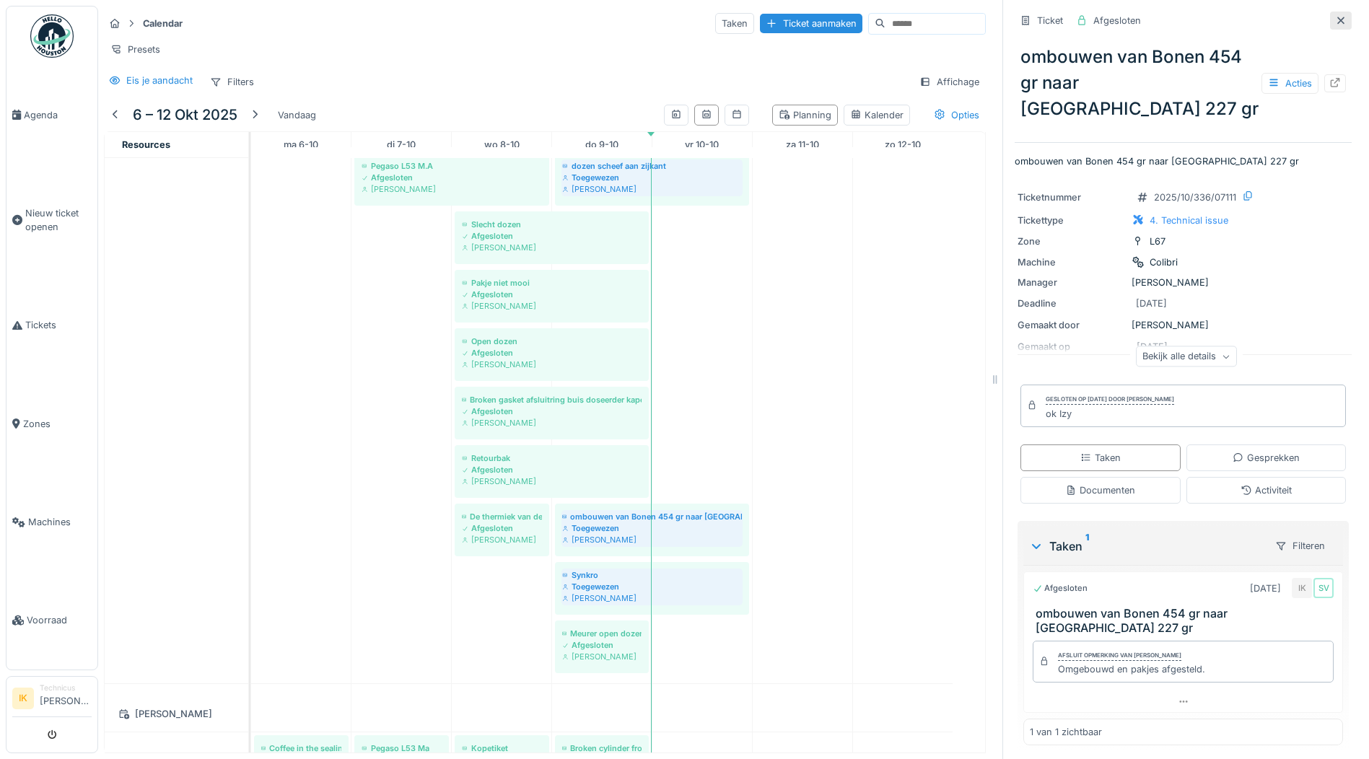
click at [1335, 16] on icon at bounding box center [1341, 20] width 12 height 9
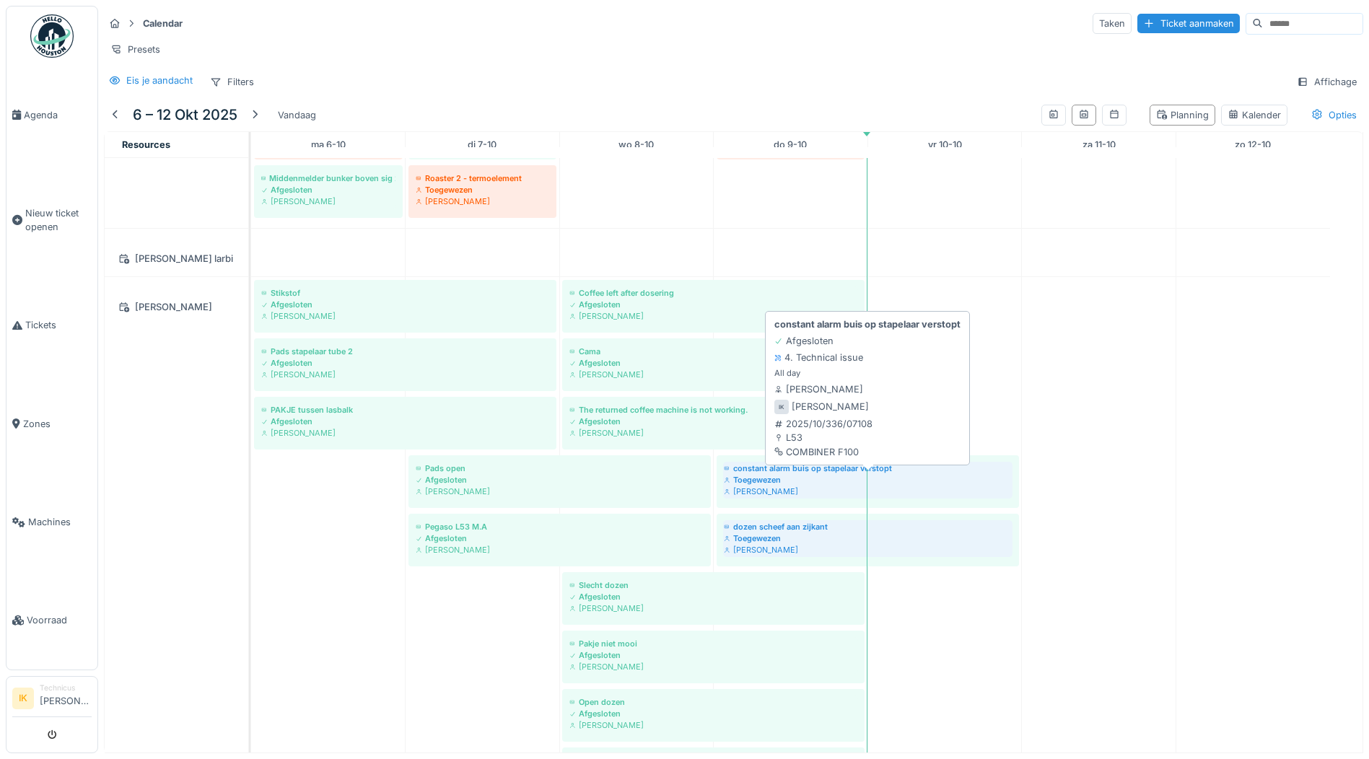
click at [768, 484] on div "Toegewezen" at bounding box center [868, 480] width 288 height 12
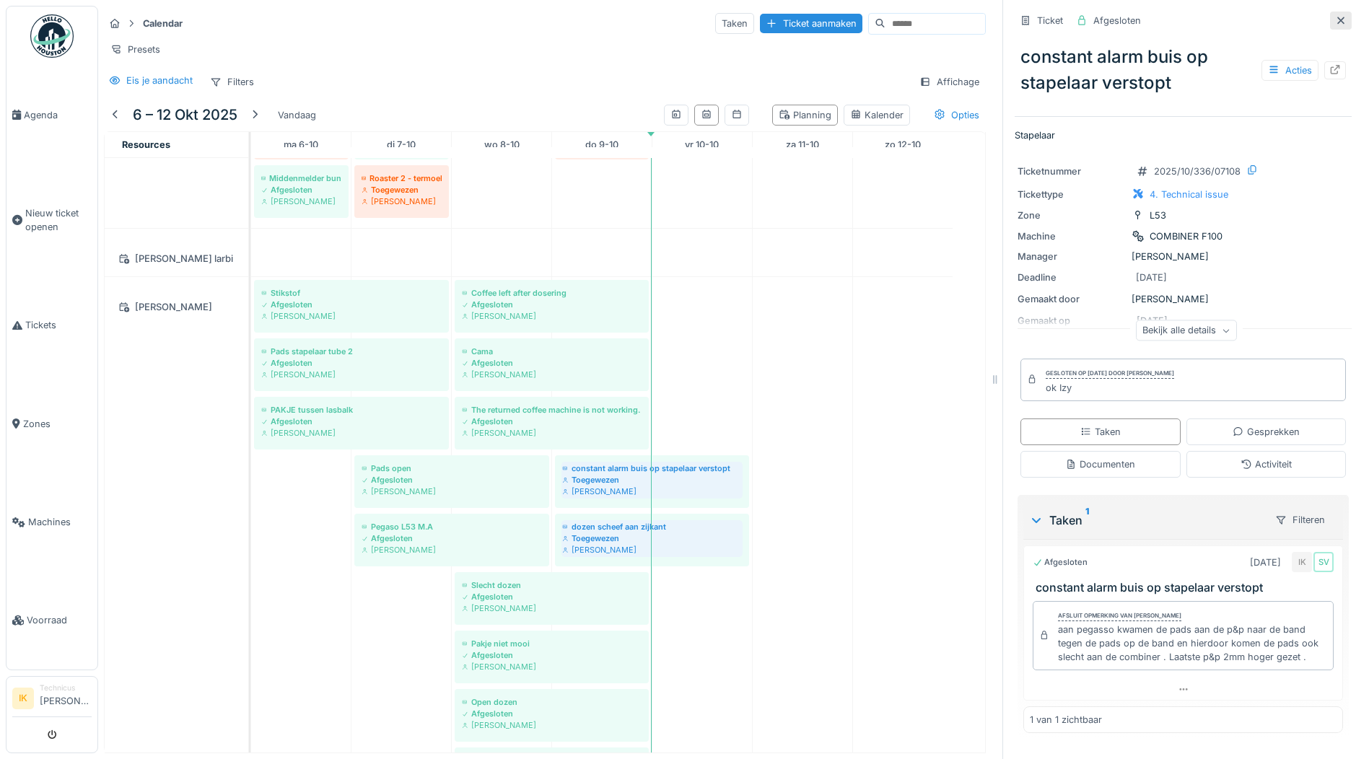
click at [1335, 16] on icon at bounding box center [1341, 20] width 12 height 9
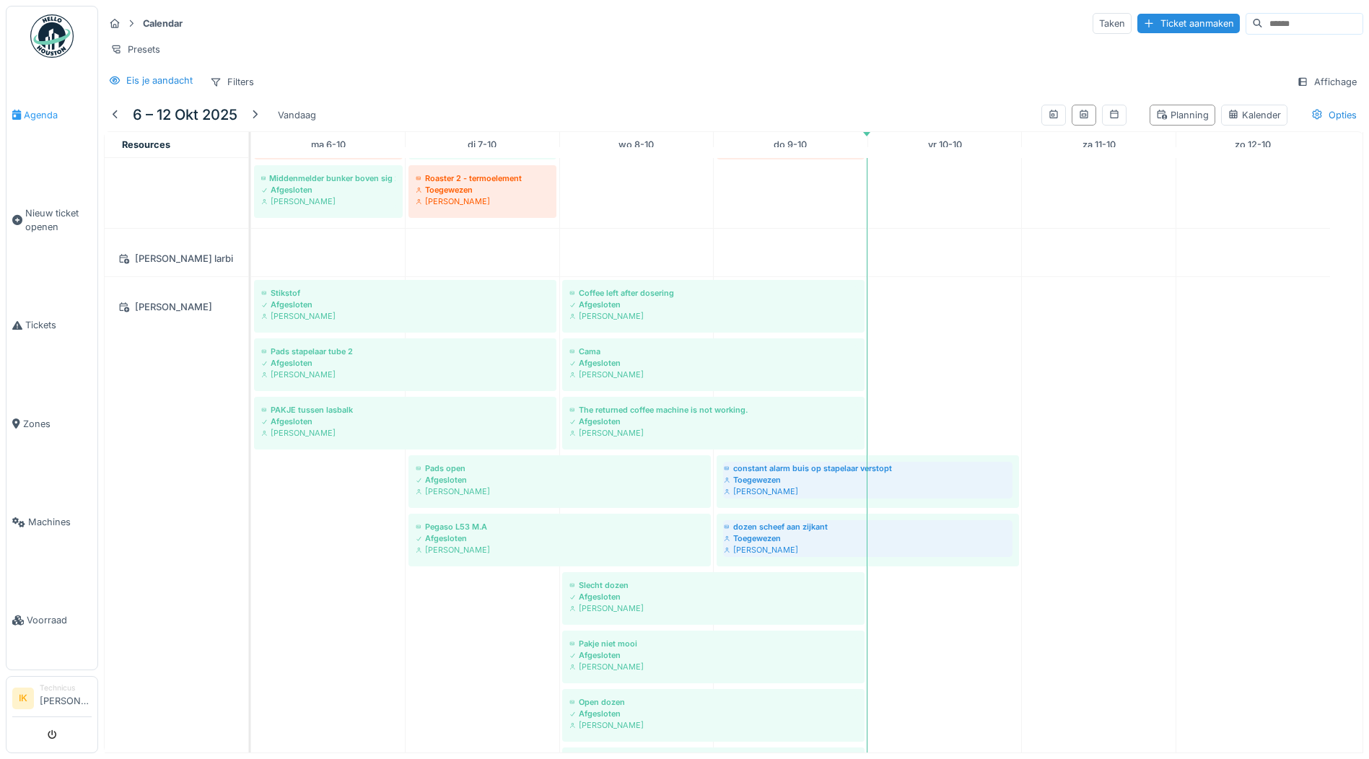
click at [51, 113] on span "Agenda" at bounding box center [58, 115] width 68 height 14
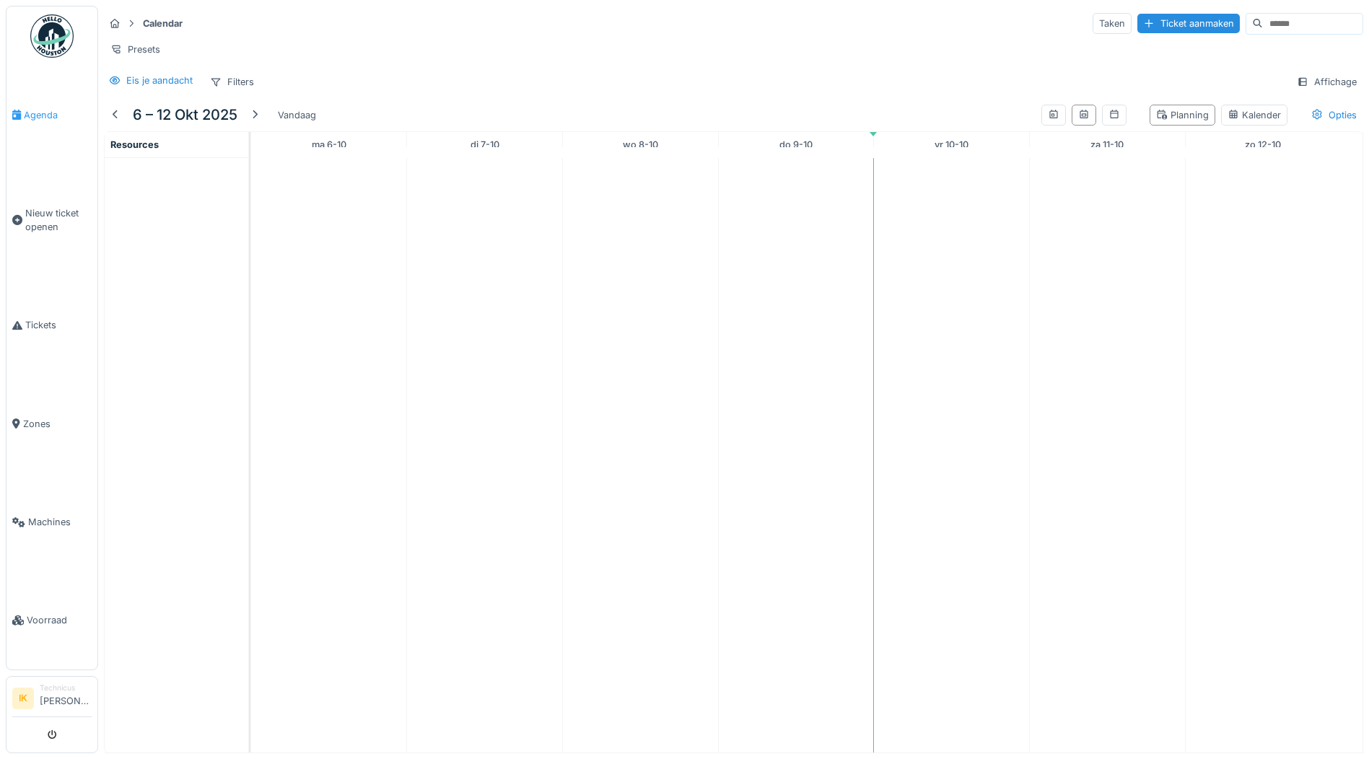
click at [27, 112] on span "Agenda" at bounding box center [58, 115] width 68 height 14
click at [58, 30] on img at bounding box center [51, 35] width 43 height 43
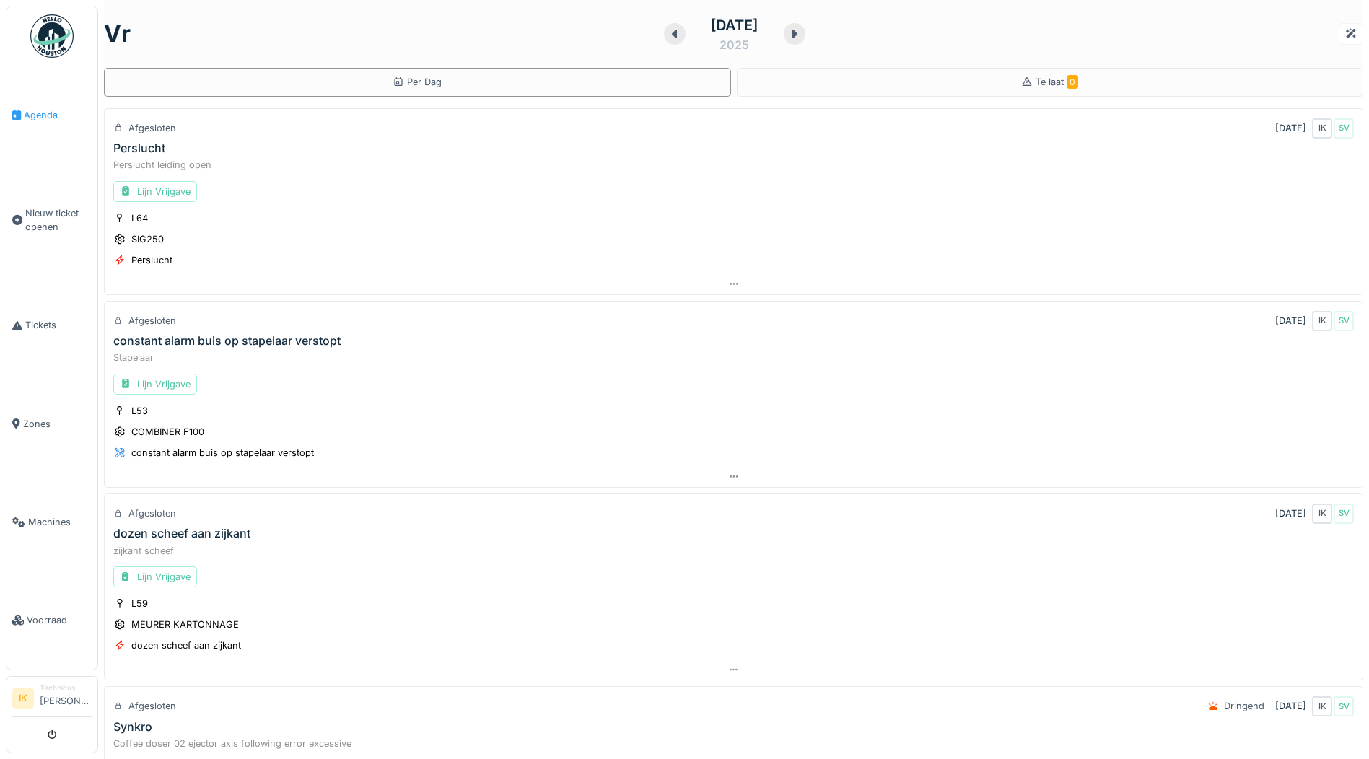
click at [51, 115] on span "Agenda" at bounding box center [58, 115] width 68 height 14
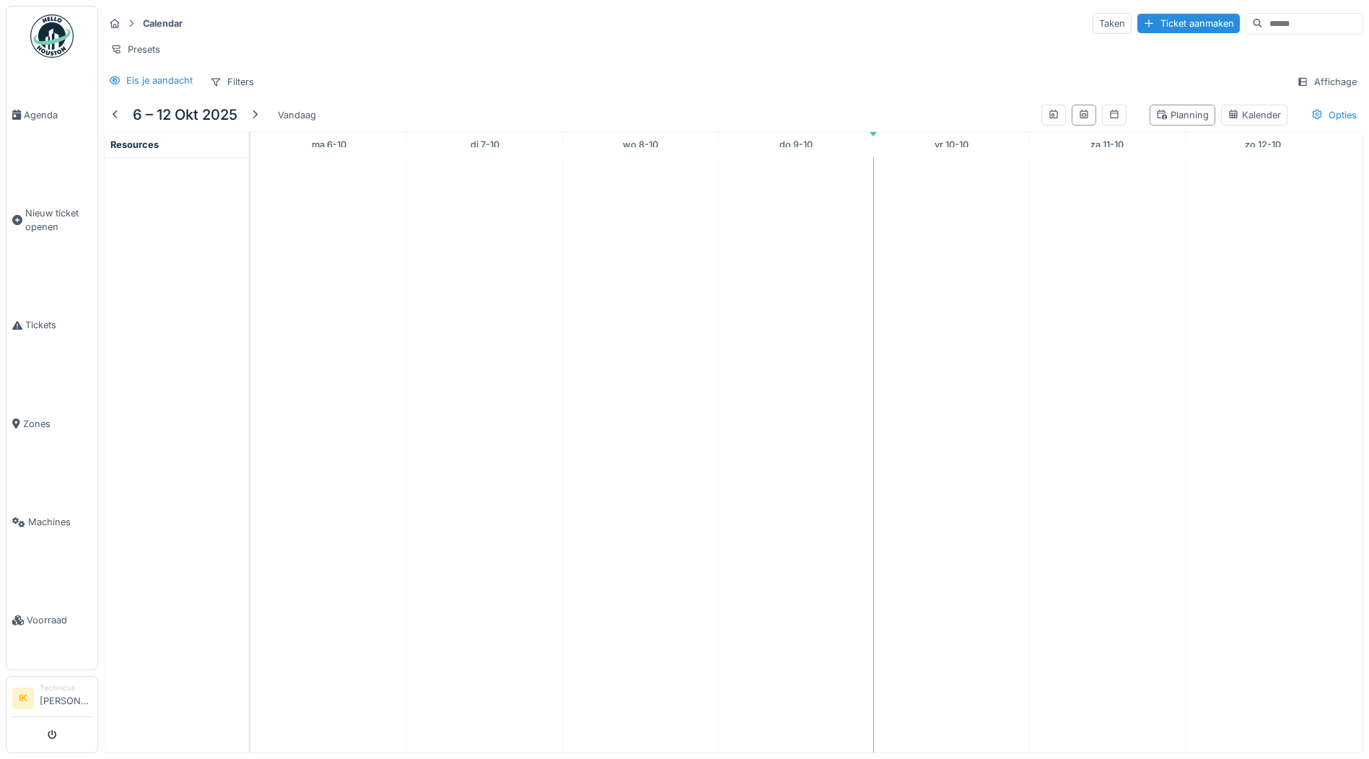
click at [51, 115] on span "Agenda" at bounding box center [58, 115] width 68 height 14
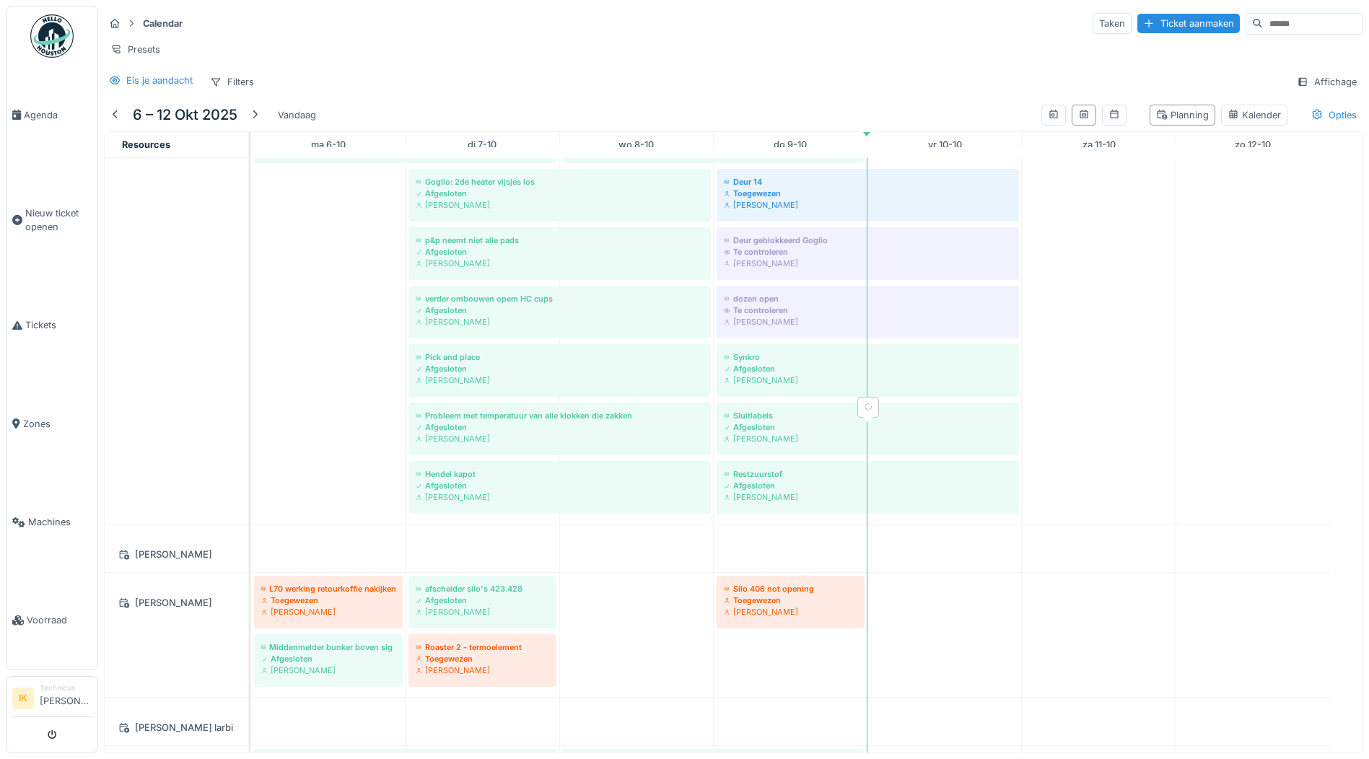
scroll to position [1718, 0]
